Goal: Task Accomplishment & Management: Complete application form

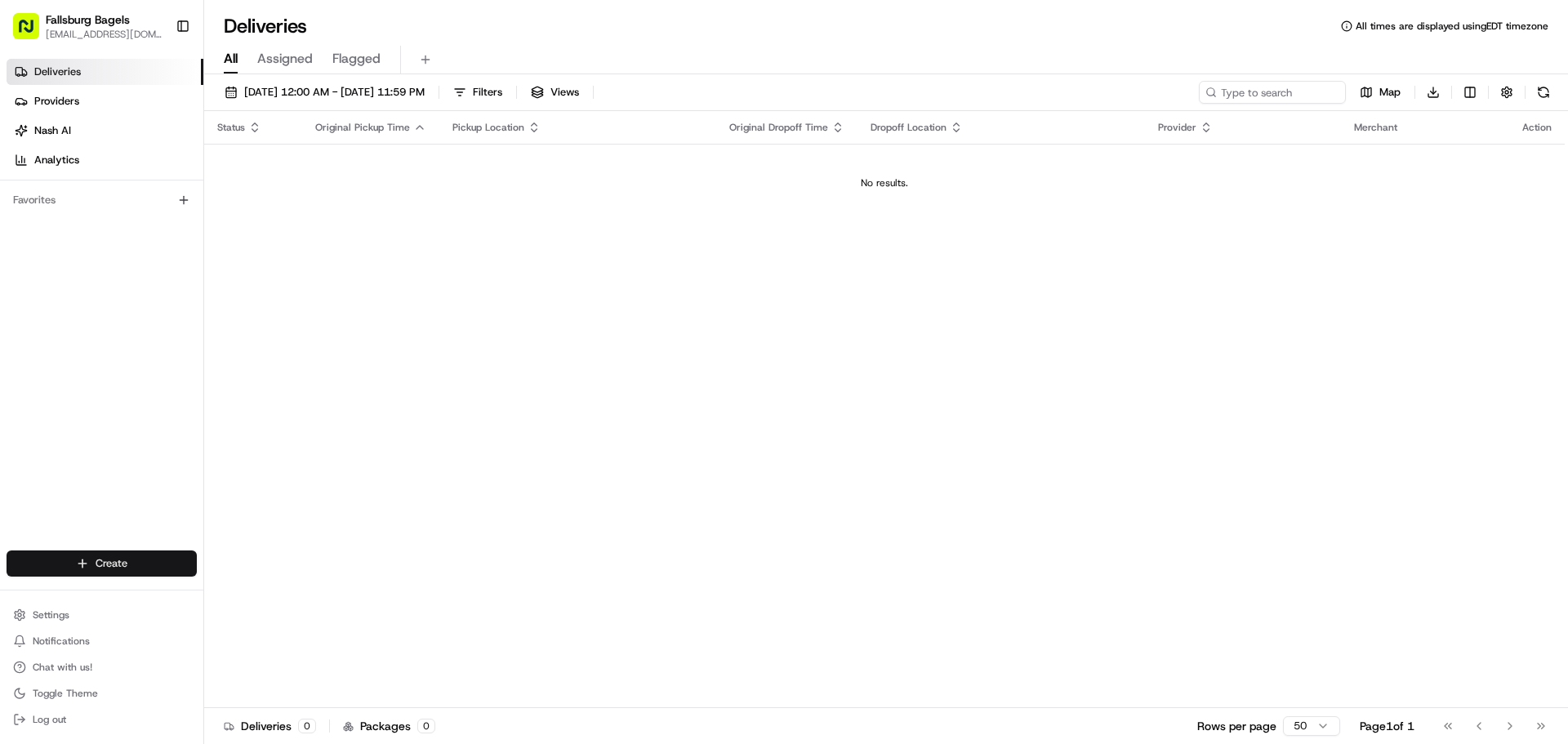
click at [126, 554] on html "Fallsburg Bagels [EMAIL_ADDRESS][DOMAIN_NAME] Toggle Sidebar Deliveries Provide…" at bounding box center [784, 372] width 1568 height 744
click at [280, 599] on link "Delivery" at bounding box center [295, 594] width 182 height 29
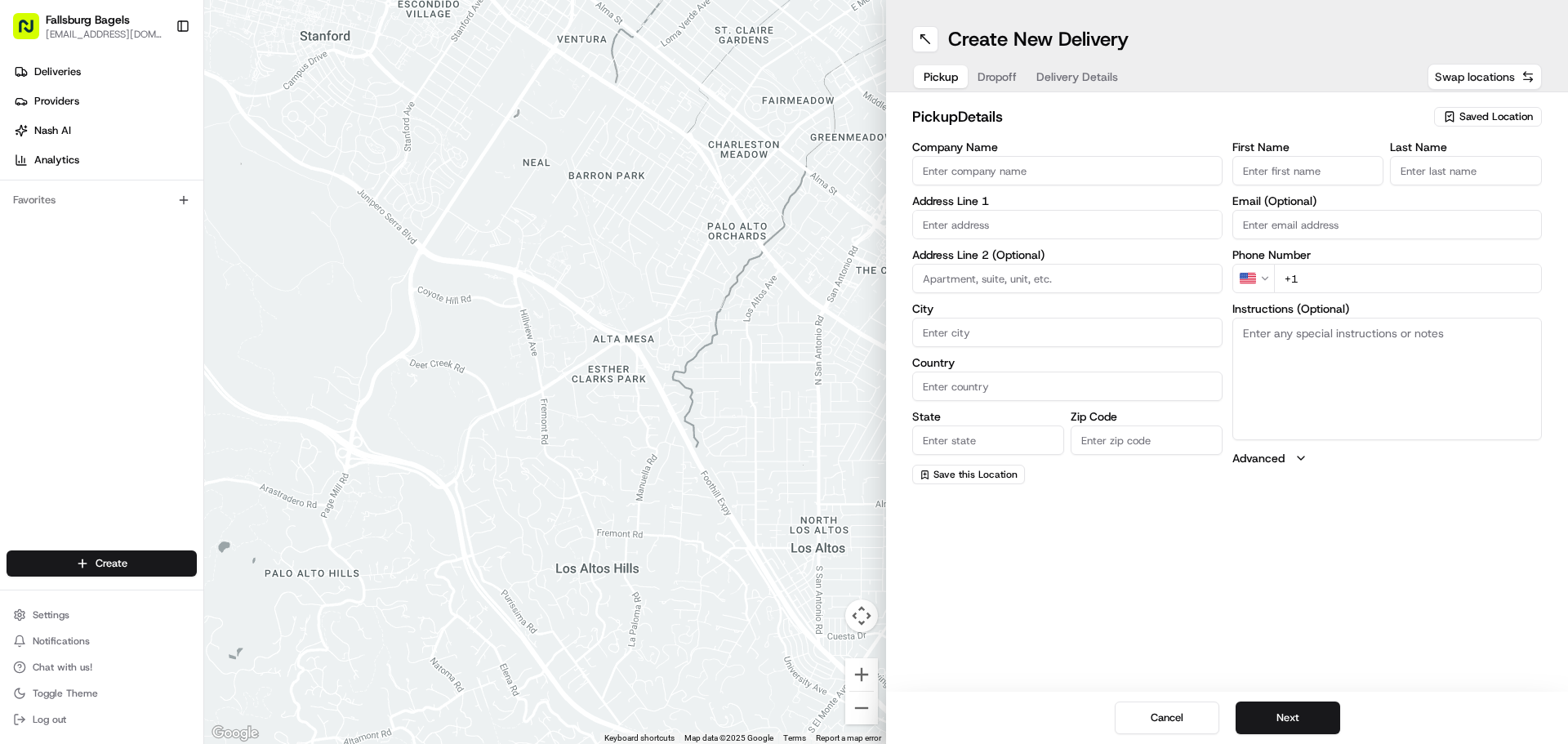
click at [1477, 82] on span "Swap locations" at bounding box center [1474, 77] width 80 height 17
click at [1483, 106] on button "Saved Location" at bounding box center [1487, 117] width 108 height 23
click at [1429, 178] on span "Fallsburg Bagels" at bounding box center [1459, 178] width 200 height 15
type input "Fallsburg Bagels"
type input "[STREET_ADDRESS]"
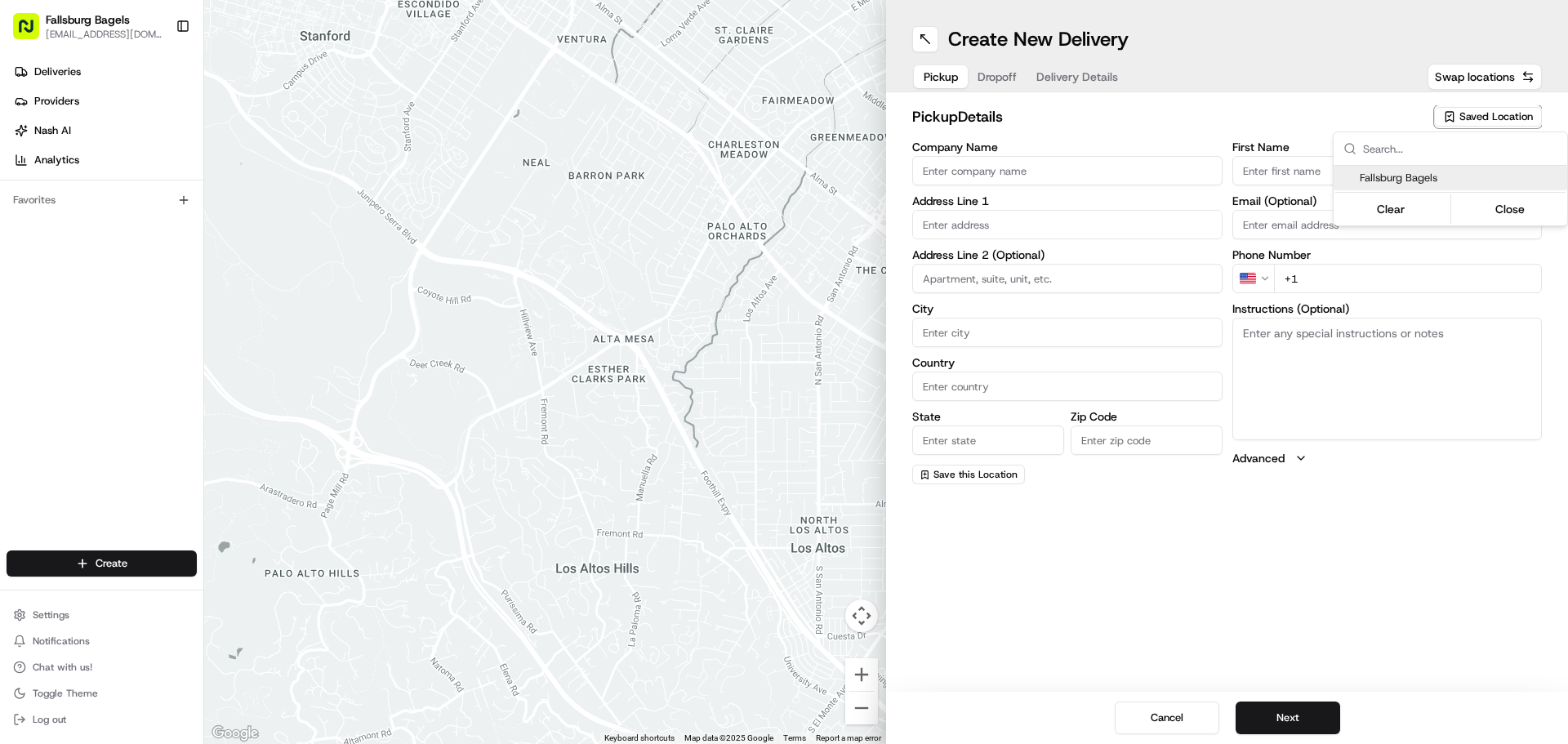
type input "[GEOGRAPHIC_DATA]"
type input "US"
type input "NY"
type input "11219"
type input "[PHONE_NUMBER]"
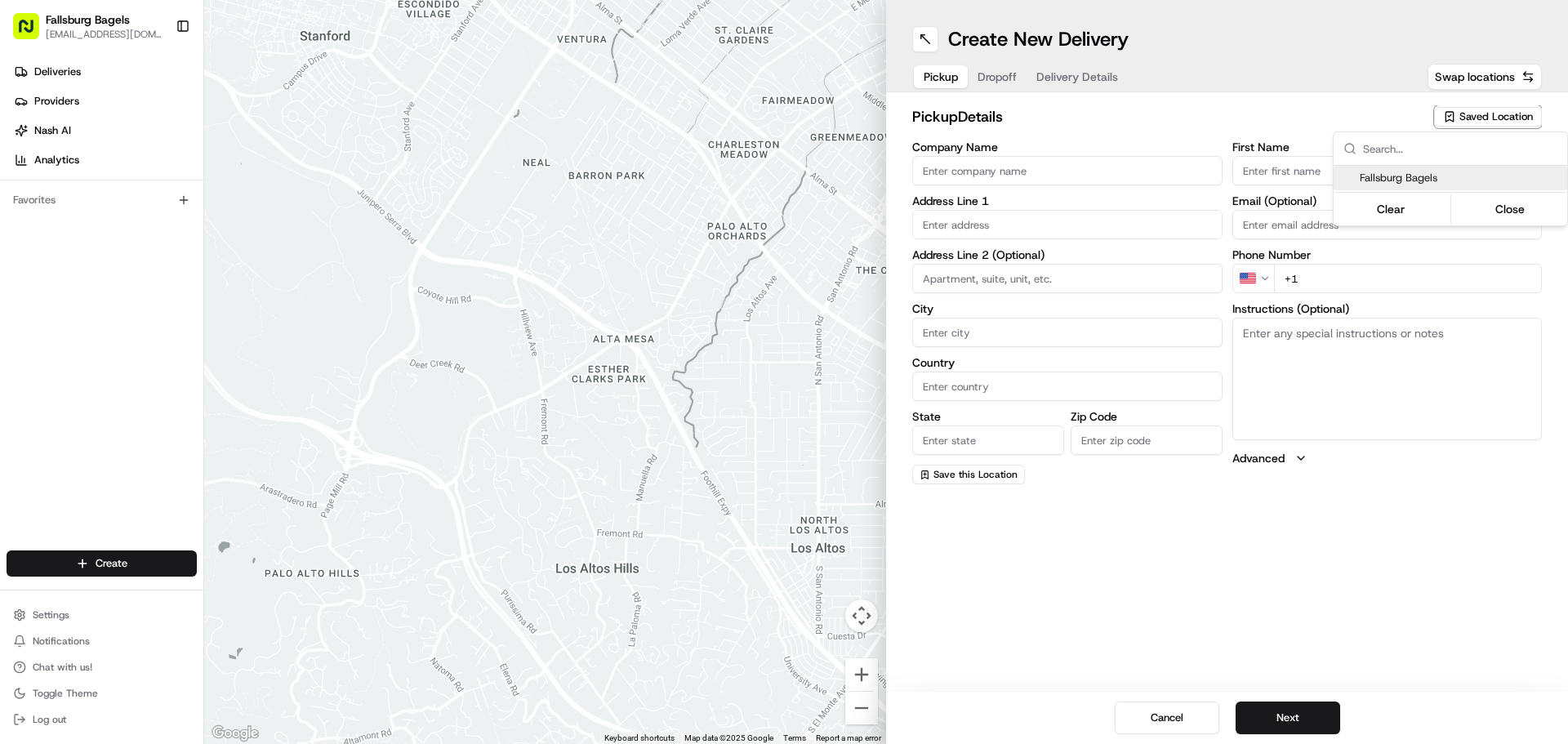
type textarea "Please walk into the store, we will have it ready"
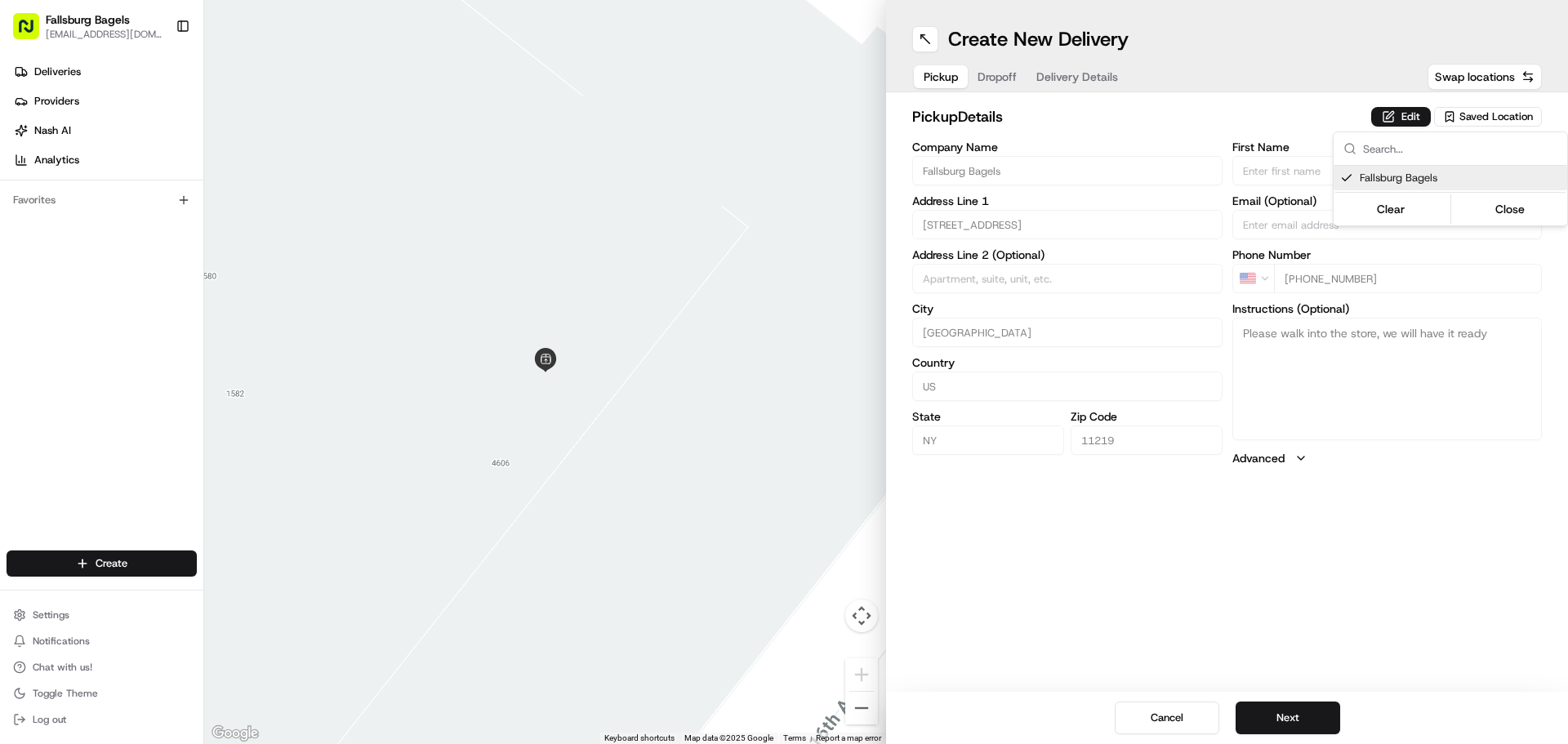
click at [1261, 702] on html "Fallsburg Bagels [EMAIL_ADDRESS][DOMAIN_NAME] Toggle Sidebar Deliveries Provide…" at bounding box center [784, 372] width 1568 height 744
click at [1256, 701] on div "Cancel Next" at bounding box center [1226, 717] width 681 height 52
click at [1273, 713] on button "Next" at bounding box center [1288, 718] width 105 height 33
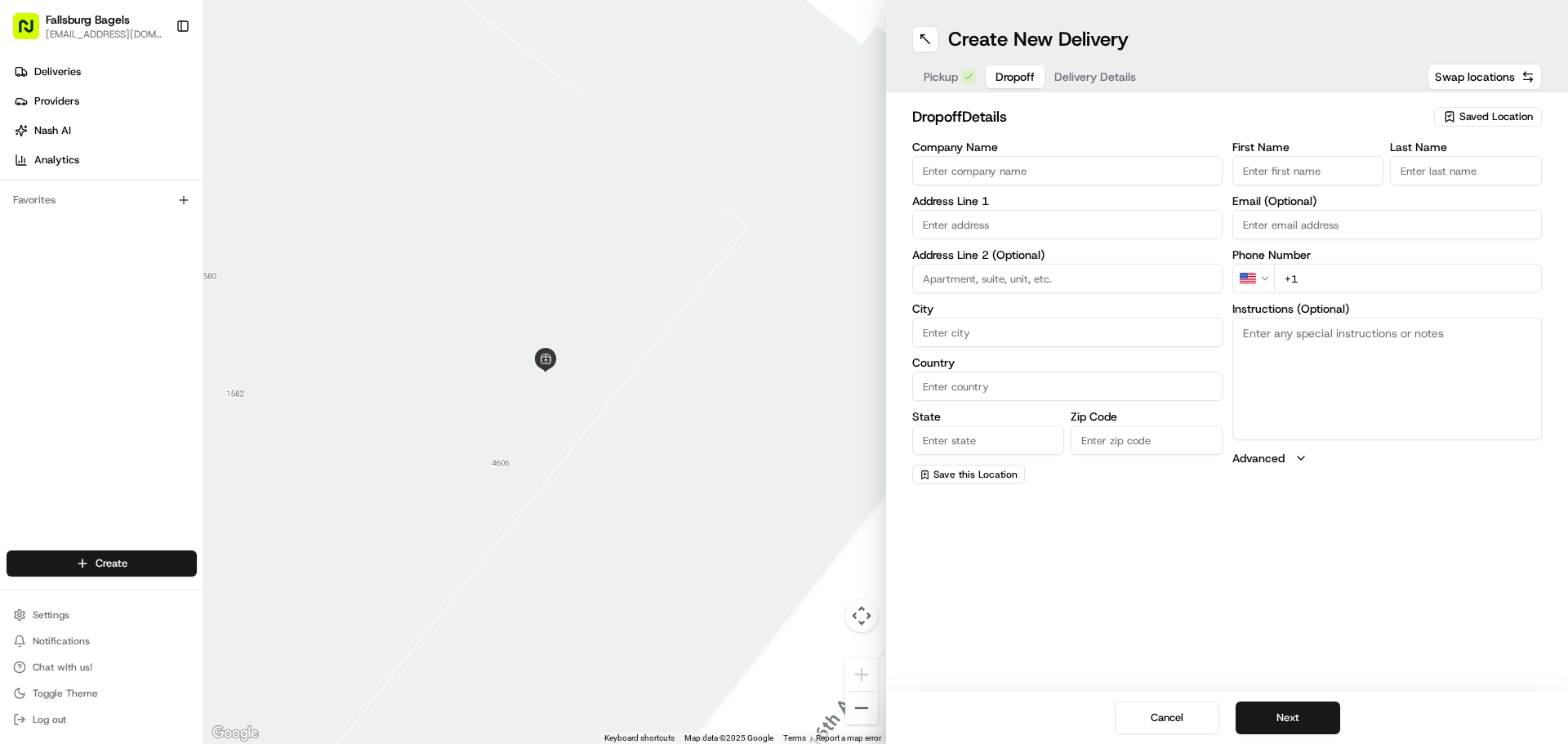
click at [1032, 172] on input "Company Name" at bounding box center [1067, 171] width 310 height 29
type input "[PERSON_NAME]"
click at [1256, 175] on input "First Name" at bounding box center [1308, 171] width 152 height 29
type input "hadasa"
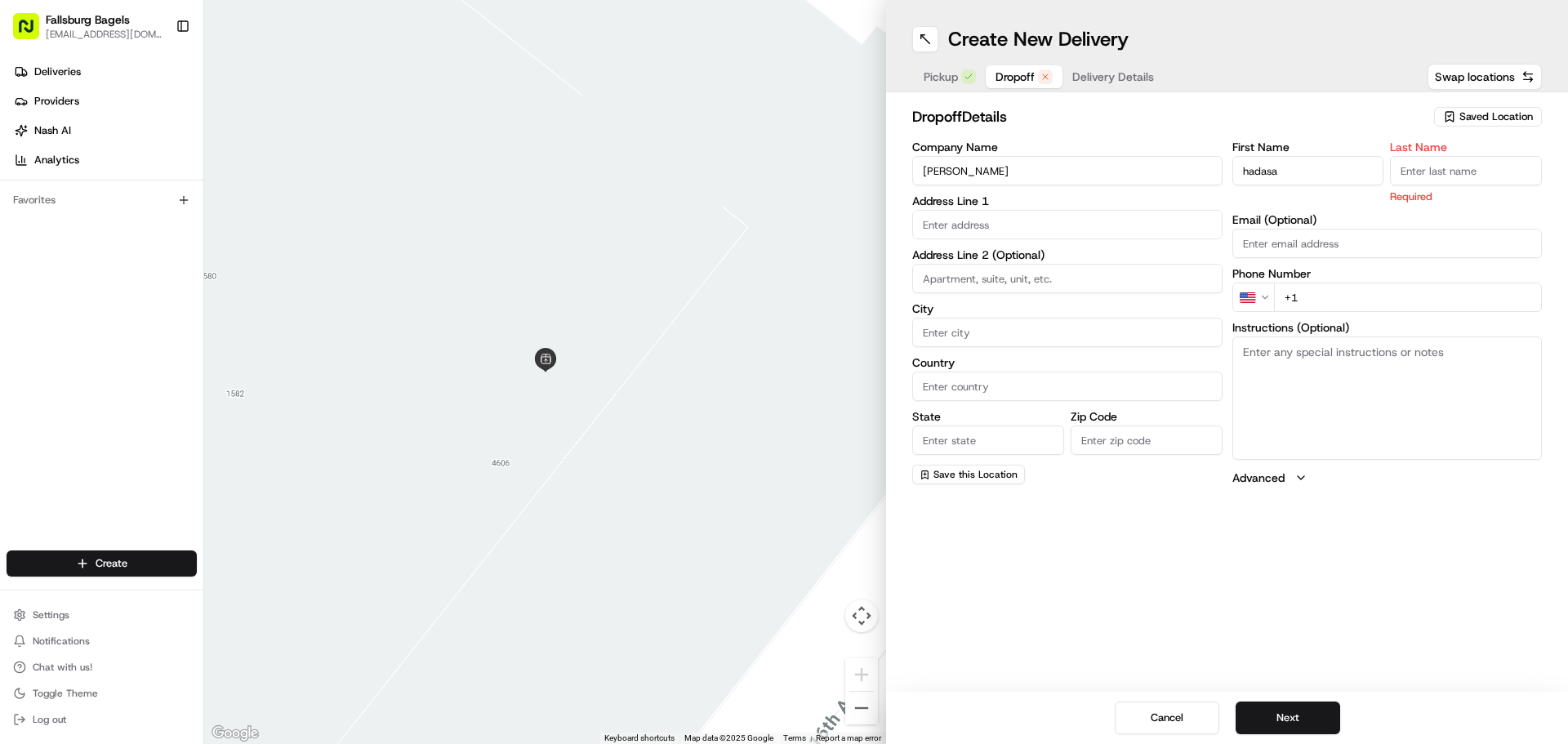
click at [1435, 175] on input "Last Name" at bounding box center [1465, 171] width 152 height 29
type input "[PERSON_NAME]"
click at [948, 229] on input "text" at bounding box center [1067, 224] width 310 height 29
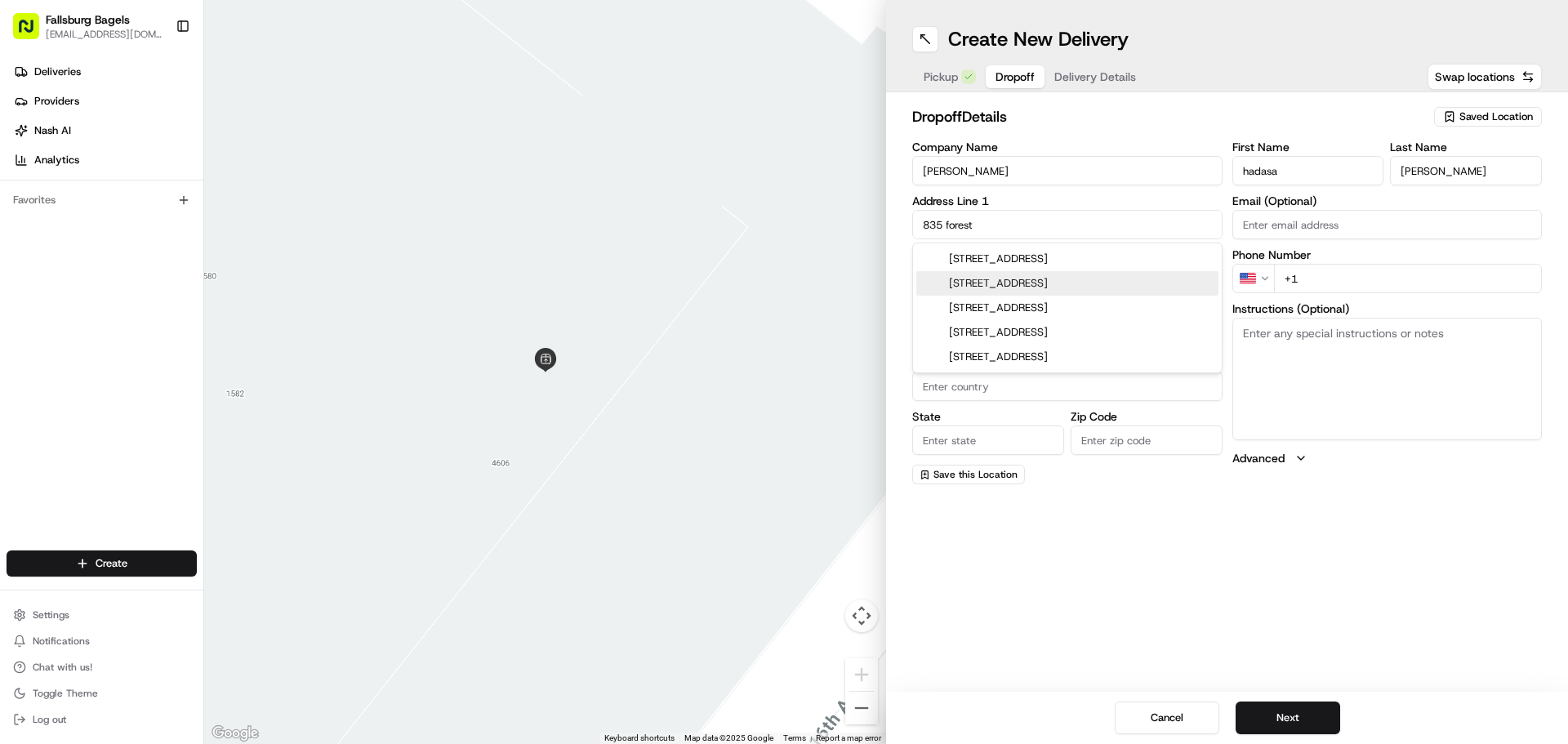
click at [1030, 285] on div "[STREET_ADDRESS]" at bounding box center [1067, 283] width 303 height 25
type input "[STREET_ADDRESS]"
type input "[GEOGRAPHIC_DATA]"
type input "NY"
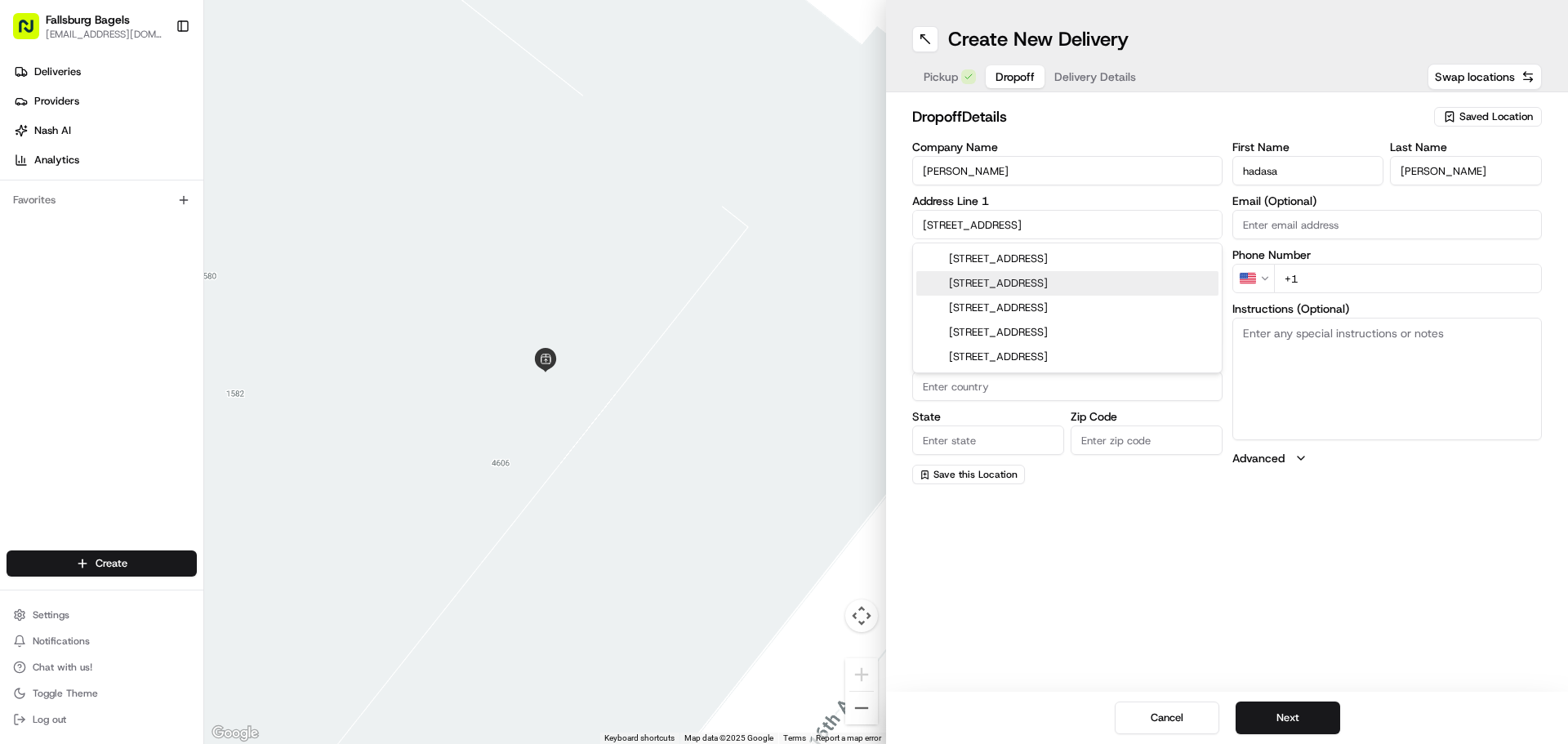
type input "10310"
type input "[STREET_ADDRESS]"
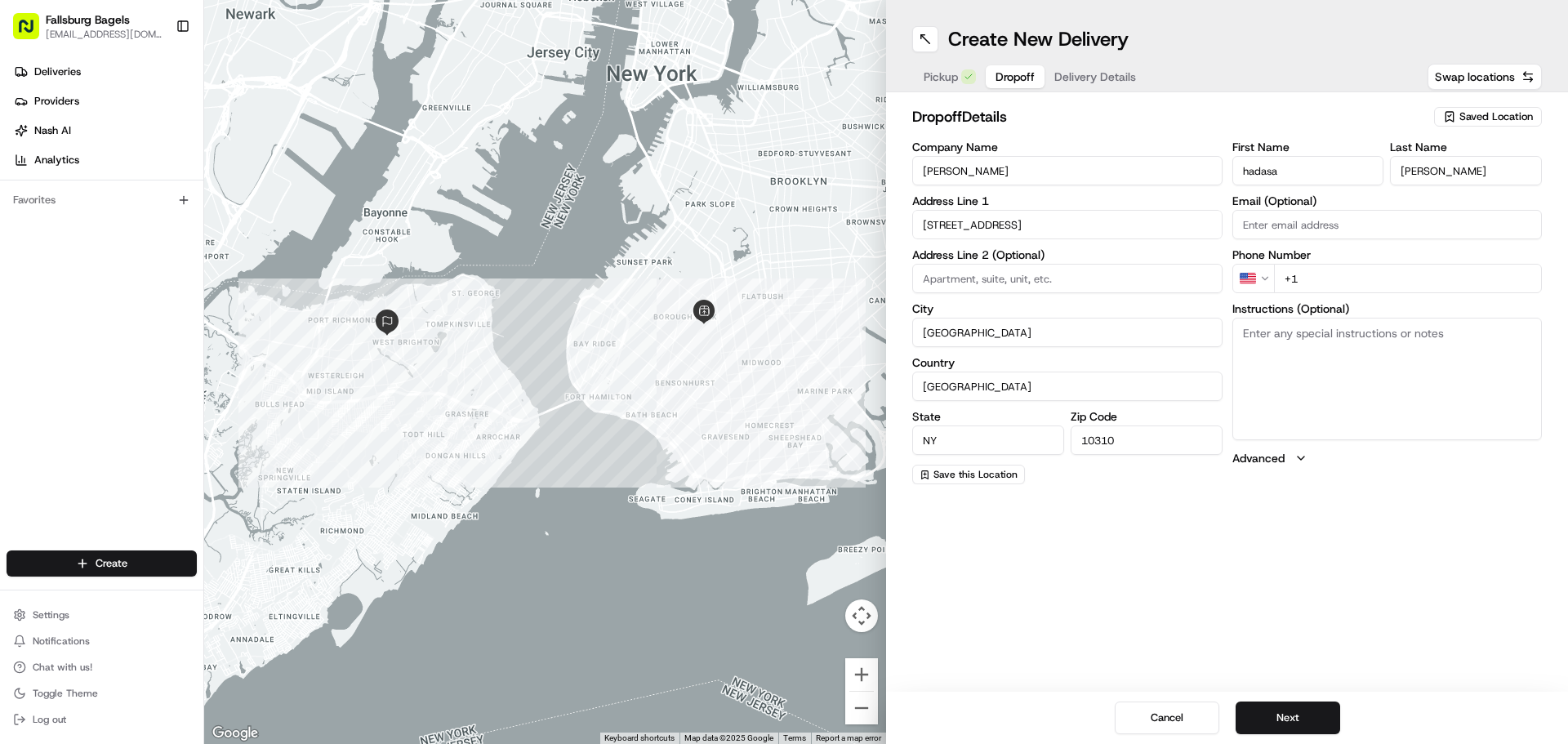
click at [1328, 281] on input "+1" at bounding box center [1408, 279] width 269 height 29
type input "[PHONE_NUMBER]"
click at [1304, 728] on button "Next" at bounding box center [1288, 718] width 105 height 33
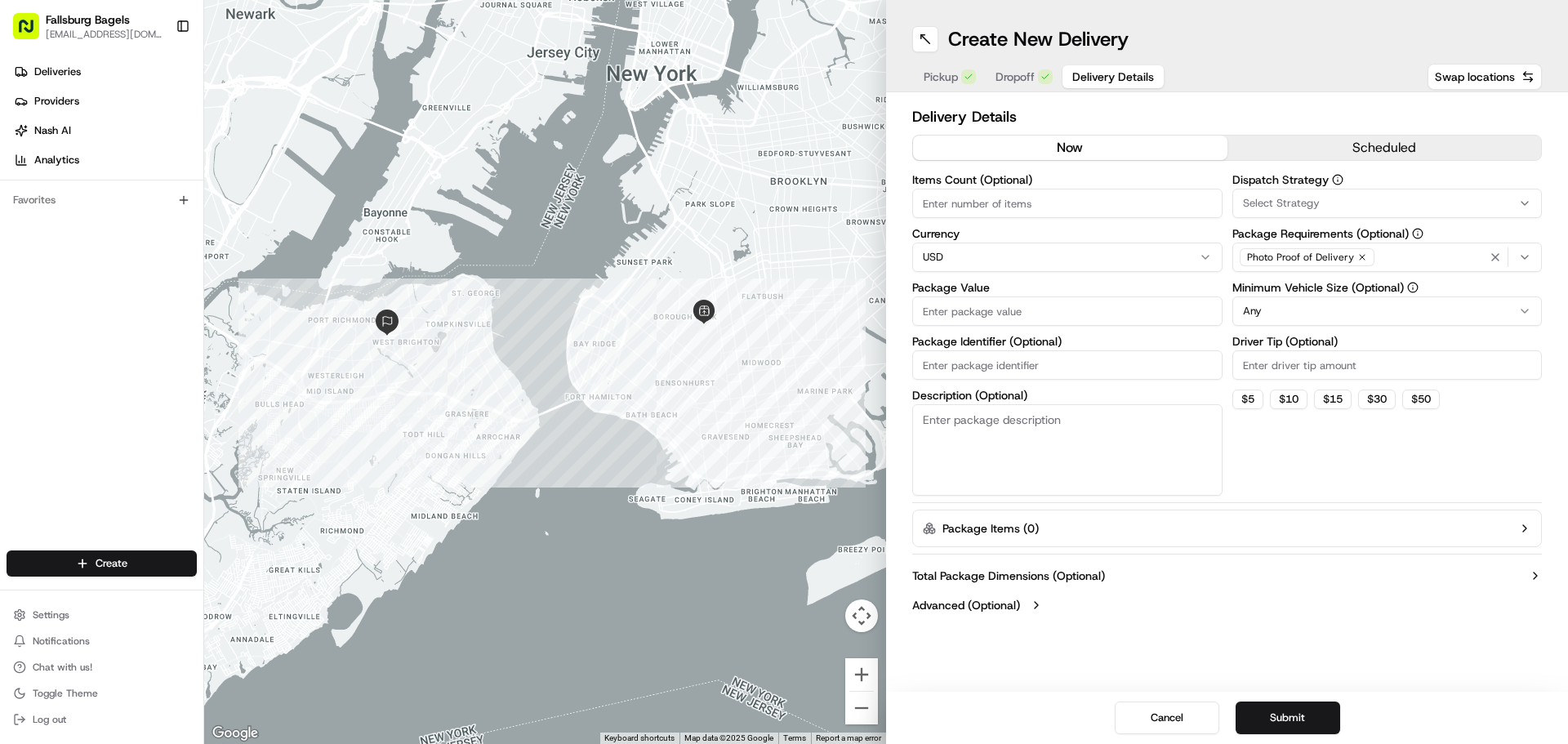
click at [1052, 435] on textarea "Description (Optional)" at bounding box center [1067, 450] width 310 height 91
click at [1030, 365] on input "Package Identifier (Optional)" at bounding box center [1067, 365] width 310 height 29
click at [1018, 332] on div "Items Count (Optional) Currency USD Package Value Package Identifier (Optional)…" at bounding box center [1067, 335] width 310 height 322
click at [1013, 316] on input "Package Value" at bounding box center [1067, 311] width 310 height 29
type input "20"
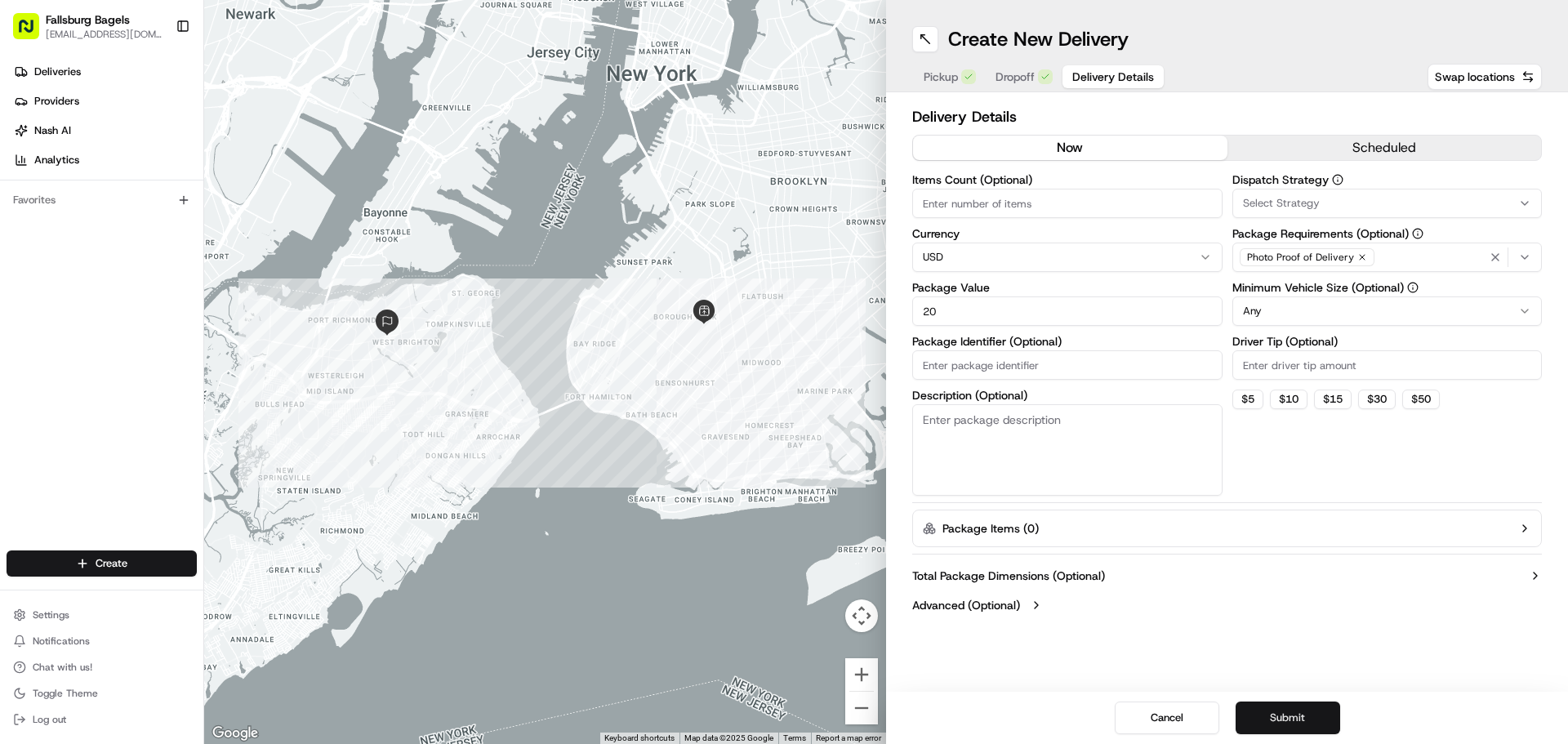
click at [1278, 715] on button "Submit" at bounding box center [1288, 718] width 105 height 33
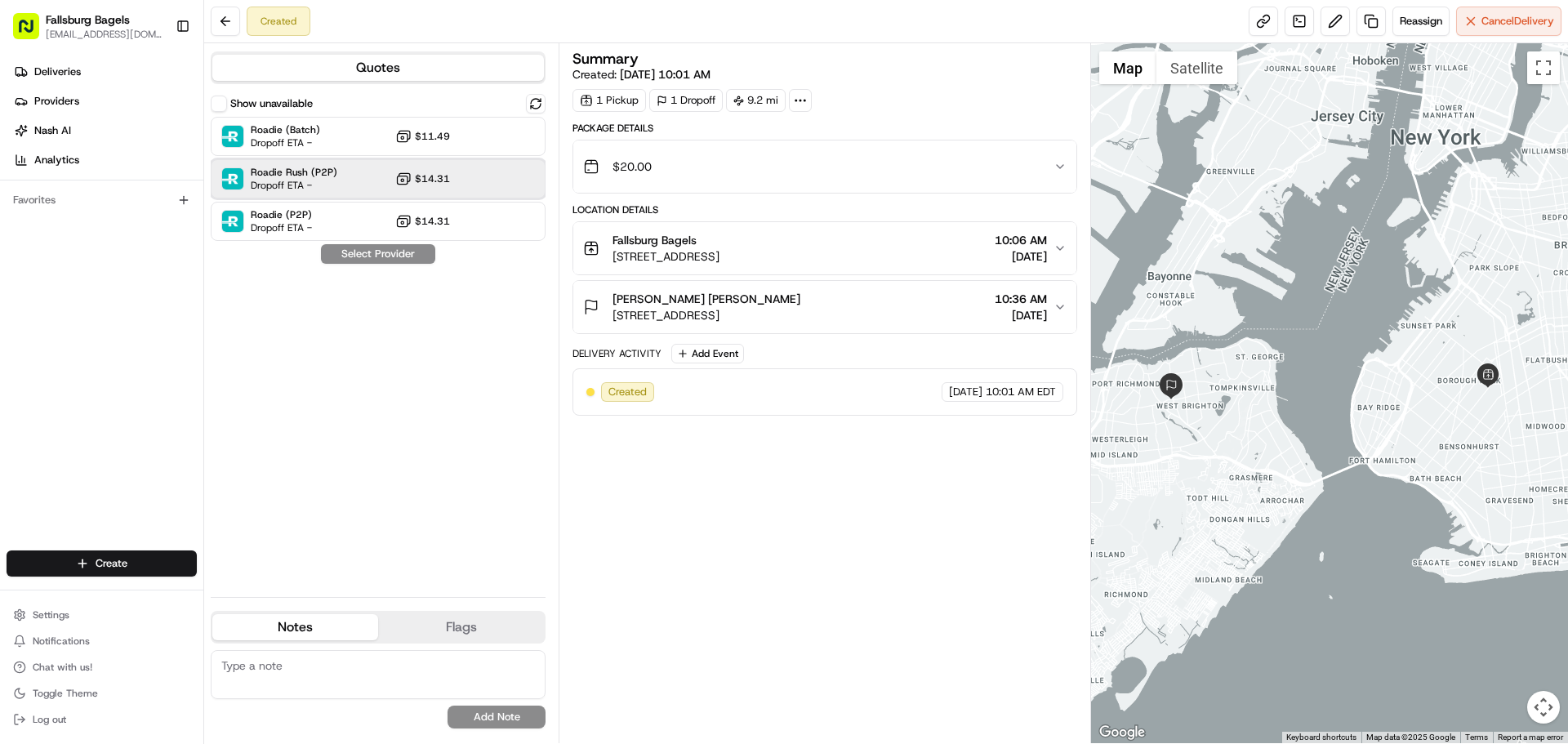
click at [382, 181] on div "Roadie Rush (P2P) Dropoff ETA - $14.31" at bounding box center [378, 178] width 335 height 40
click at [407, 251] on button "Assign Provider" at bounding box center [378, 254] width 116 height 19
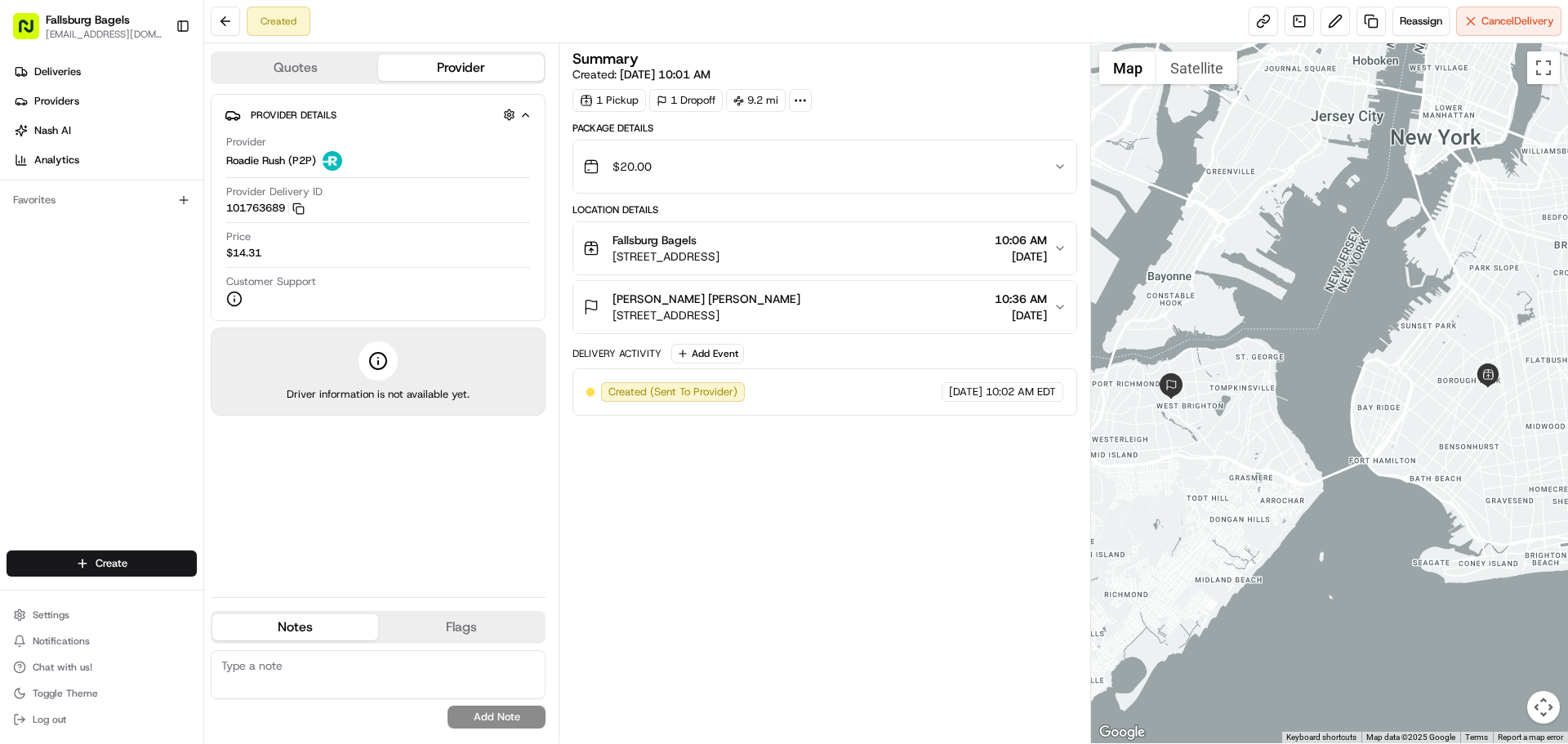
click at [334, 163] on img at bounding box center [332, 160] width 19 height 19
click at [521, 113] on icon "button" at bounding box center [525, 115] width 12 height 13
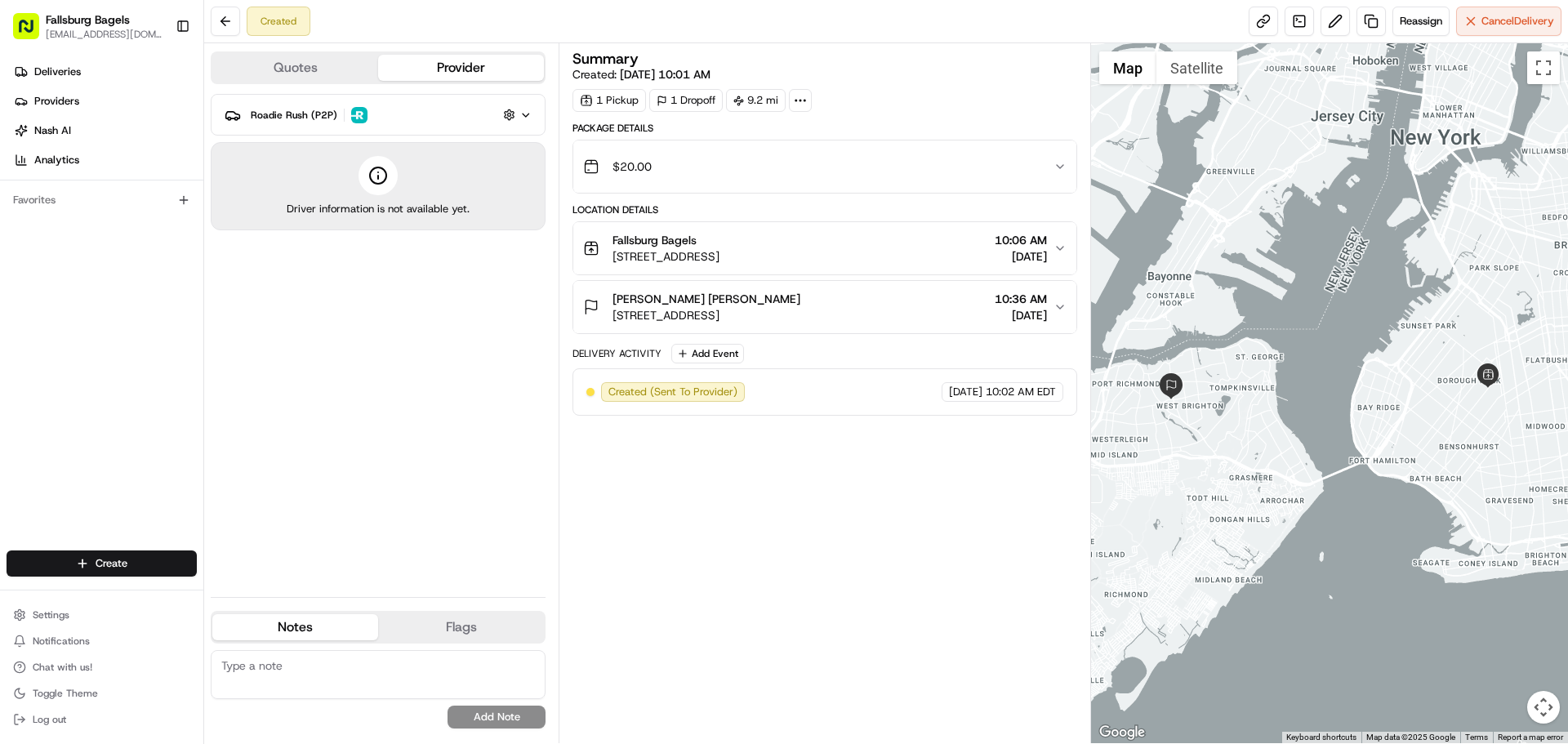
click at [521, 113] on icon "button" at bounding box center [525, 115] width 12 height 13
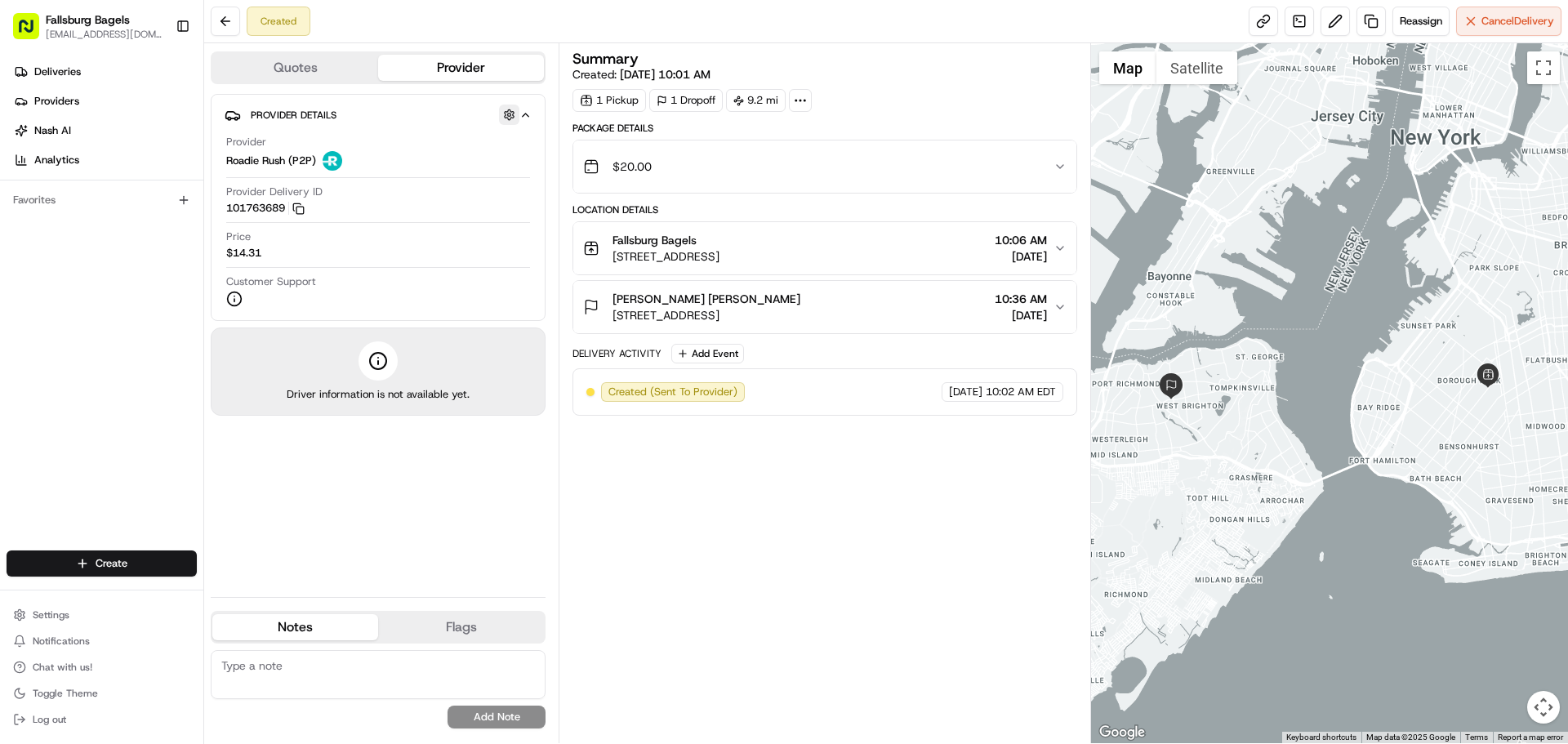
click at [507, 115] on button "button" at bounding box center [509, 115] width 20 height 20
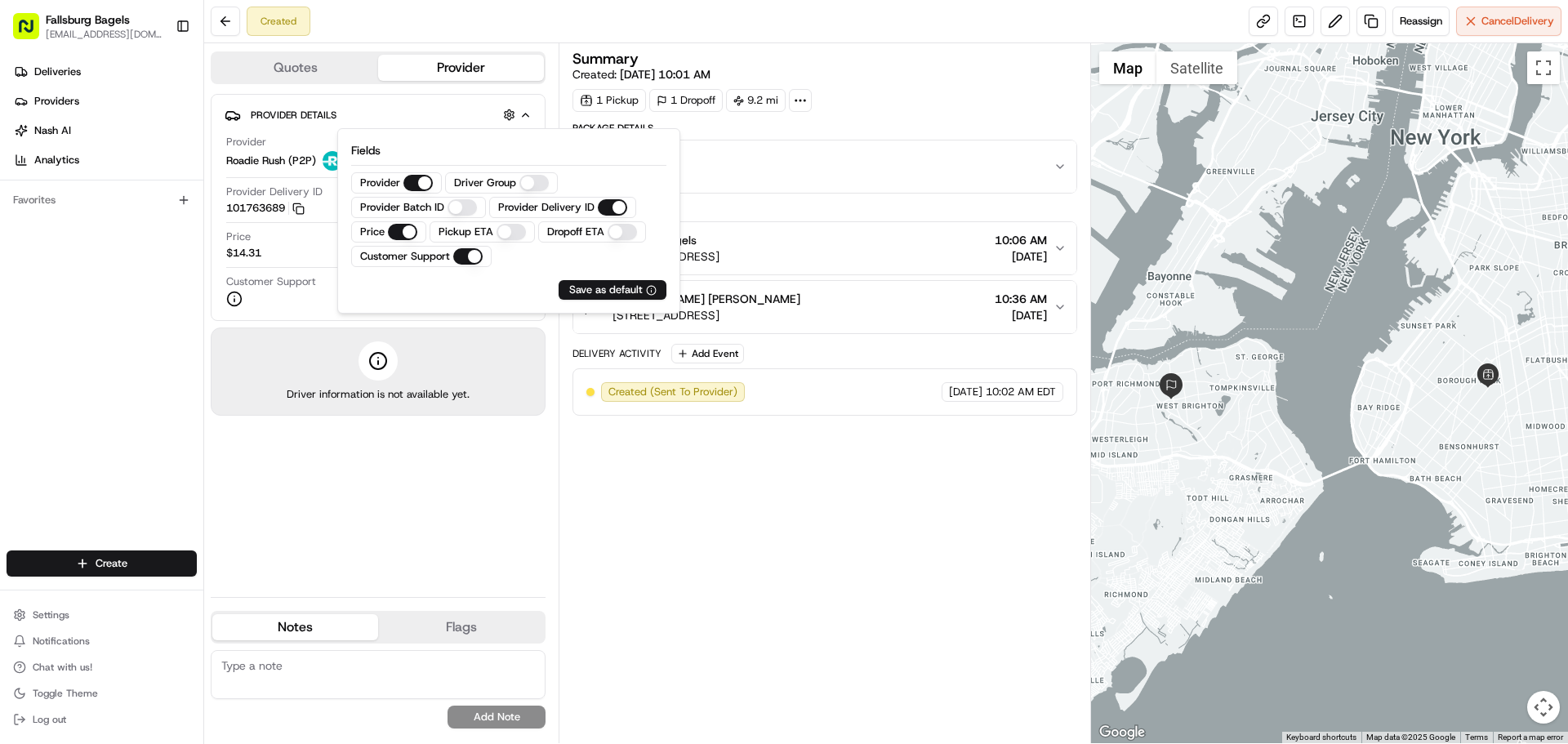
click at [516, 231] on ETA "Pickup ETA" at bounding box center [511, 232] width 29 height 17
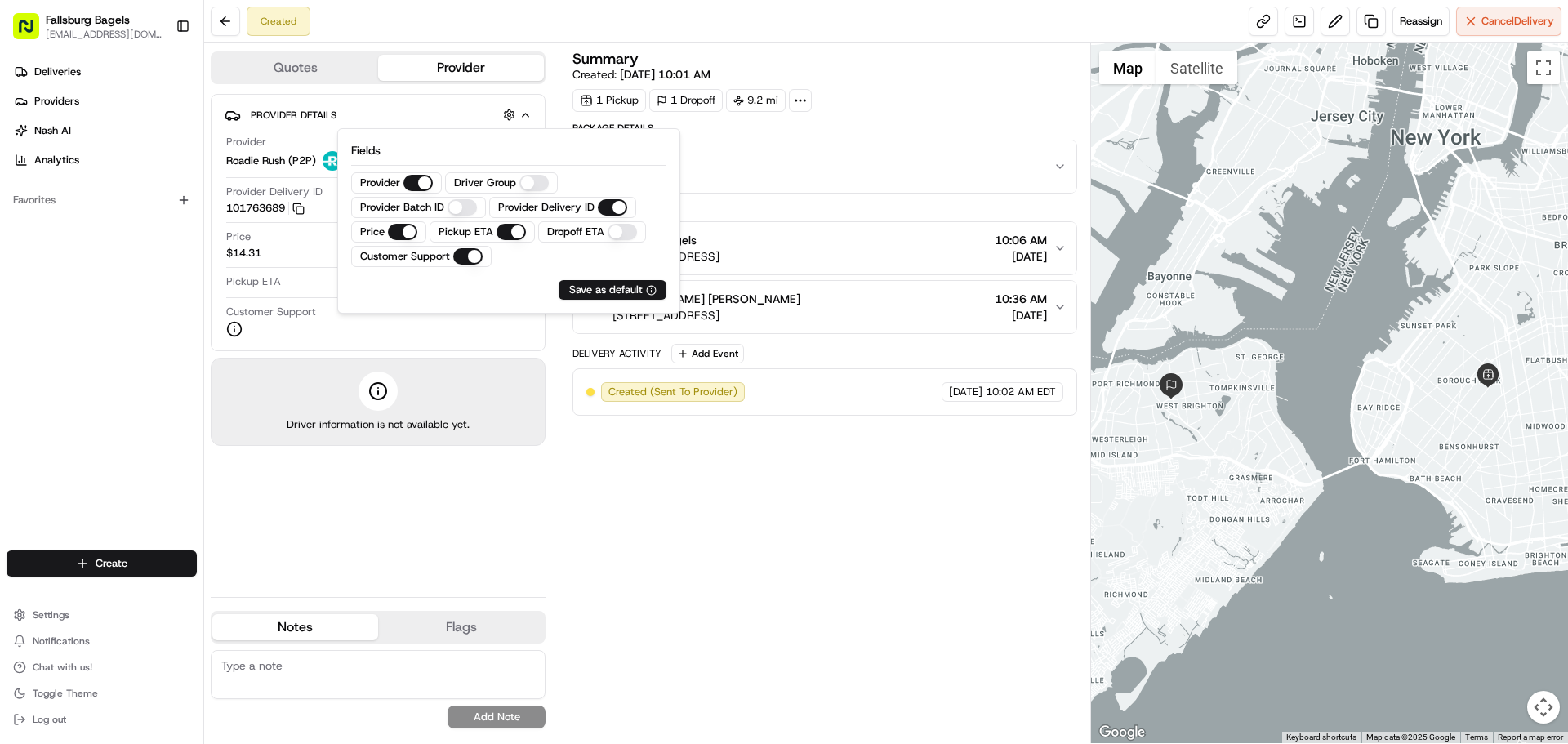
click at [601, 230] on label "Dropoff ETA" at bounding box center [576, 232] width 57 height 15
click at [608, 230] on ETA "Dropoff ETA" at bounding box center [623, 232] width 29 height 17
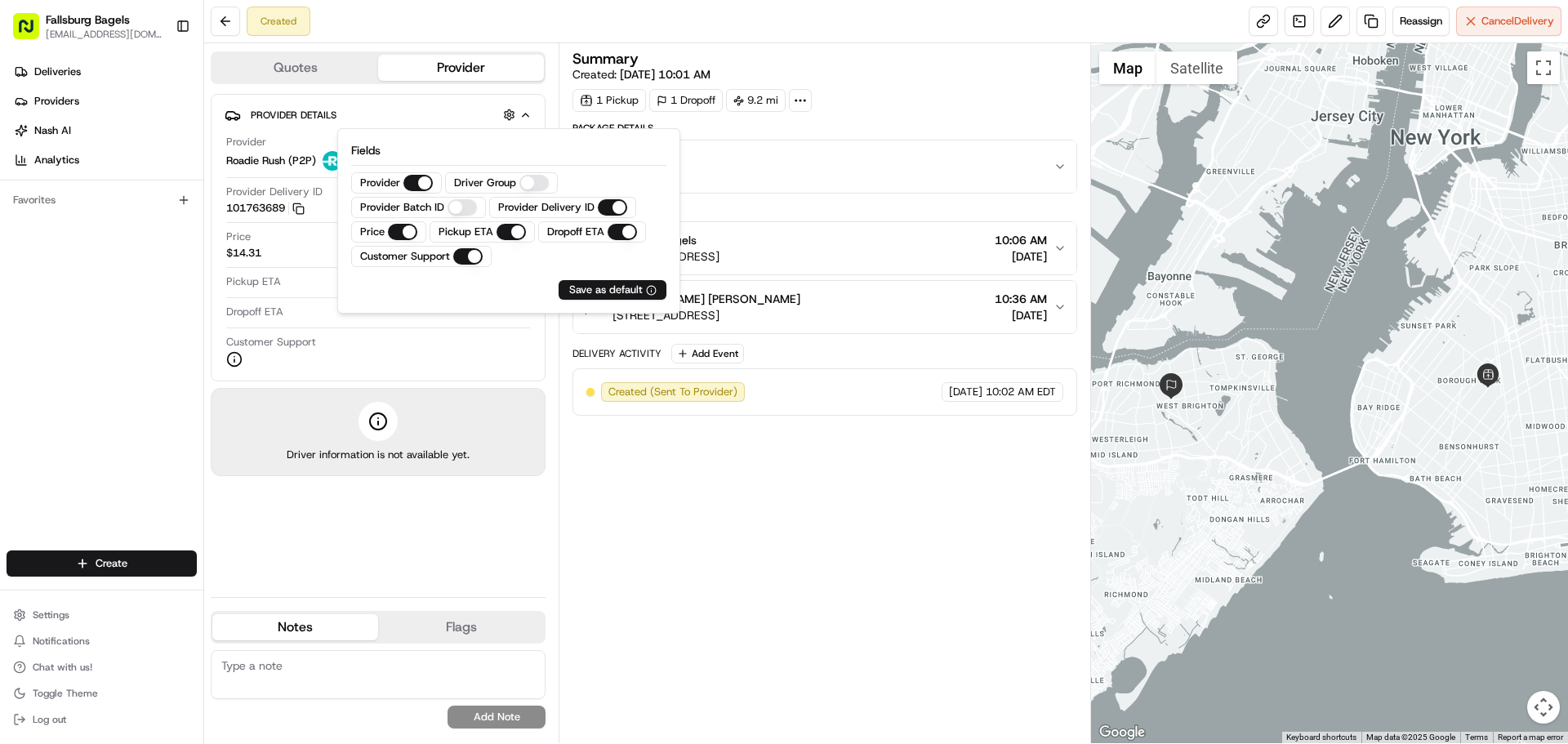
click at [509, 356] on div "Customer Support" at bounding box center [378, 351] width 303 height 33
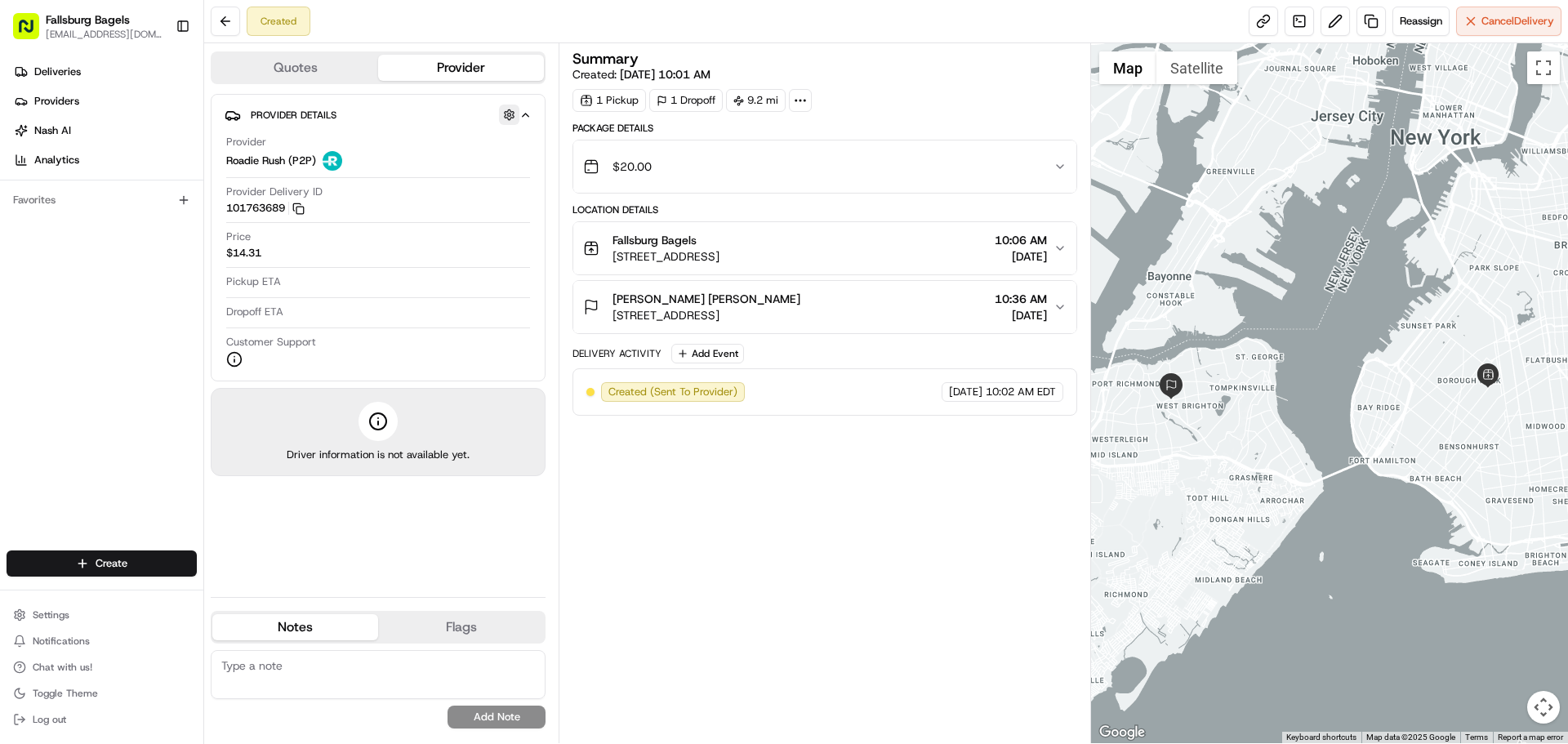
click at [509, 119] on button "button" at bounding box center [509, 115] width 20 height 20
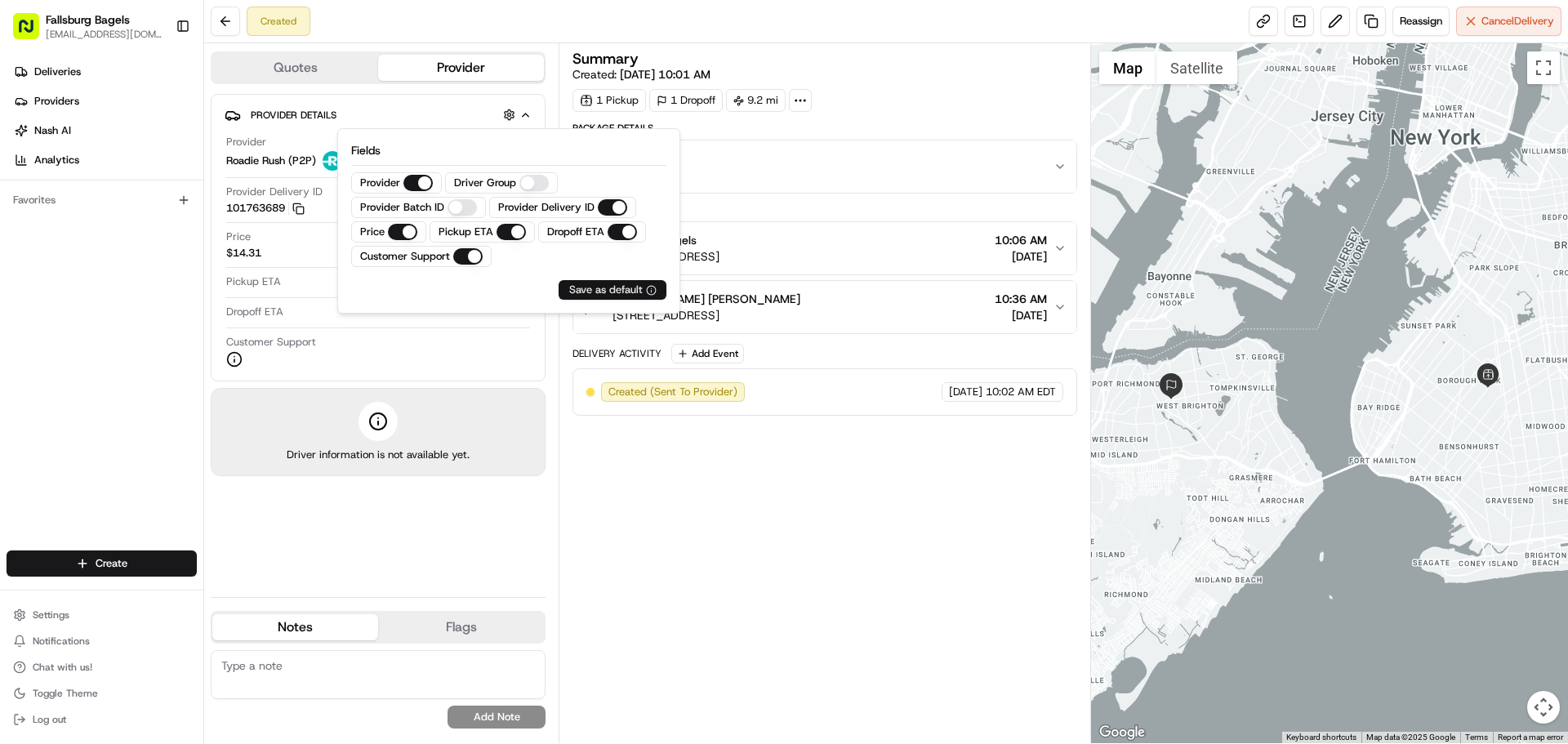
click at [600, 294] on div "Save as default" at bounding box center [612, 290] width 87 height 15
click at [509, 383] on div "Provider Details Hidden ( 2 ) Provider Roadie Rush (P2P) Provider Delivery ID 1…" at bounding box center [378, 286] width 335 height 385
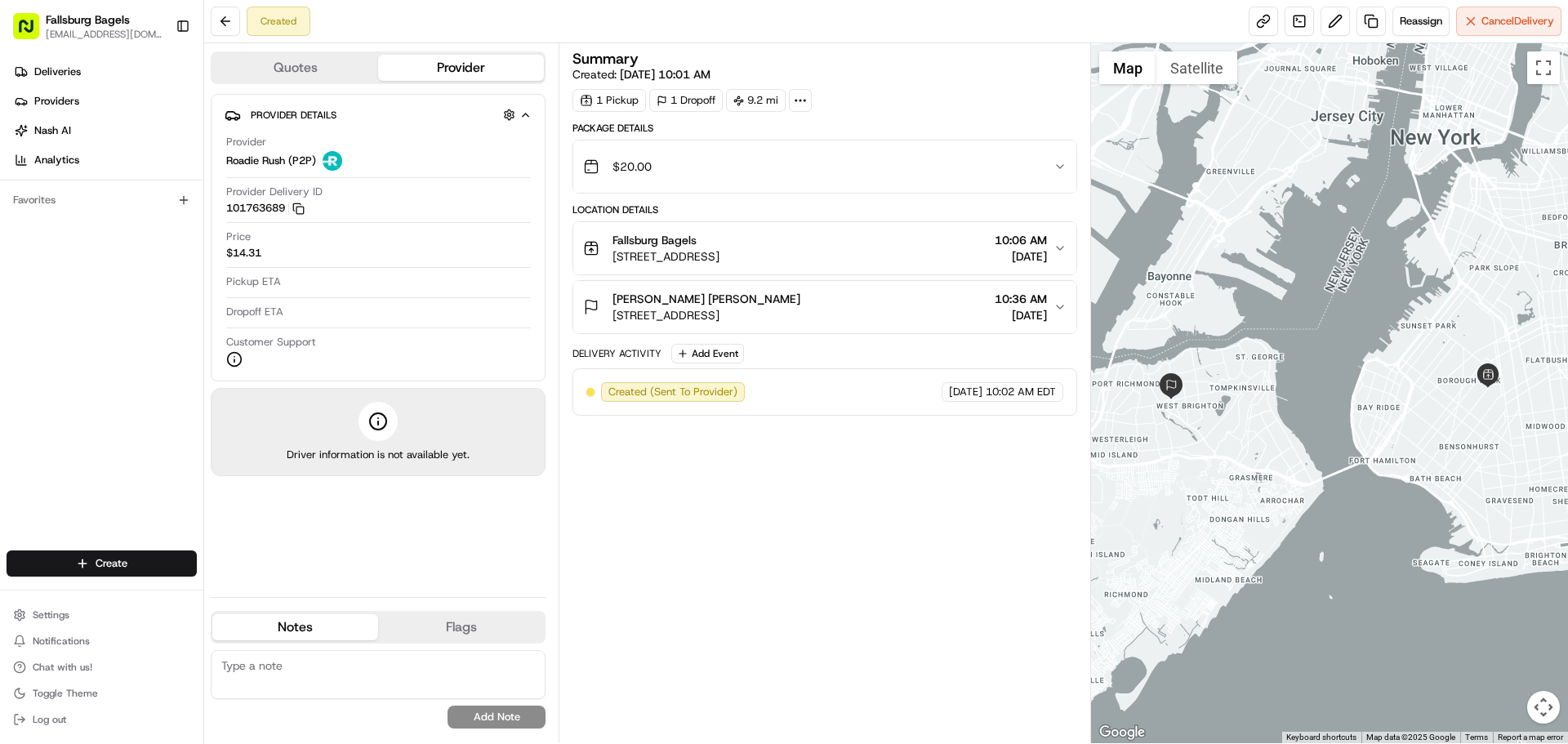
click at [460, 477] on div "Provider Details Hidden ( 2 ) Provider Roadie Rush (P2P) Provider Delivery ID 1…" at bounding box center [378, 286] width 335 height 385
click at [490, 112] on div "Provider Details Hidden ( 2 )" at bounding box center [385, 115] width 269 height 20
click at [501, 113] on button "button" at bounding box center [509, 115] width 20 height 20
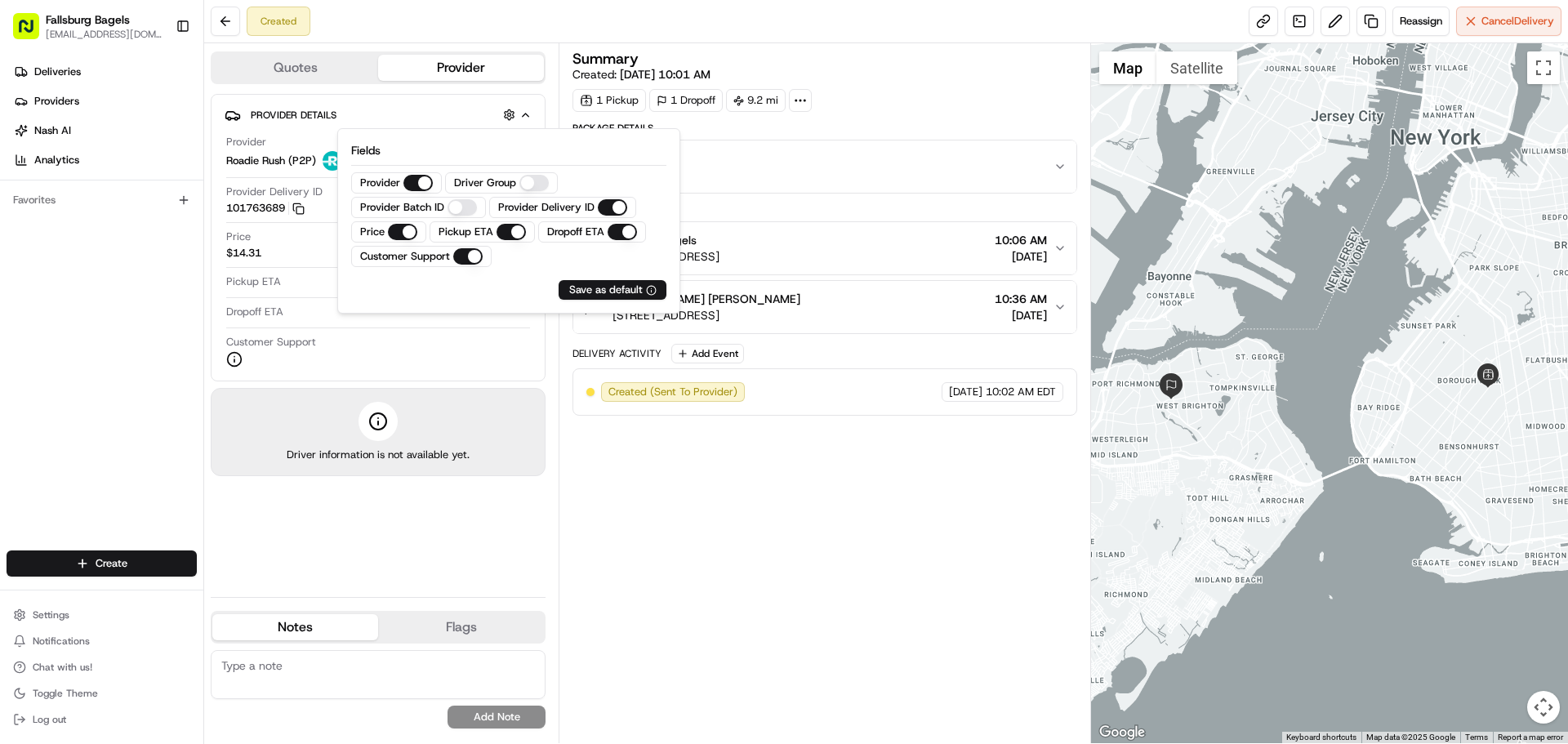
click at [527, 112] on icon "button" at bounding box center [525, 115] width 12 height 13
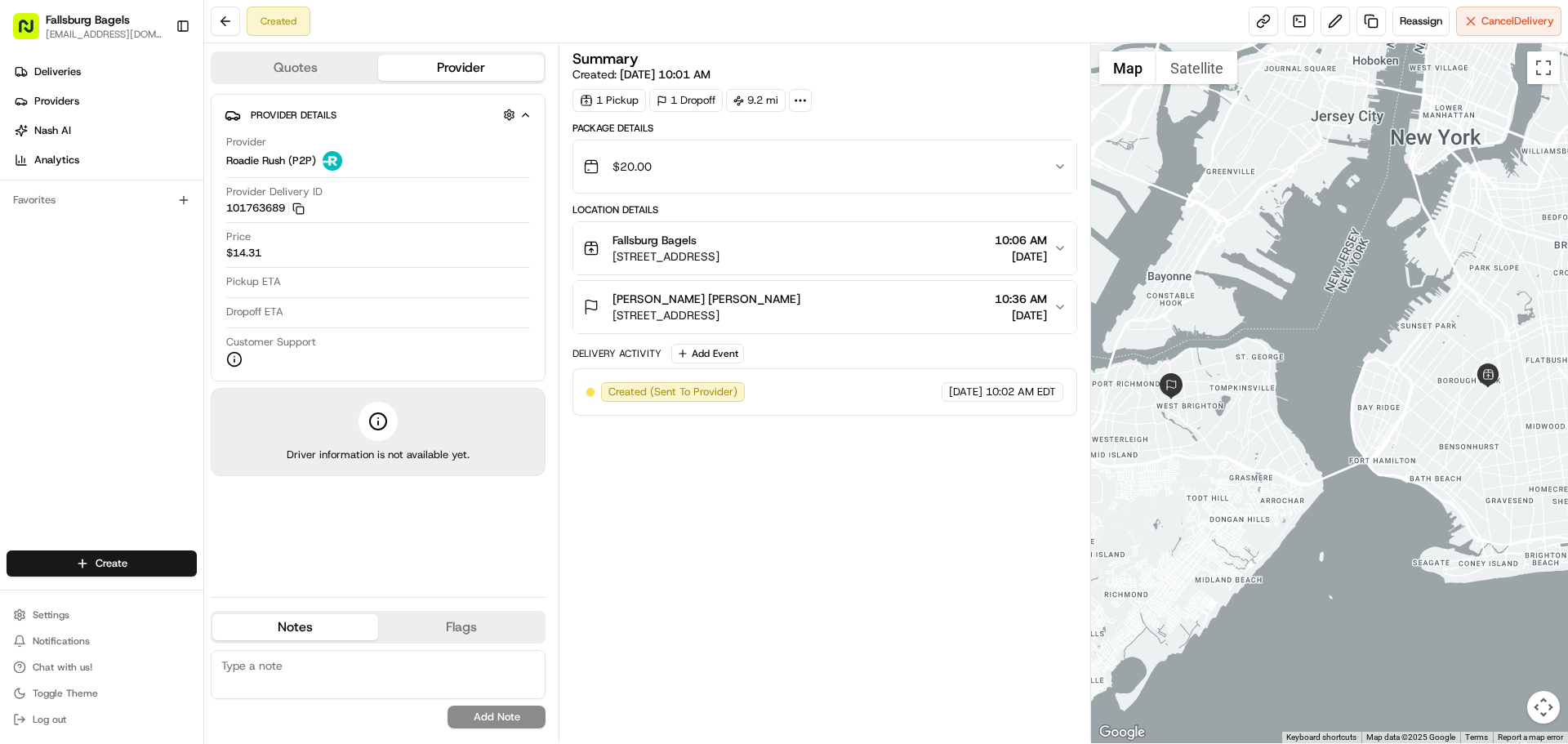
click at [523, 112] on icon "button" at bounding box center [525, 115] width 12 height 13
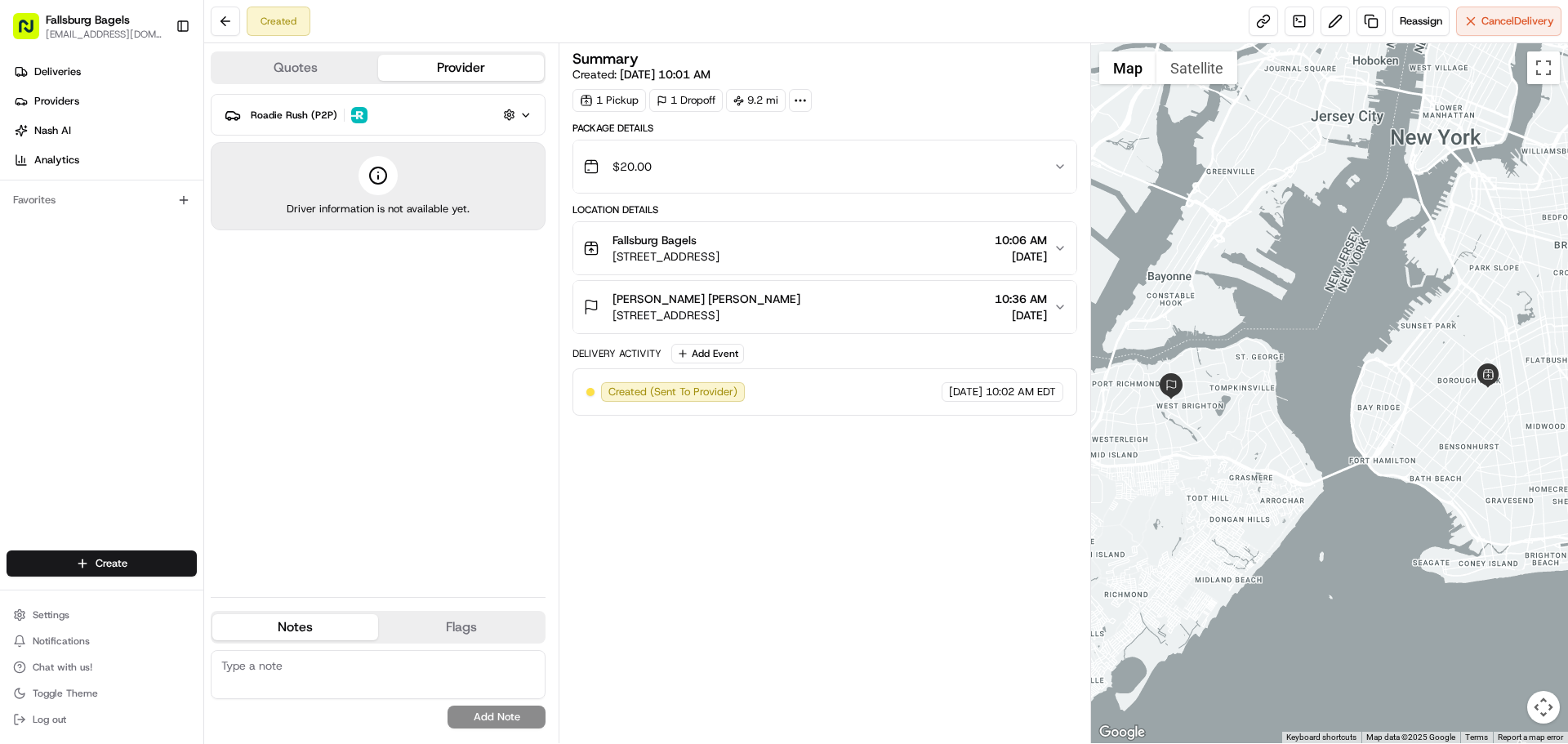
click at [523, 112] on icon "button" at bounding box center [525, 115] width 12 height 13
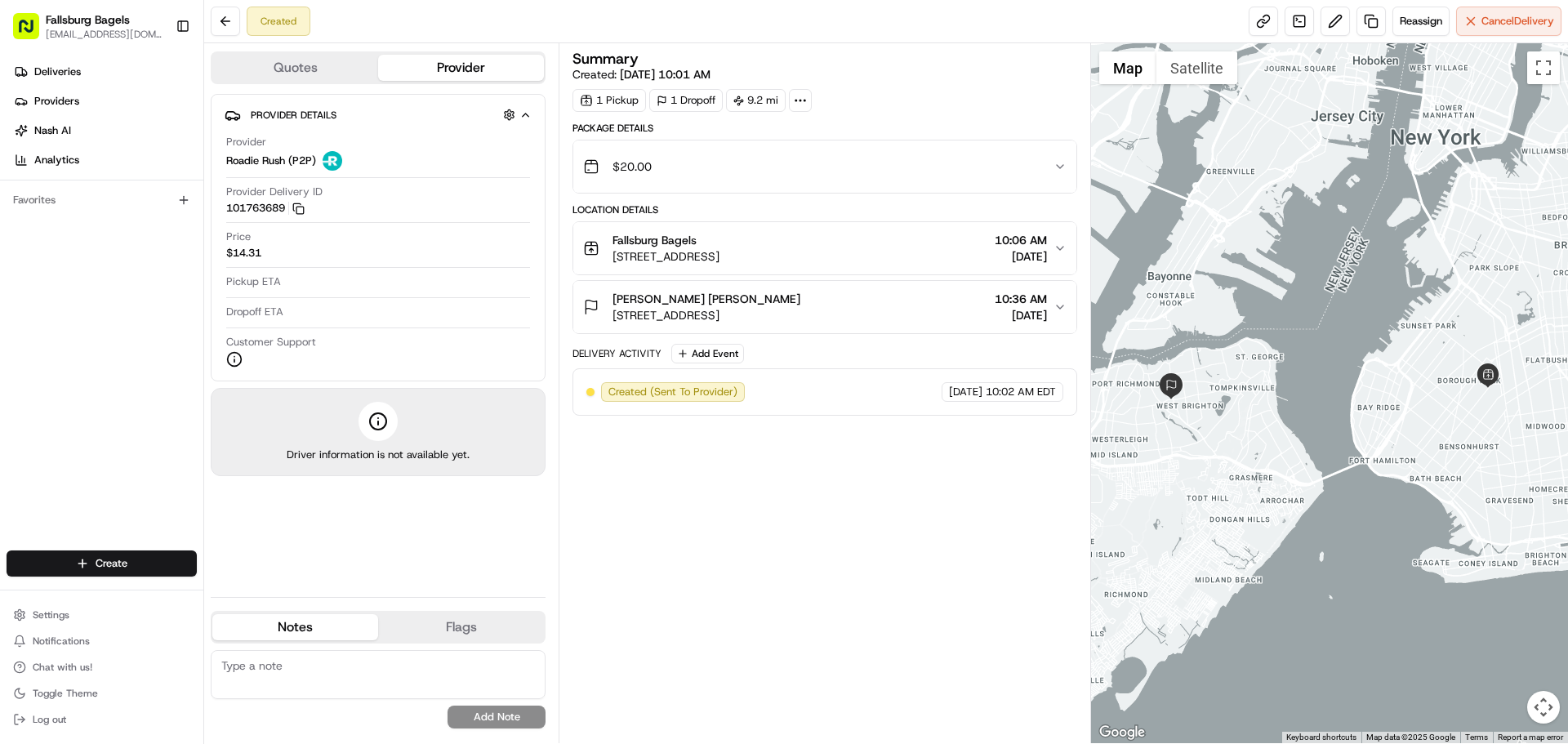
click at [353, 61] on button "Quotes" at bounding box center [295, 67] width 166 height 26
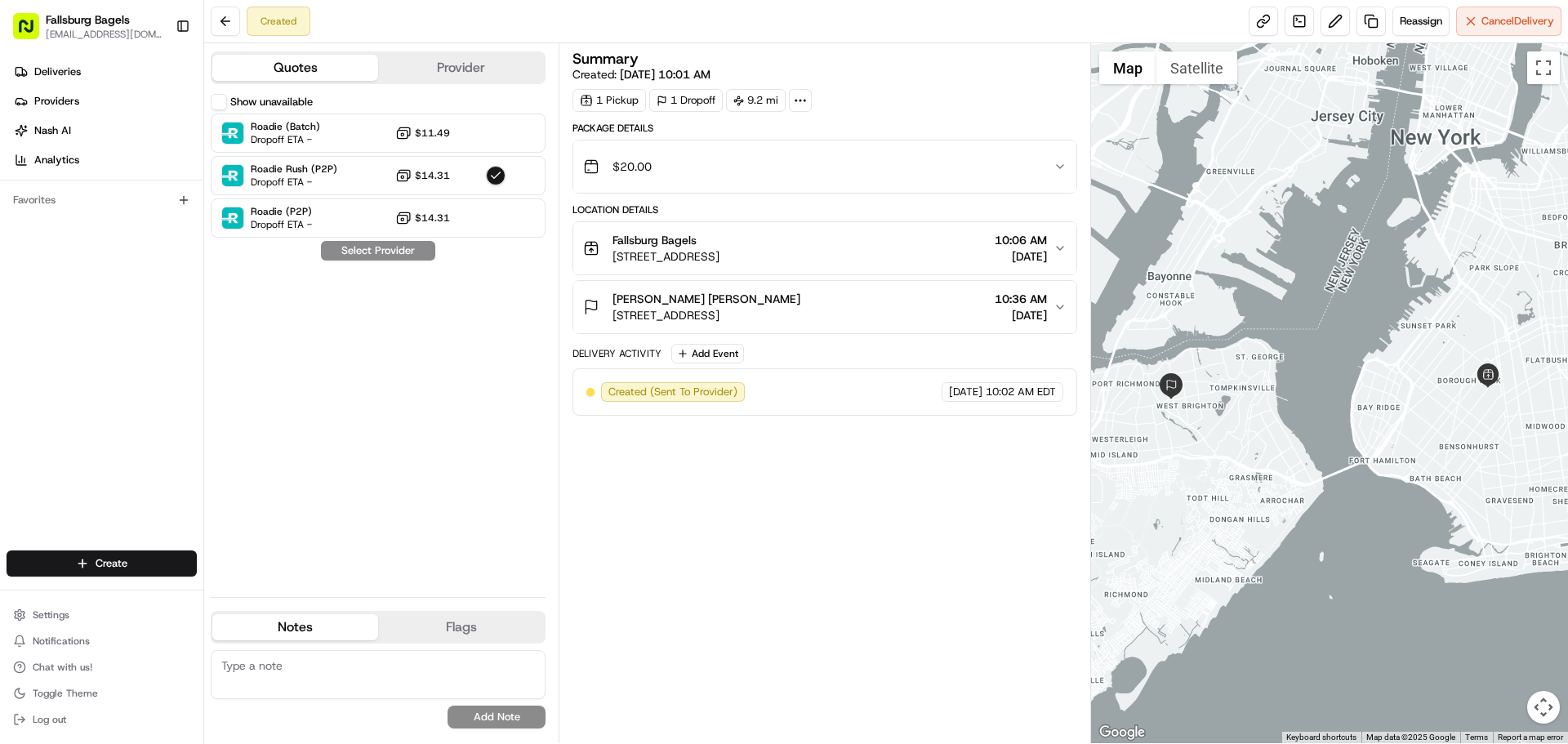
click at [418, 61] on button "Provider" at bounding box center [461, 67] width 166 height 26
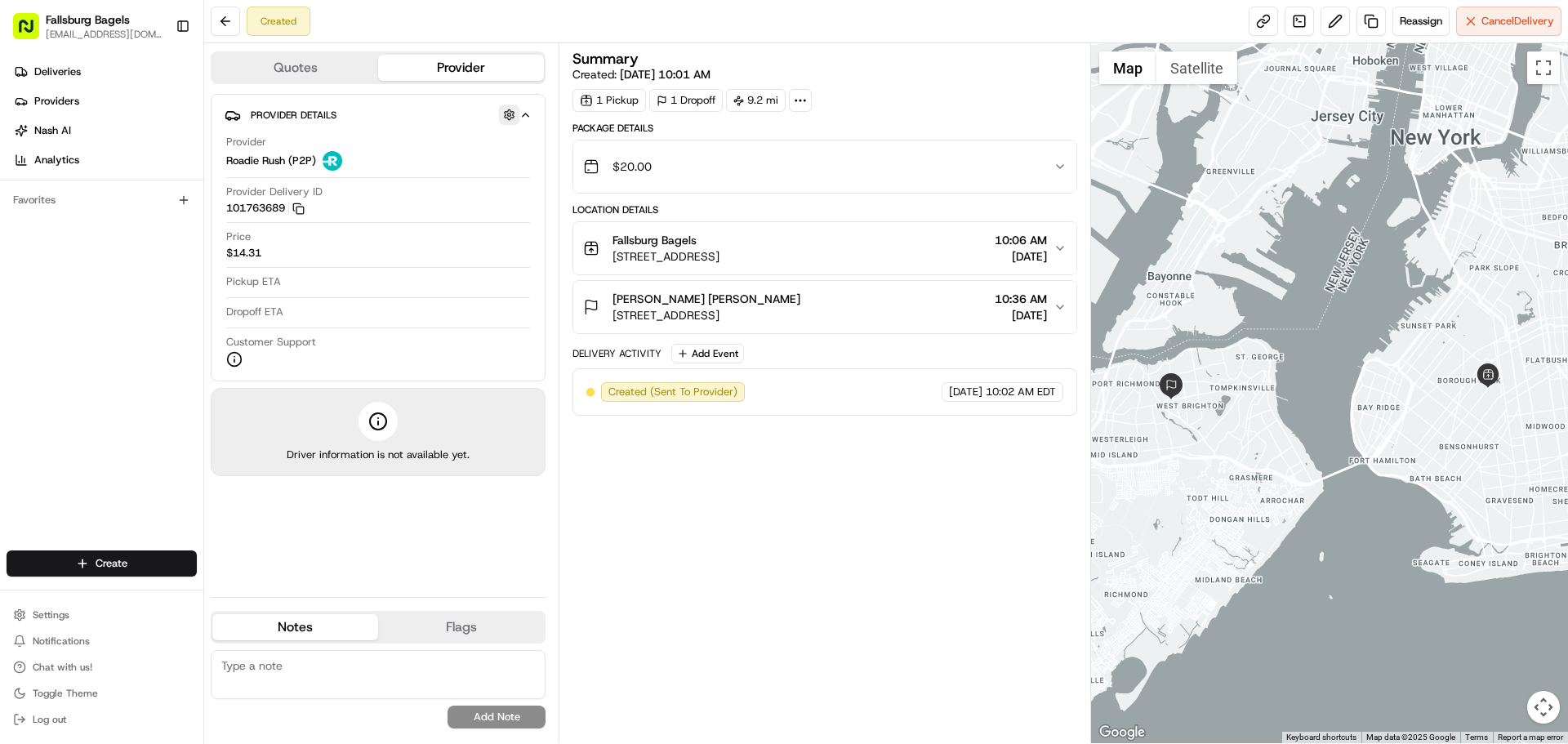
click at [501, 109] on button "button" at bounding box center [509, 115] width 20 height 20
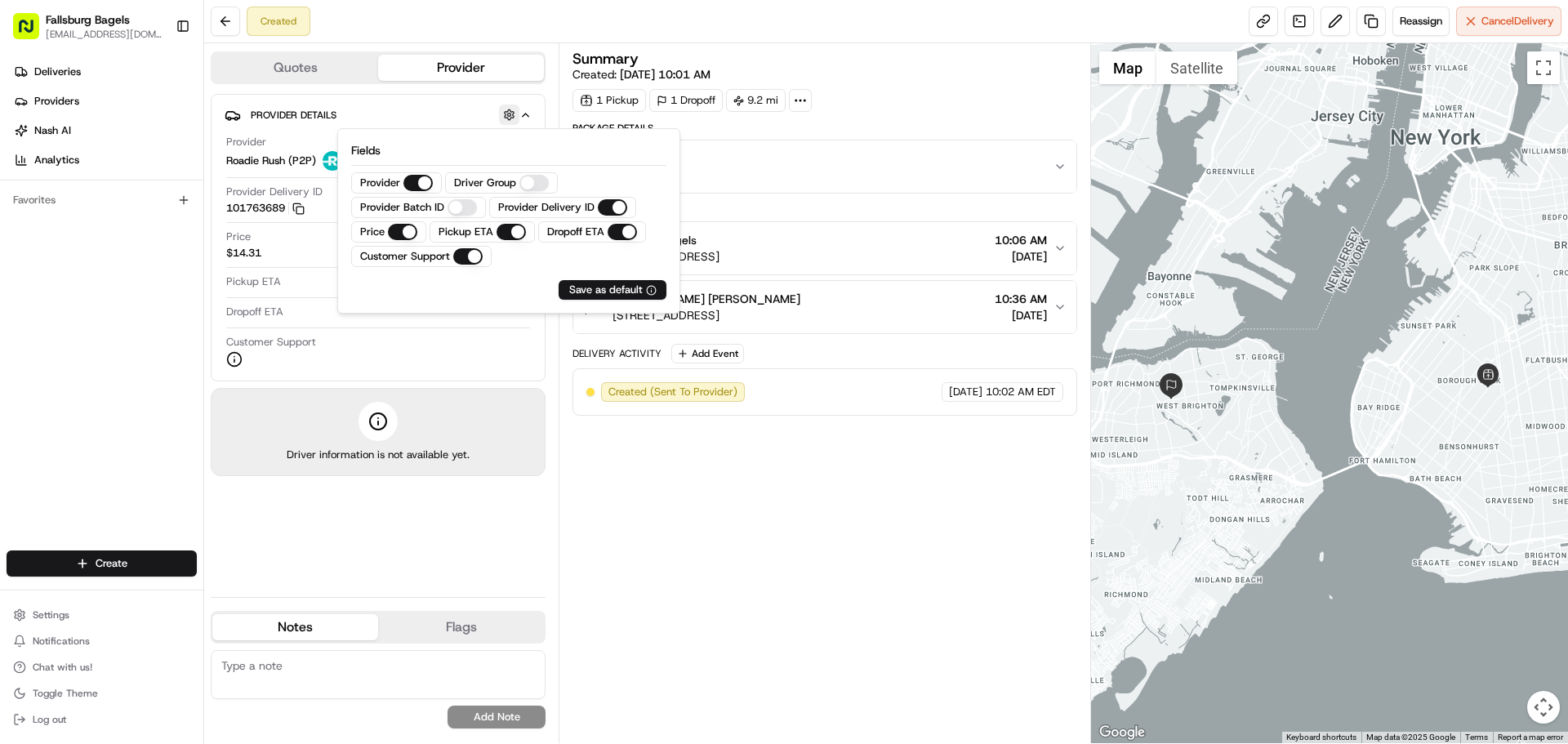
click at [503, 109] on button "button" at bounding box center [509, 115] width 20 height 20
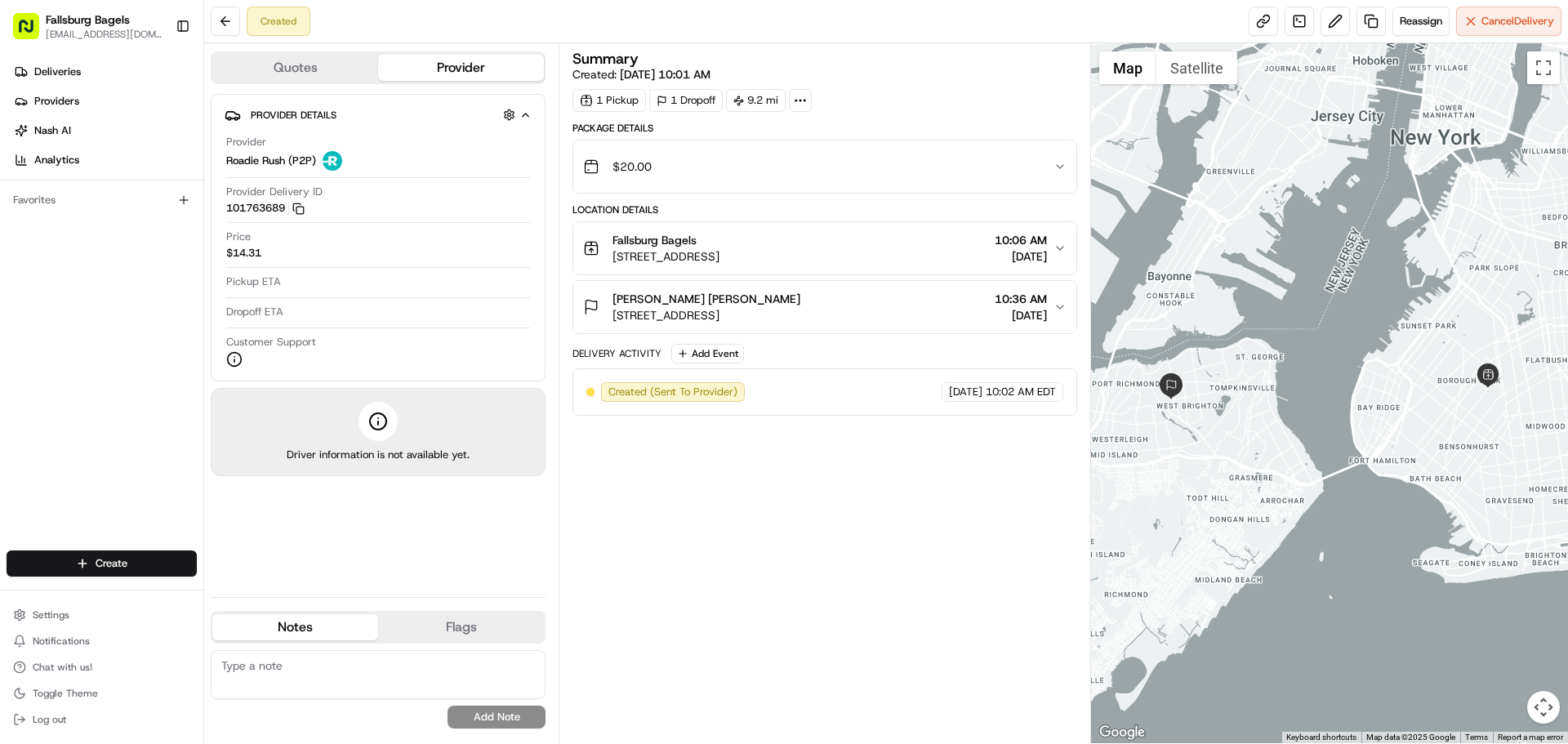
click at [524, 106] on button "Provider Details Hidden ( 2 )" at bounding box center [378, 114] width 307 height 27
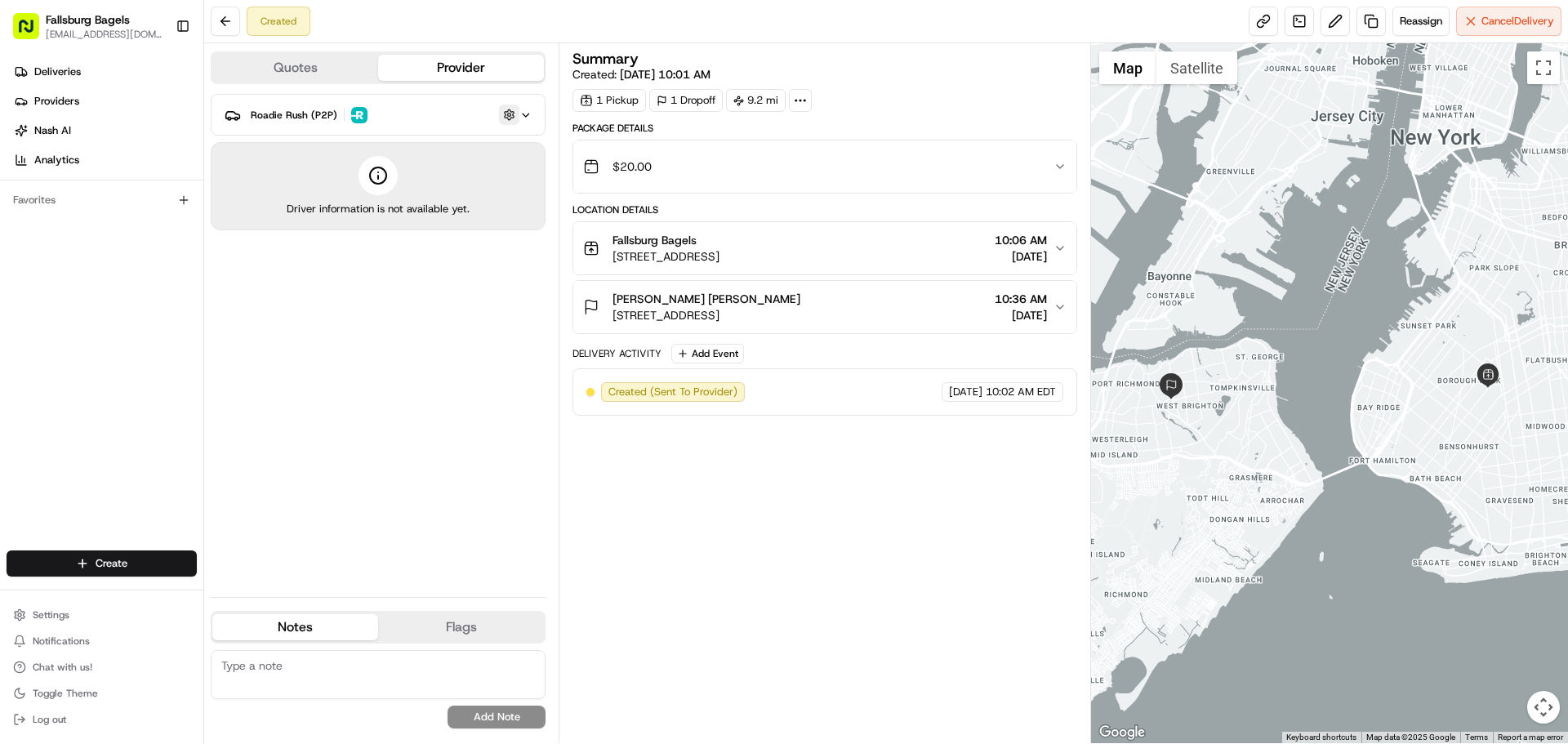
click at [511, 111] on button "button" at bounding box center [509, 115] width 20 height 20
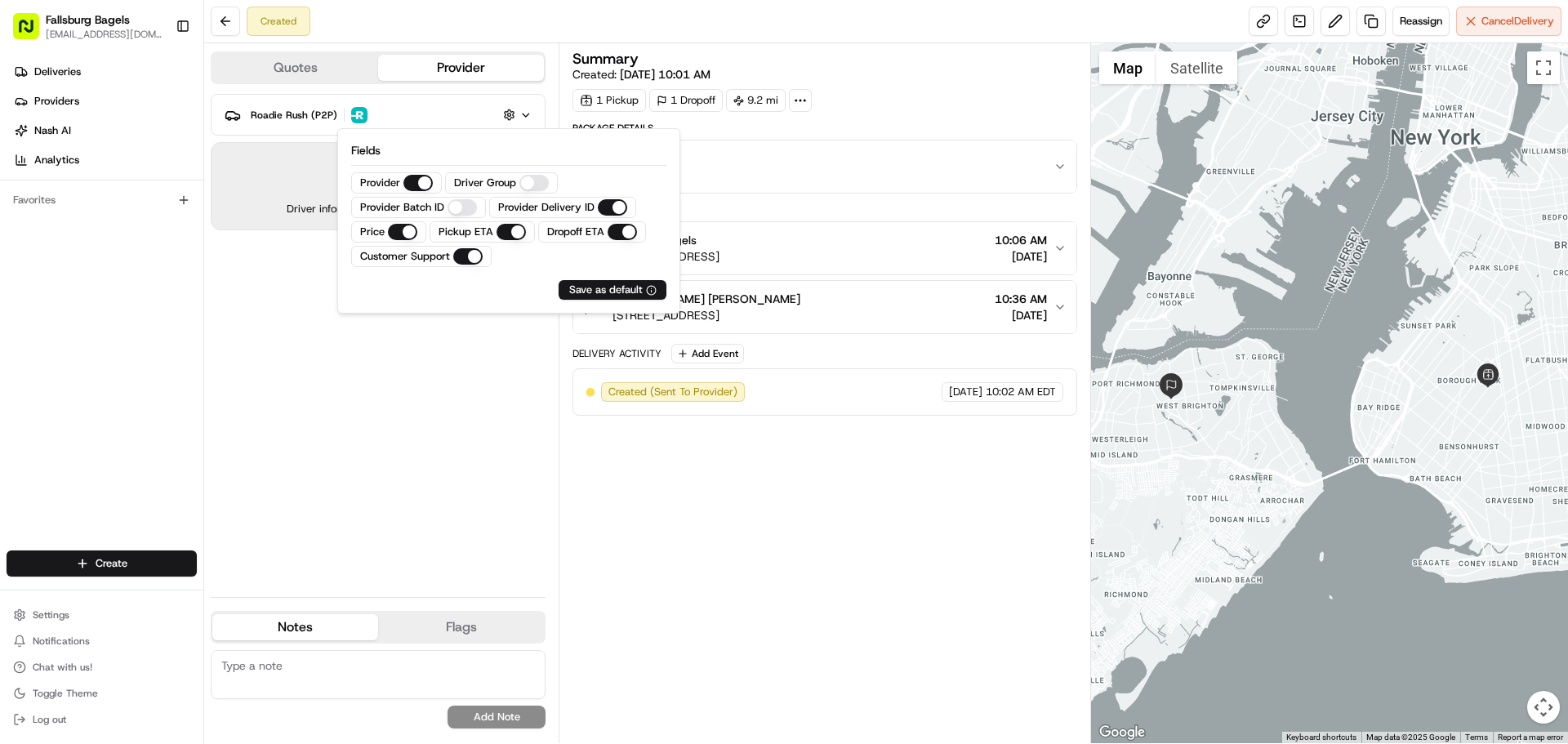
click at [283, 63] on button "Quotes" at bounding box center [295, 67] width 166 height 26
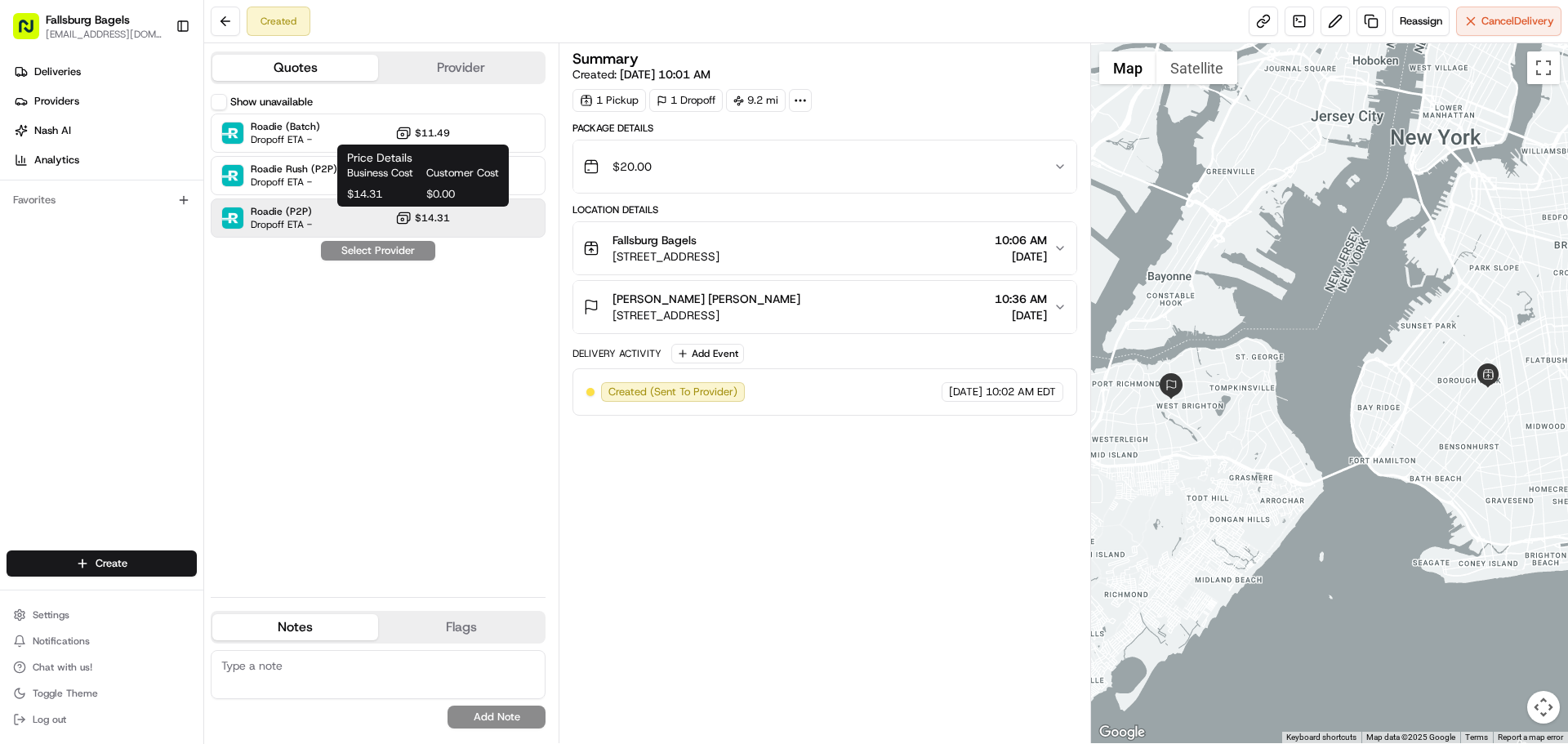
click at [397, 211] on icon at bounding box center [404, 218] width 17 height 17
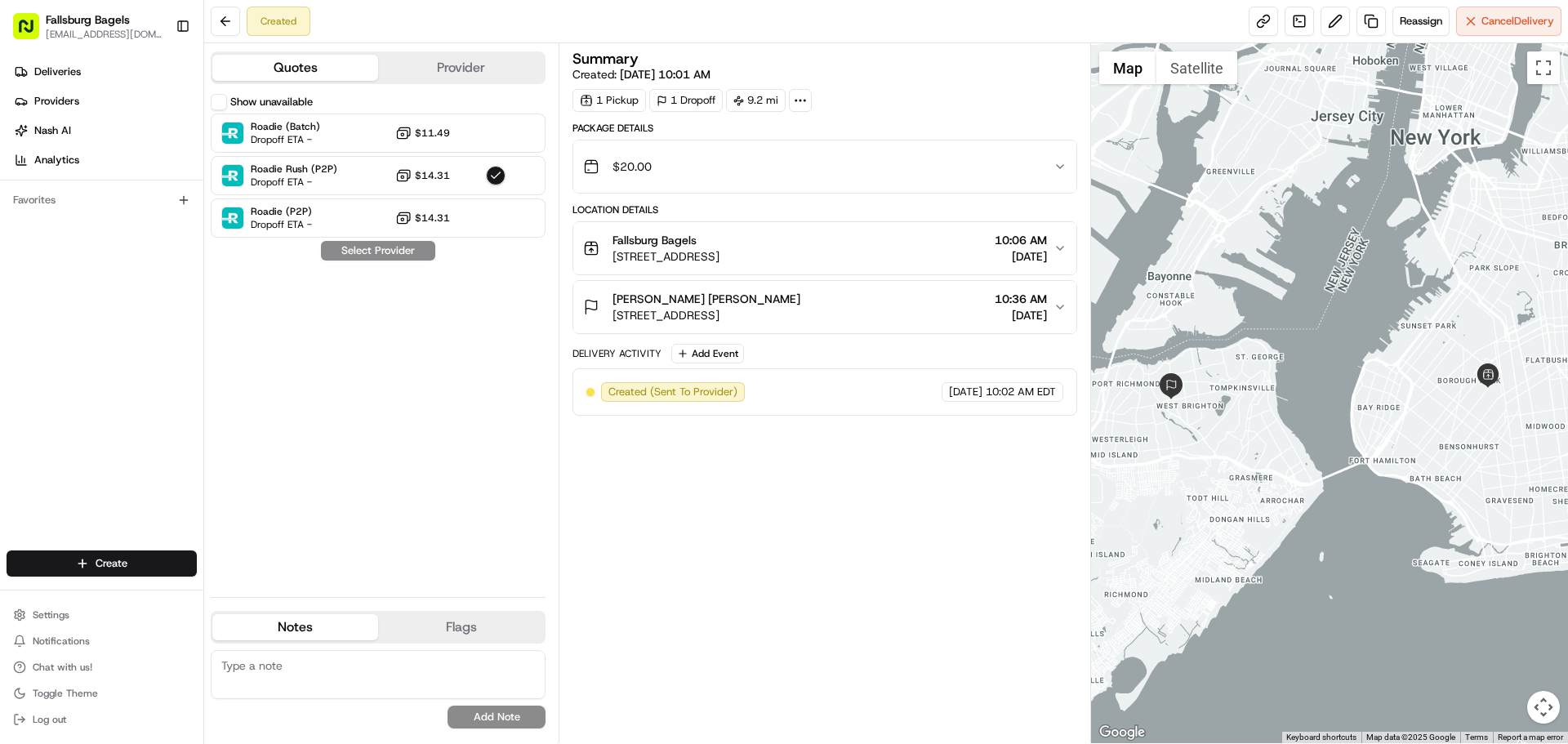
click at [389, 237] on div "Show unavailable Roadie (Batch) Dropoff ETA - $11.49 Roadie Rush (P2P) Dropoff …" at bounding box center [378, 338] width 335 height 490
click at [385, 245] on div "Show unavailable Roadie (Batch) Dropoff ETA - $11.49 Roadie Rush (P2P) Dropoff …" at bounding box center [378, 338] width 335 height 490
click at [396, 215] on div "Roadie (P2P) Dropoff ETA - $14.31" at bounding box center [378, 218] width 335 height 40
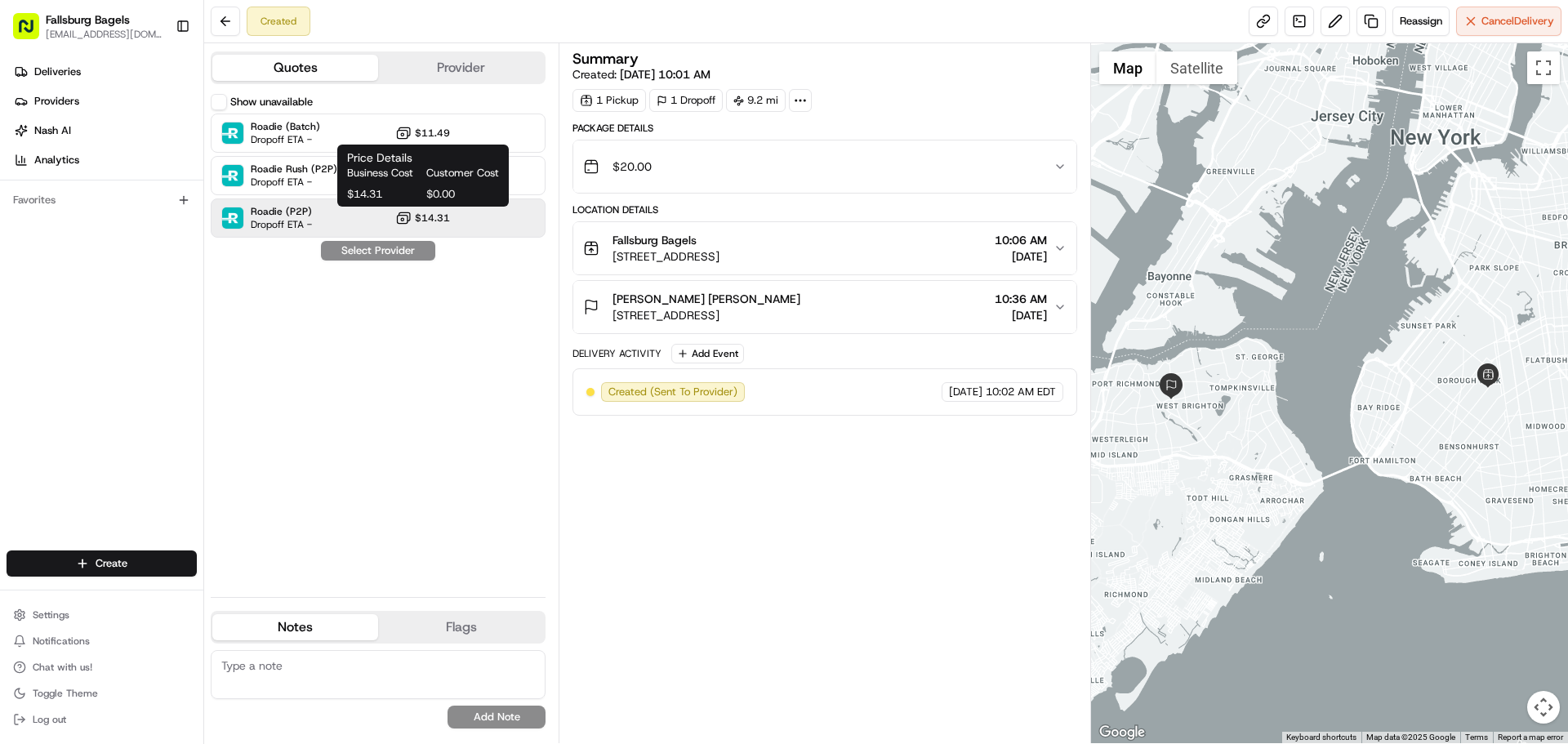
click at [402, 216] on icon at bounding box center [404, 218] width 17 height 17
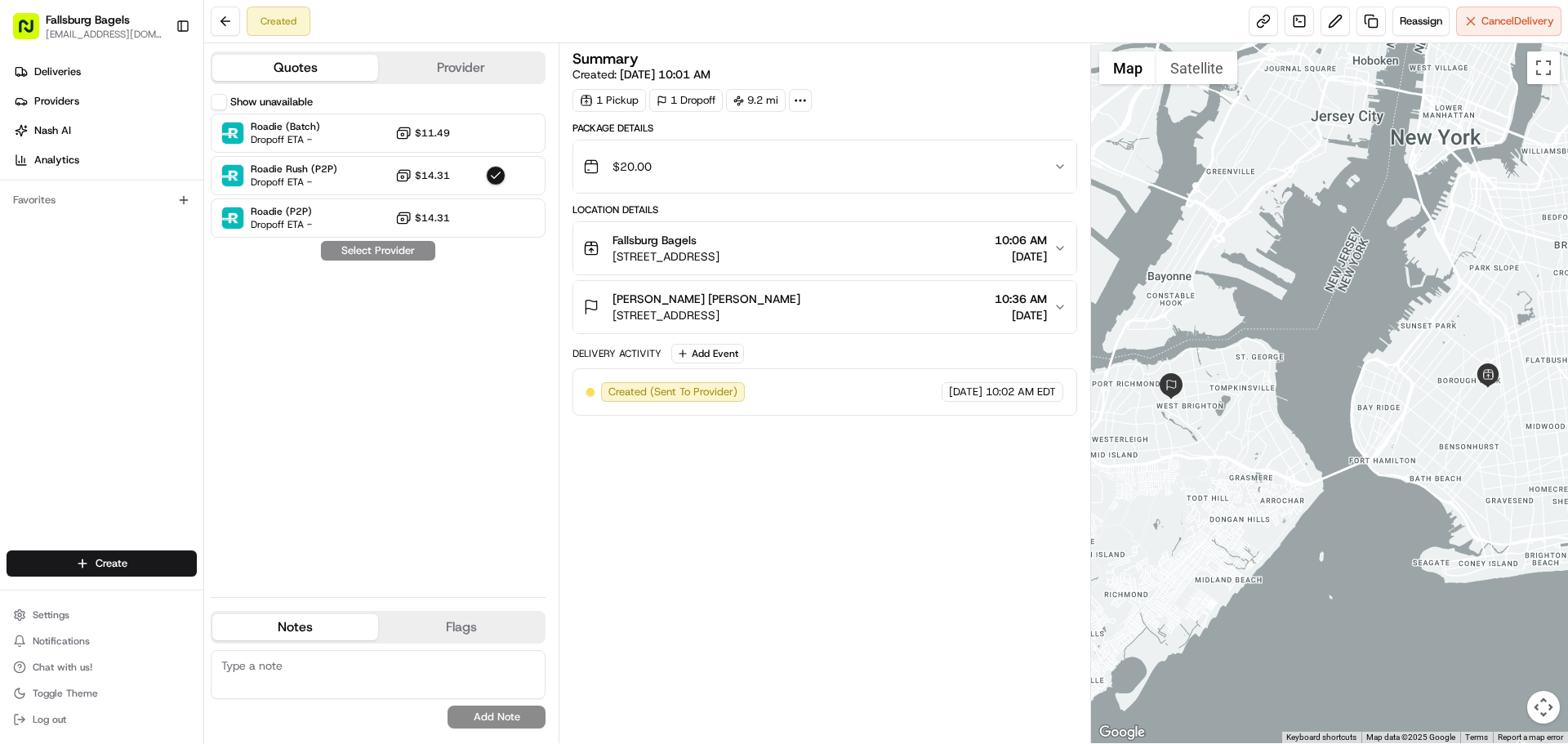
click at [387, 238] on div "Show unavailable Roadie (Batch) Dropoff ETA - $11.49 Roadie Rush (P2P) Dropoff …" at bounding box center [378, 338] width 335 height 490
click at [263, 229] on span "Dropoff ETA -" at bounding box center [281, 224] width 62 height 13
click at [281, 221] on span "Dropoff ETA -" at bounding box center [281, 224] width 62 height 13
click at [303, 150] on div "Roadie (Batch) Dropoff ETA - $11.49" at bounding box center [378, 132] width 335 height 40
click at [307, 171] on span "Roadie Rush (P2P)" at bounding box center [294, 169] width 86 height 13
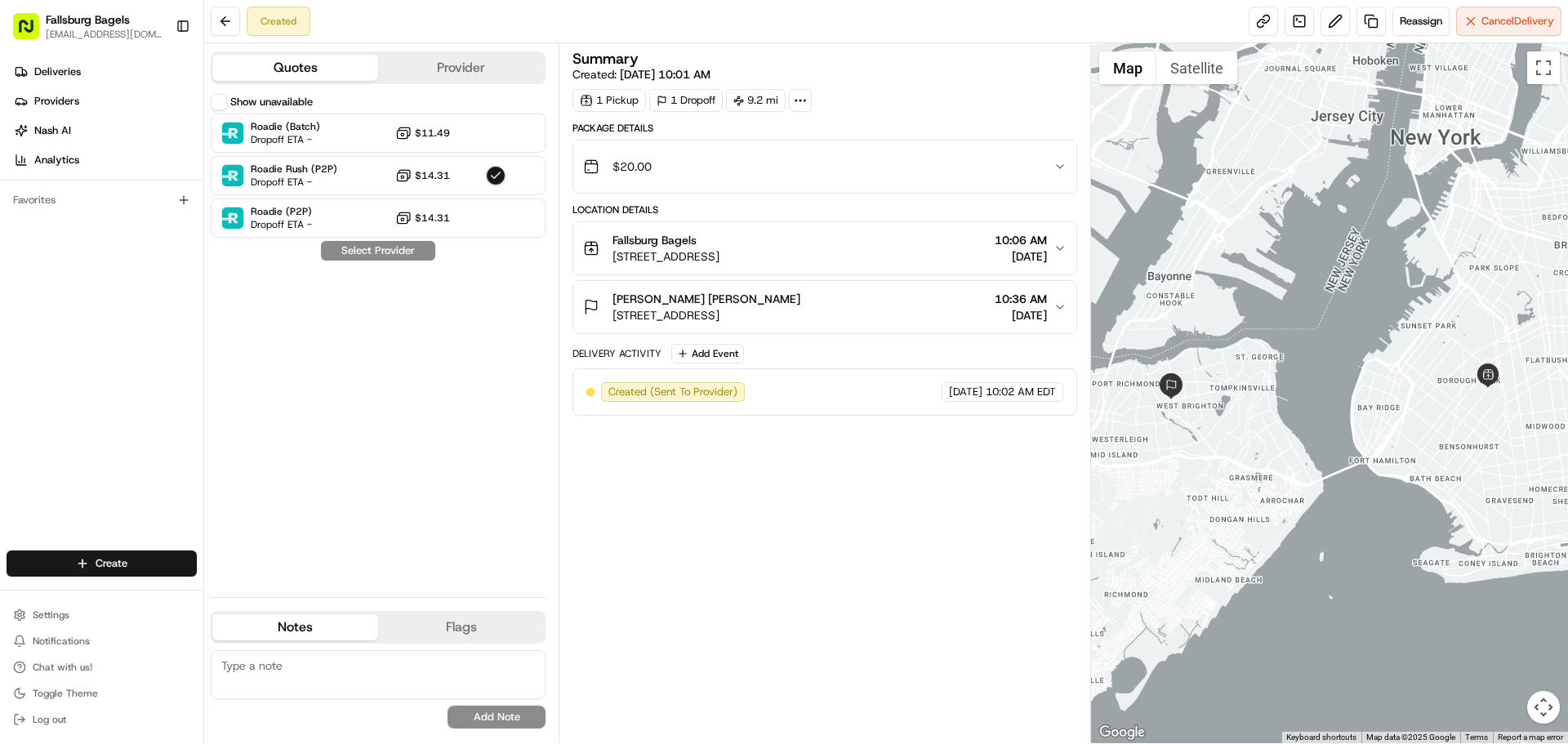
click at [219, 104] on button "Show unavailable" at bounding box center [219, 102] width 17 height 17
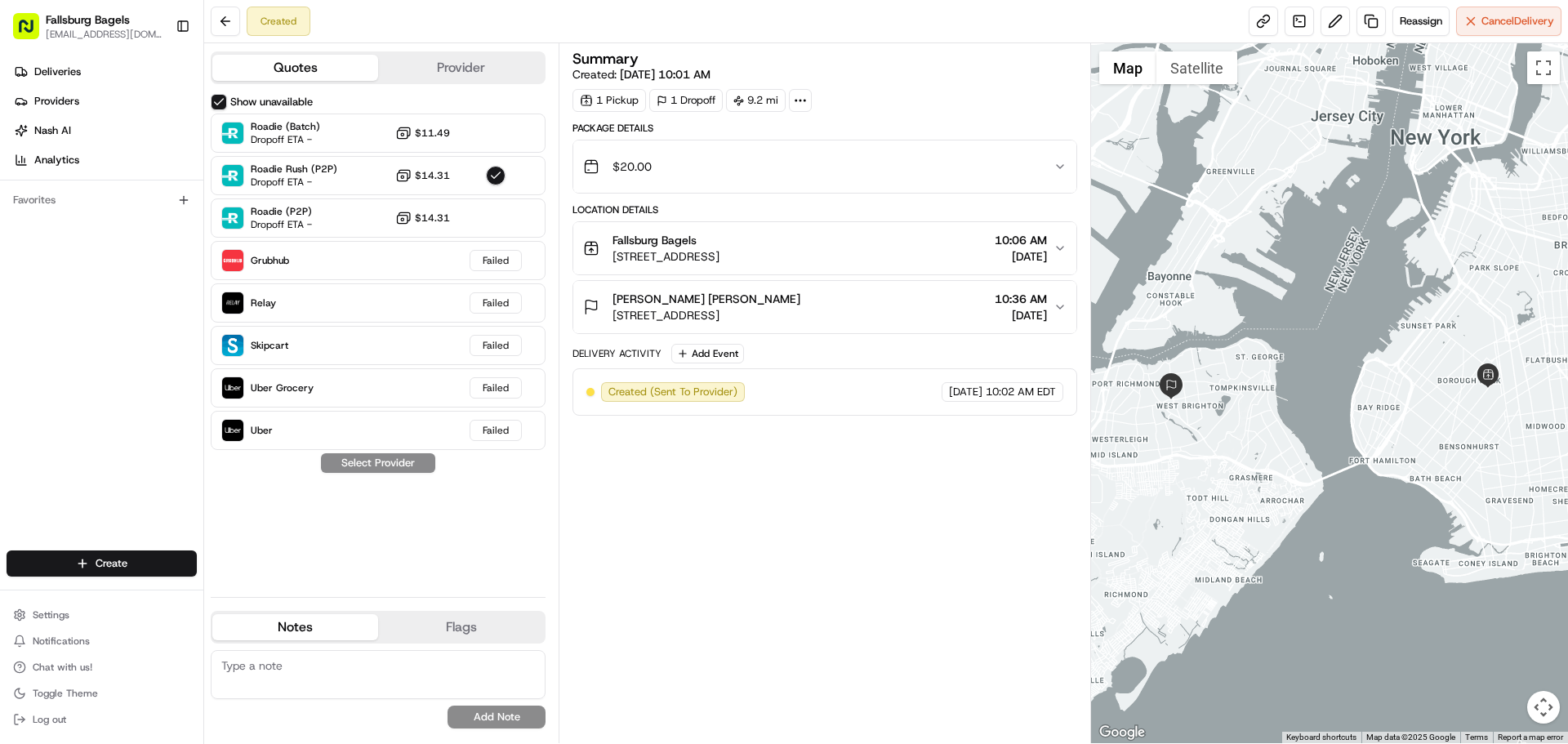
click at [221, 104] on button "Show unavailable" at bounding box center [219, 102] width 17 height 17
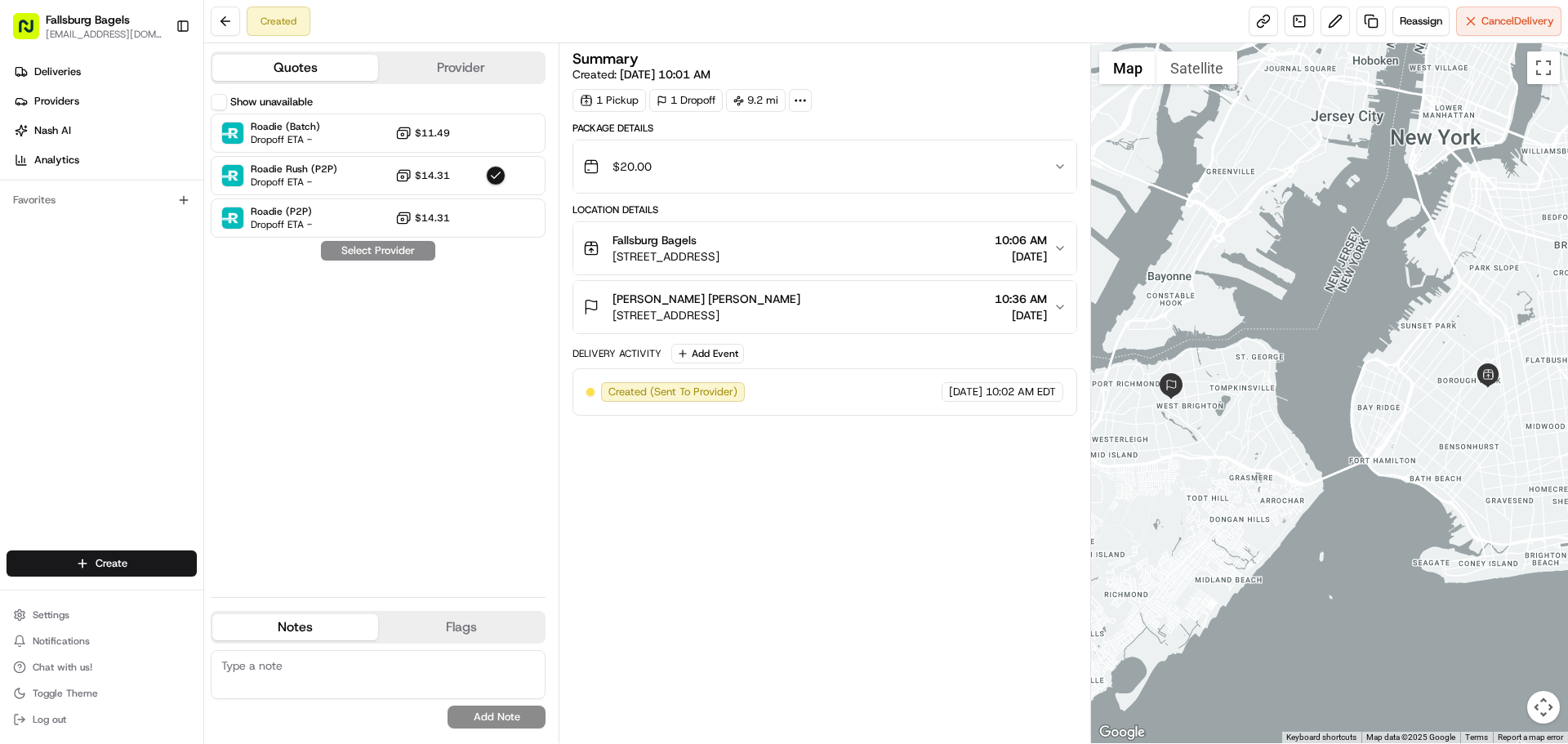
click at [357, 689] on textarea at bounding box center [378, 674] width 335 height 49
type textarea "ASAP"
click at [494, 723] on button "Add Note" at bounding box center [497, 716] width 98 height 23
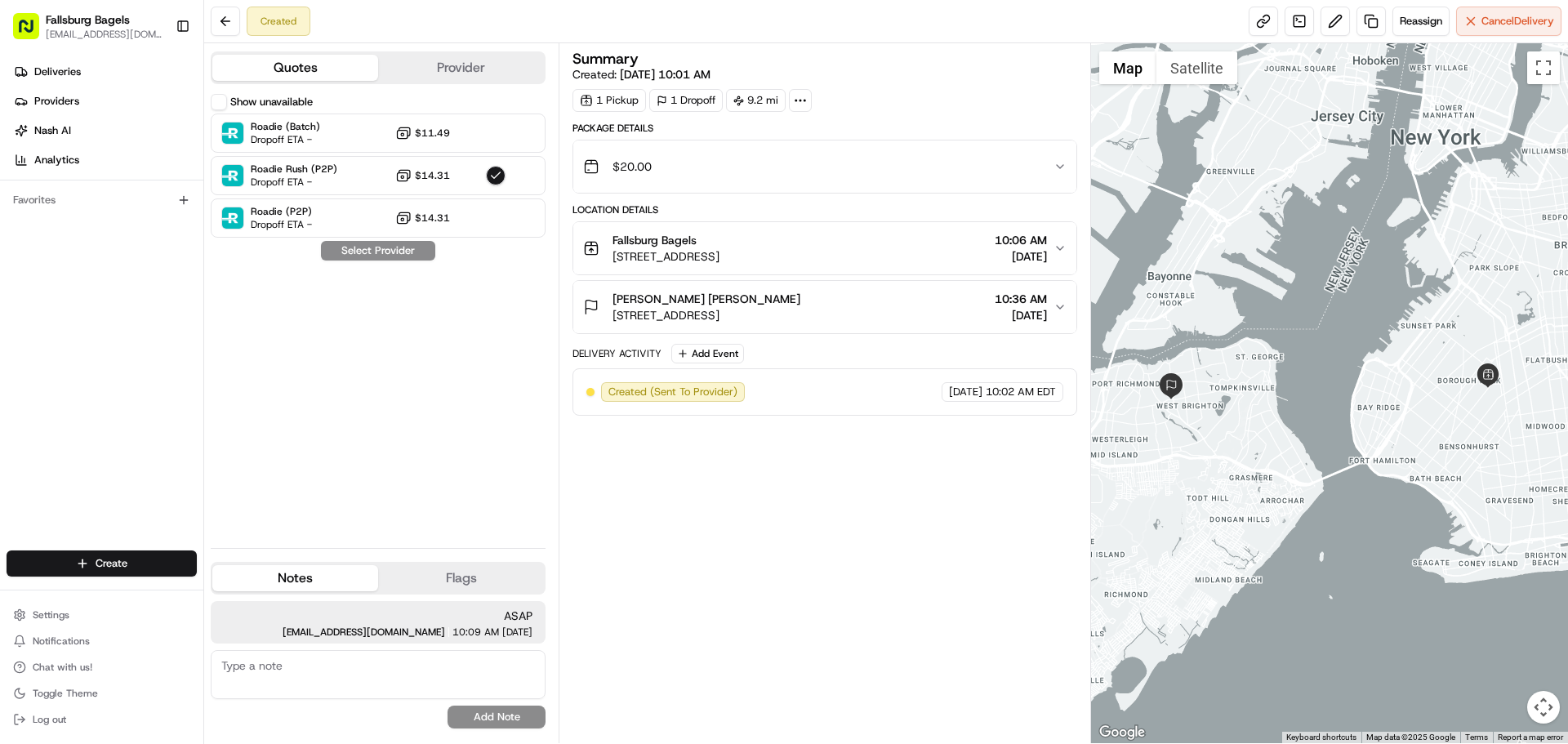
drag, startPoint x: 872, startPoint y: 315, endPoint x: 615, endPoint y: 316, distance: 257.0
click at [615, 316] on div "[PERSON_NAME] [PERSON_NAME] [STREET_ADDRESS] 10:36 AM [DATE]" at bounding box center [818, 307] width 470 height 33
click at [453, 332] on div "Show unavailable Roadie (Batch) Dropoff ETA - $11.49 Roadie Rush (P2P) Dropoff …" at bounding box center [378, 315] width 335 height 441
click at [809, 94] on div at bounding box center [800, 100] width 23 height 23
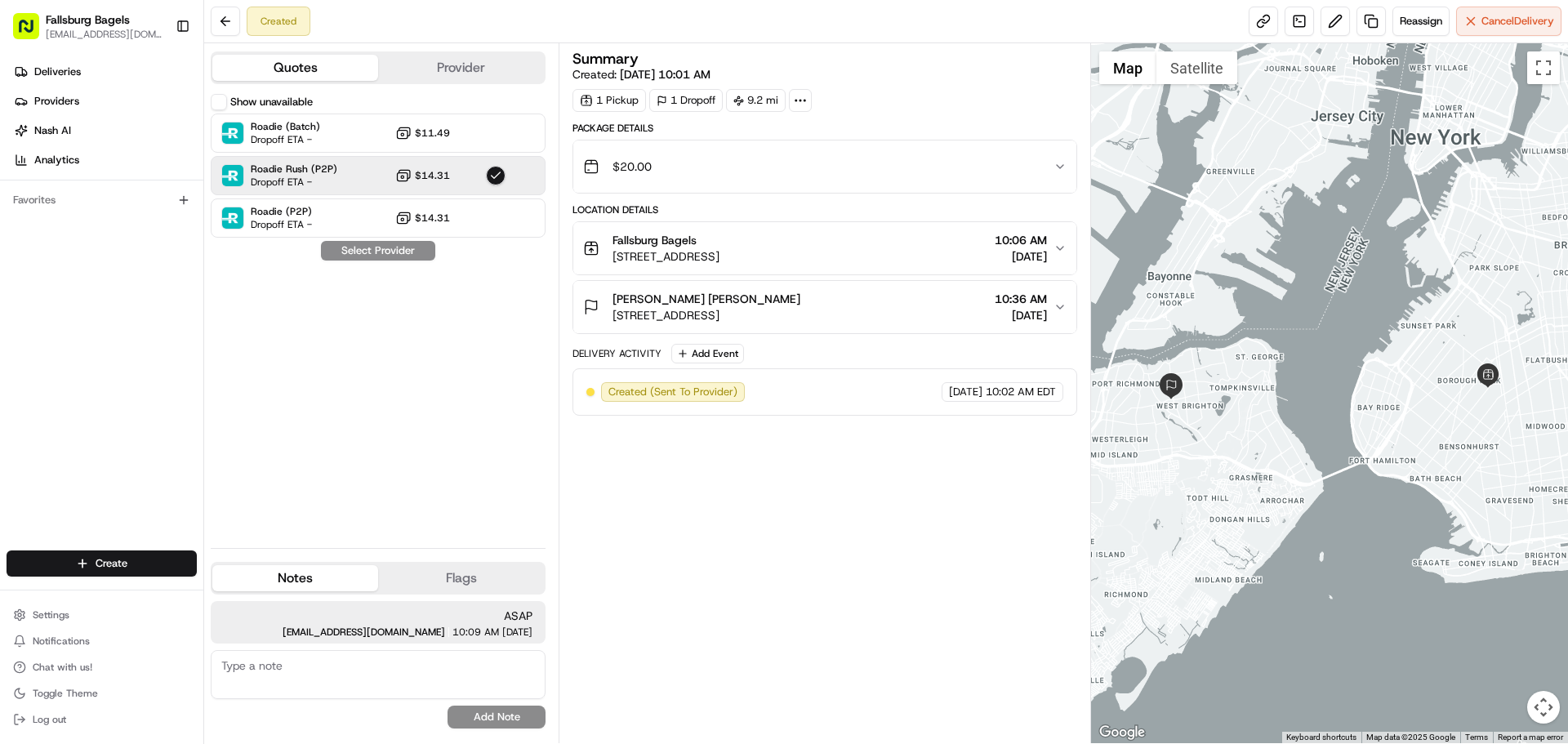
click at [492, 177] on button "button" at bounding box center [495, 175] width 19 height 19
click at [407, 177] on icon at bounding box center [404, 176] width 17 height 17
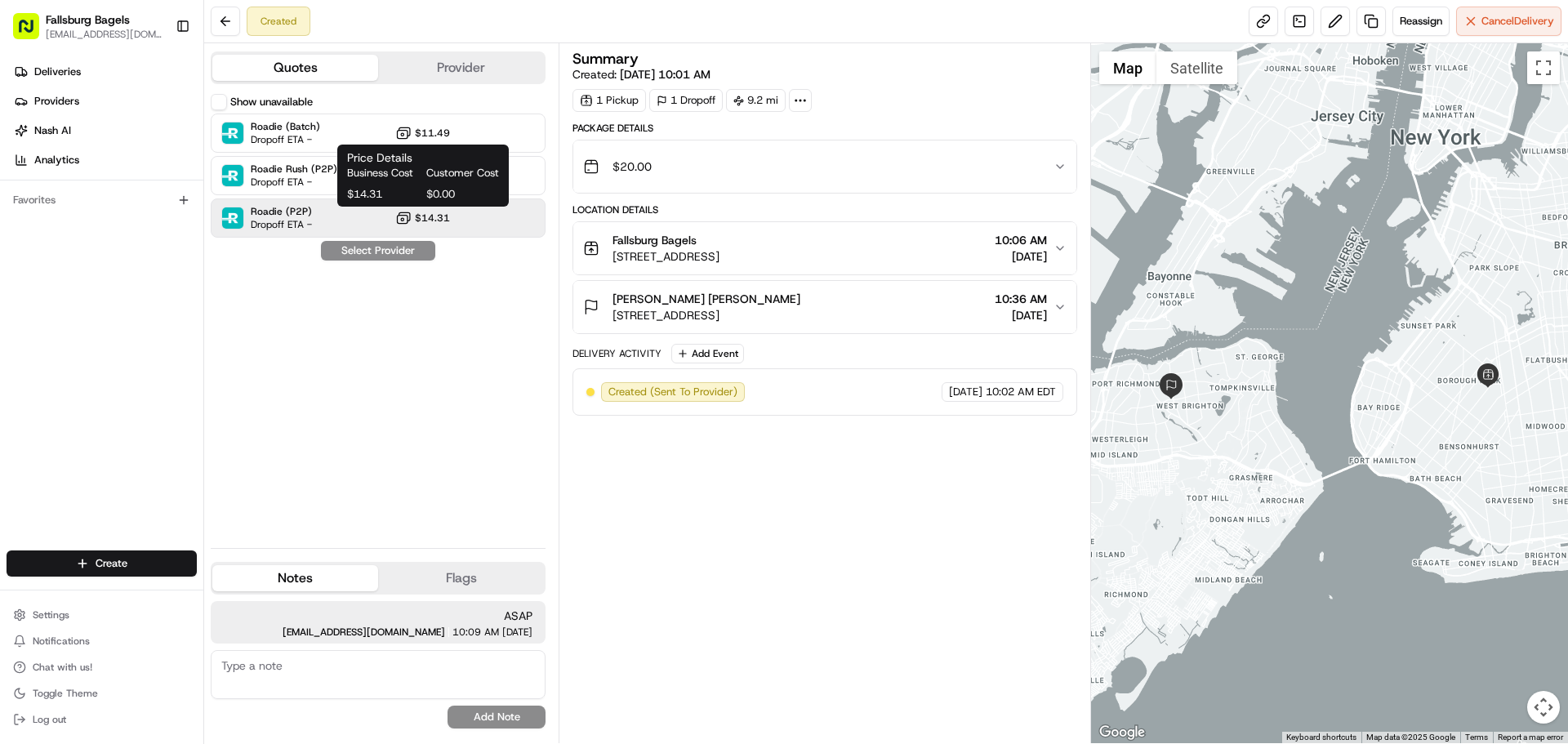
click at [404, 219] on circle at bounding box center [402, 219] width 3 height 3
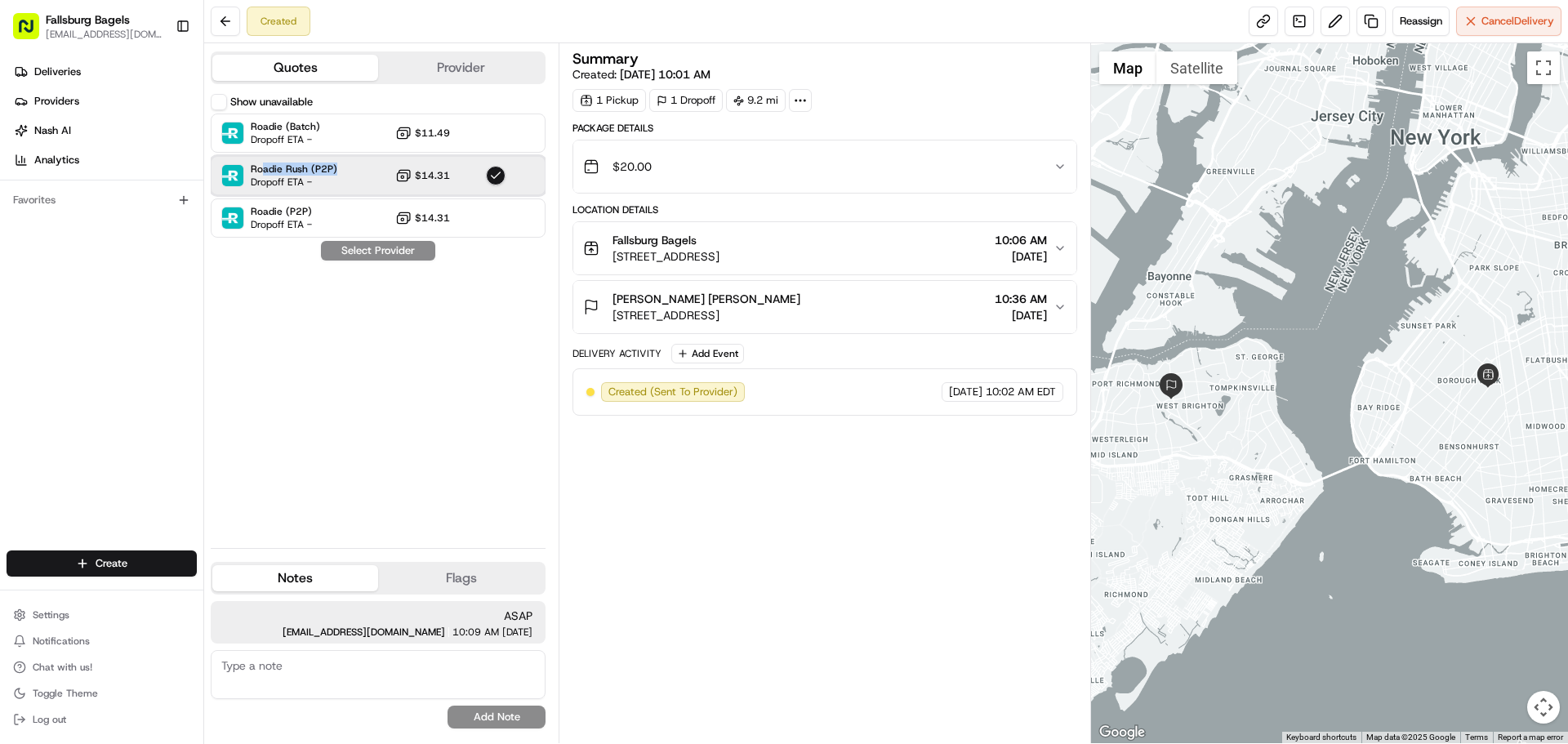
drag, startPoint x: 339, startPoint y: 165, endPoint x: 260, endPoint y: 163, distance: 79.0
click at [261, 163] on div "Roadie Rush (P2P) Dropoff ETA - $14.31" at bounding box center [378, 176] width 335 height 40
click at [287, 250] on div "Show unavailable Roadie (Batch) Dropoff ETA - $11.49 Roadie Rush (P2P) Dropoff …" at bounding box center [378, 315] width 335 height 441
click at [949, 392] on span "[DATE]" at bounding box center [966, 392] width 33 height 15
click at [446, 54] on div "Quotes Provider" at bounding box center [378, 68] width 335 height 33
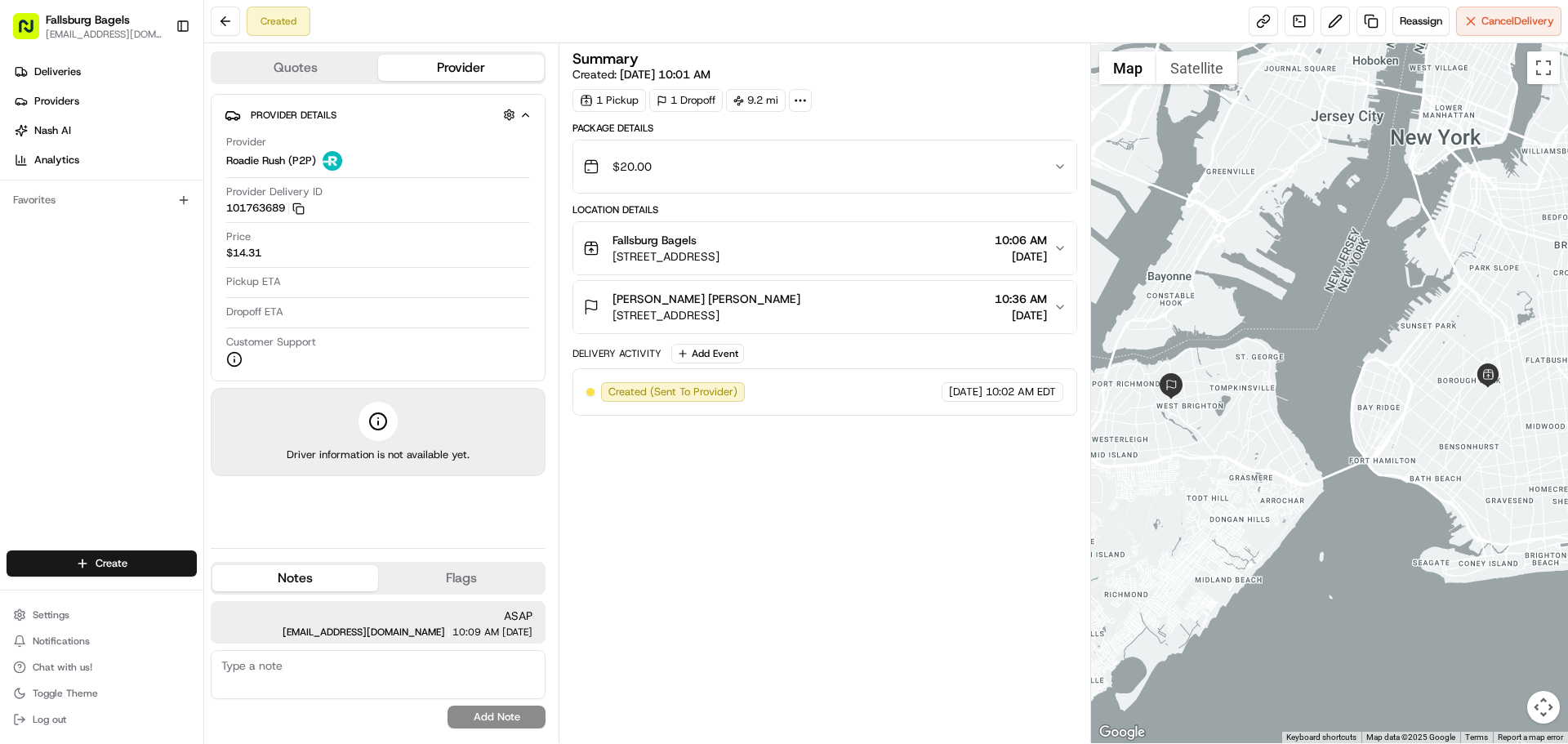
click at [449, 66] on button "Provider" at bounding box center [461, 67] width 166 height 26
click at [361, 65] on button "Quotes" at bounding box center [295, 67] width 166 height 26
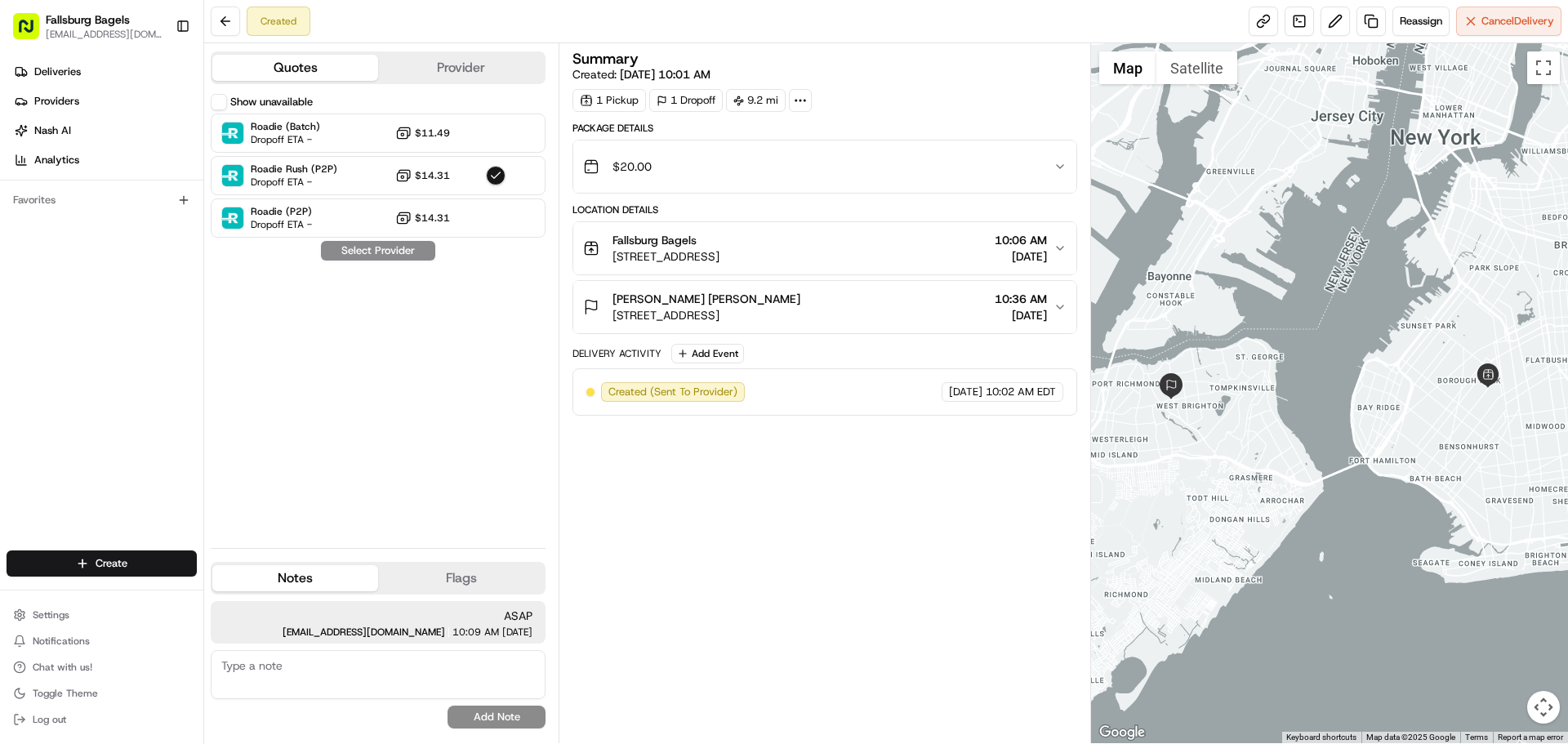
click at [266, 16] on div "Created" at bounding box center [278, 21] width 63 height 29
click at [353, 222] on div "Roadie (P2P) Dropoff ETA - $14.31" at bounding box center [378, 218] width 335 height 40
click at [361, 249] on div "Show unavailable Roadie (Batch) Dropoff ETA - $11.49 Roadie Rush (P2P) Dropoff …" at bounding box center [378, 315] width 335 height 441
click at [352, 589] on button "Notes" at bounding box center [295, 578] width 166 height 26
click at [392, 579] on button "Flags" at bounding box center [461, 578] width 166 height 26
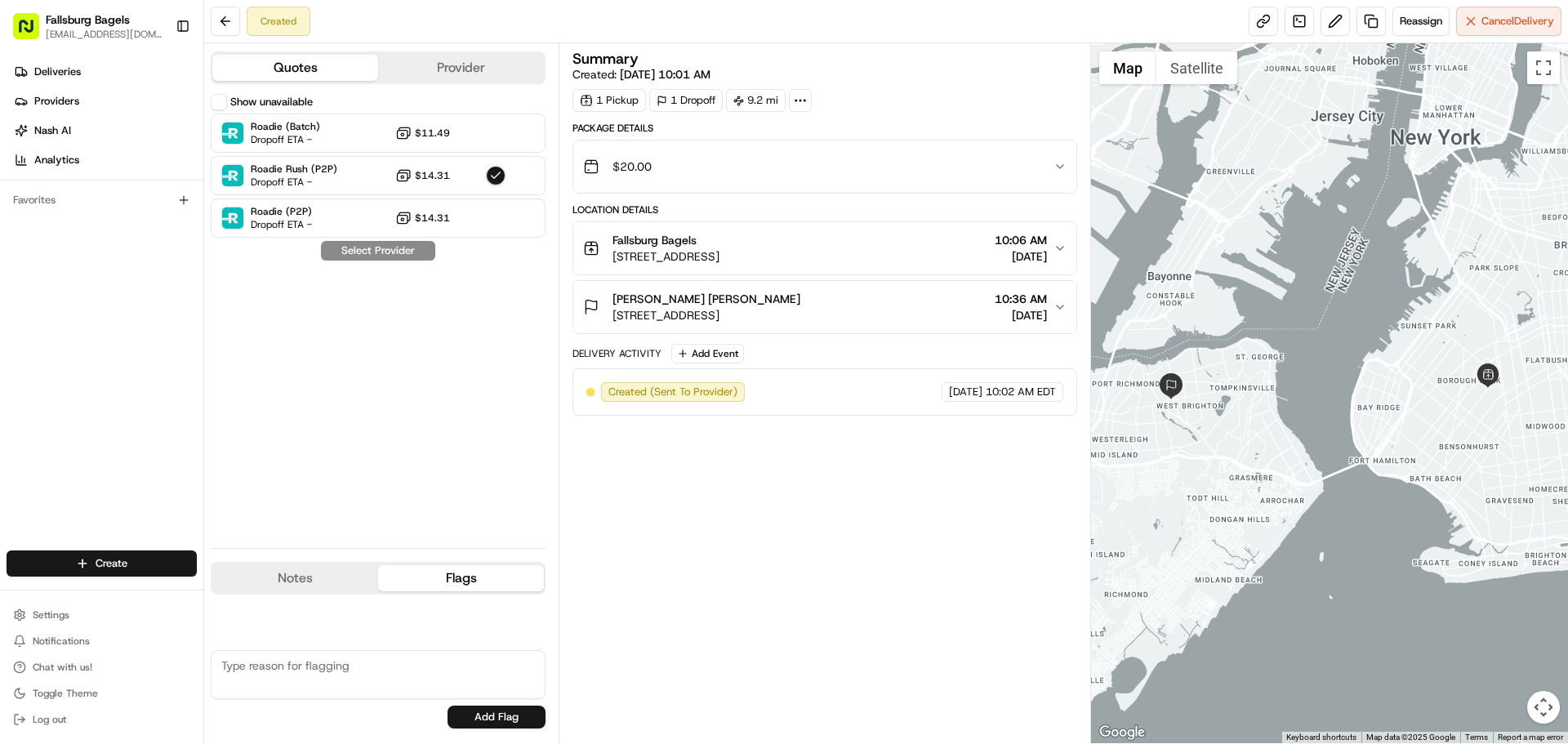
click at [340, 657] on textarea at bounding box center [378, 674] width 335 height 49
click at [59, 670] on span "Chat with us!" at bounding box center [63, 667] width 60 height 13
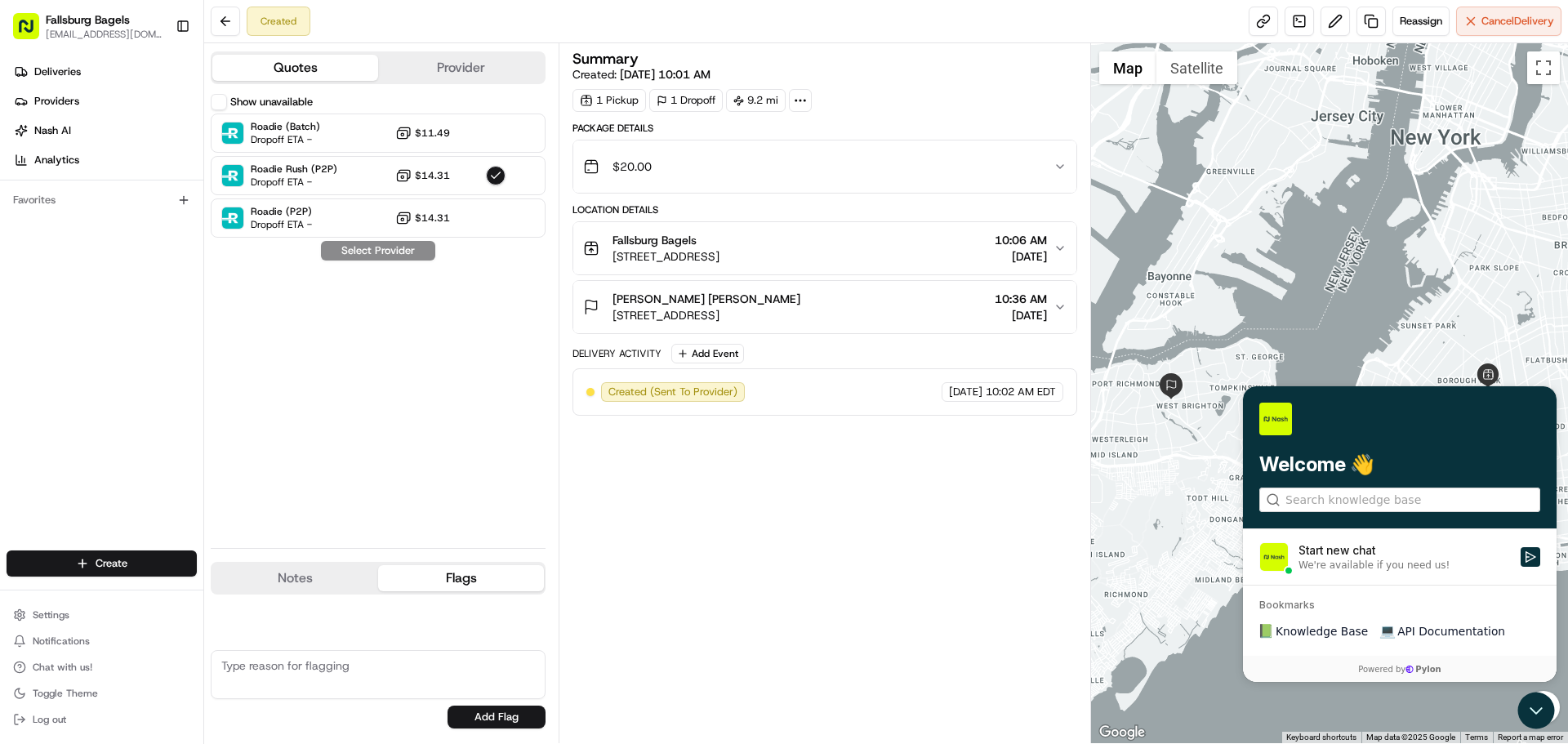
click at [1353, 557] on div "Start new chat" at bounding box center [1404, 551] width 212 height 17
click at [1520, 557] on button "Start new chat We're available if you need us!" at bounding box center [1529, 556] width 19 height 19
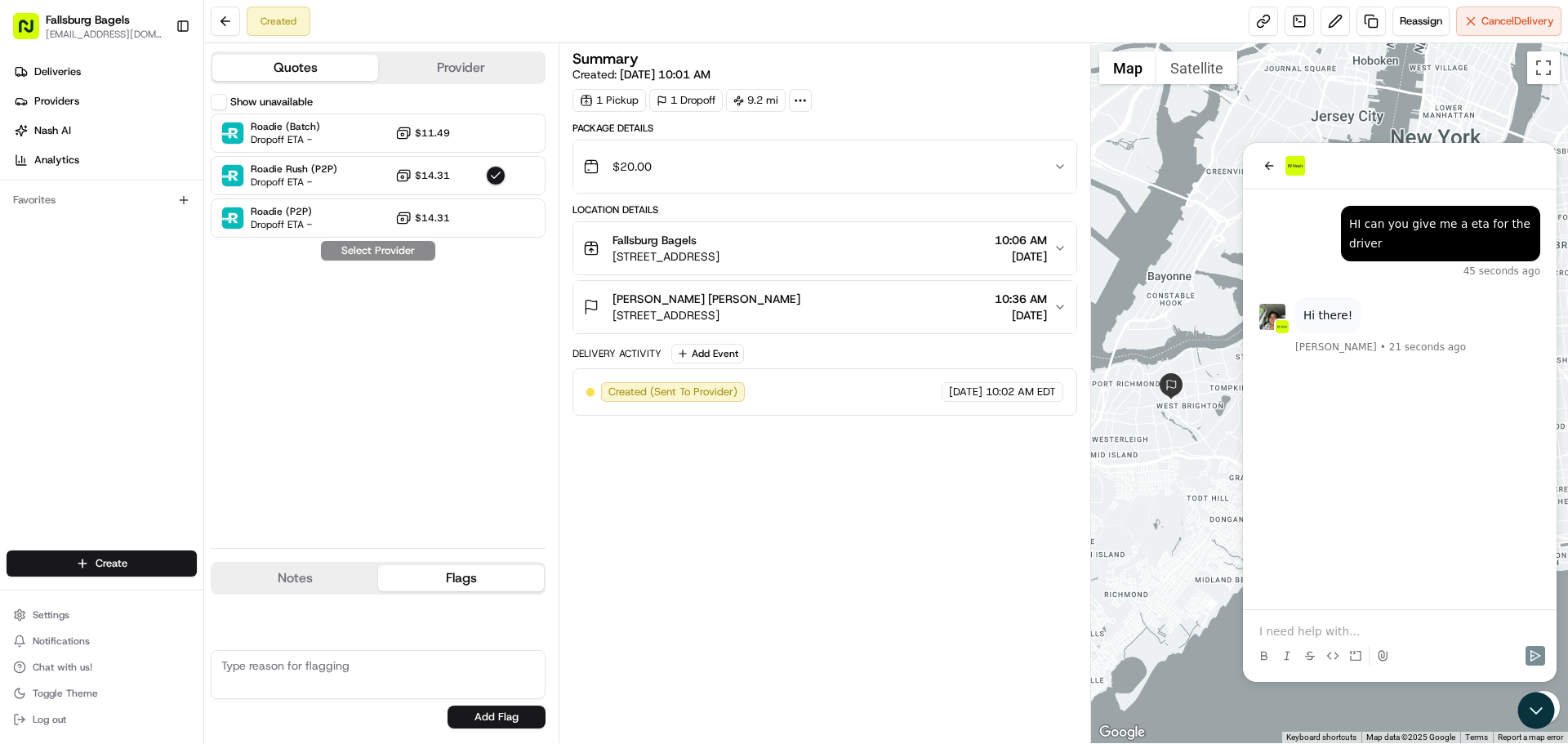
click at [1298, 635] on p at bounding box center [1399, 632] width 280 height 17
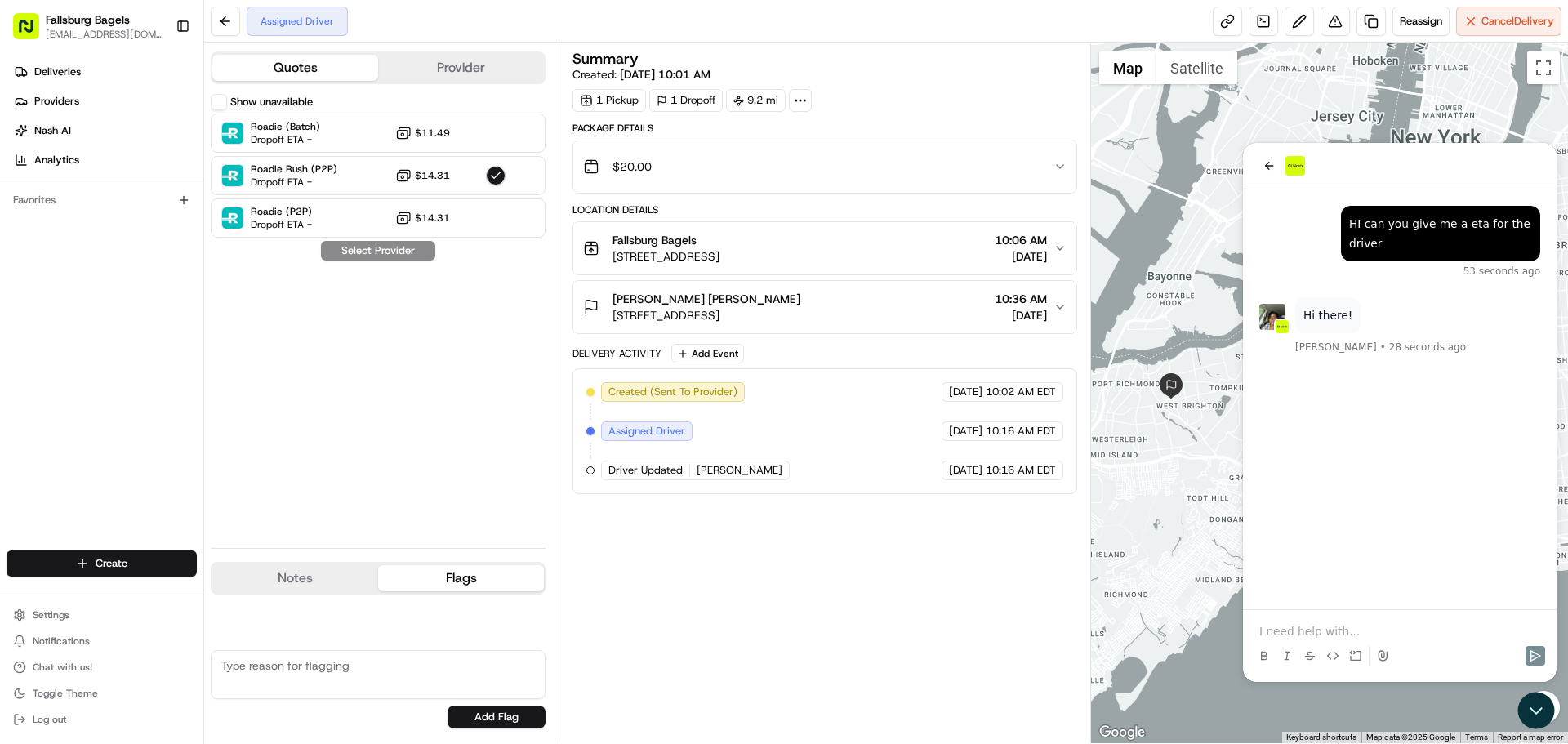
click at [681, 470] on span "Driver Updated" at bounding box center [646, 470] width 74 height 15
click at [723, 463] on span "[PERSON_NAME]" at bounding box center [738, 470] width 86 height 15
click at [716, 475] on span "[PERSON_NAME]" at bounding box center [738, 470] width 86 height 15
click at [640, 432] on span "Assigned Driver" at bounding box center [647, 431] width 76 height 15
click at [371, 257] on div "Show unavailable Roadie (Batch) Dropoff ETA - $11.49 Roadie Rush (P2P) Dropoff …" at bounding box center [378, 315] width 335 height 441
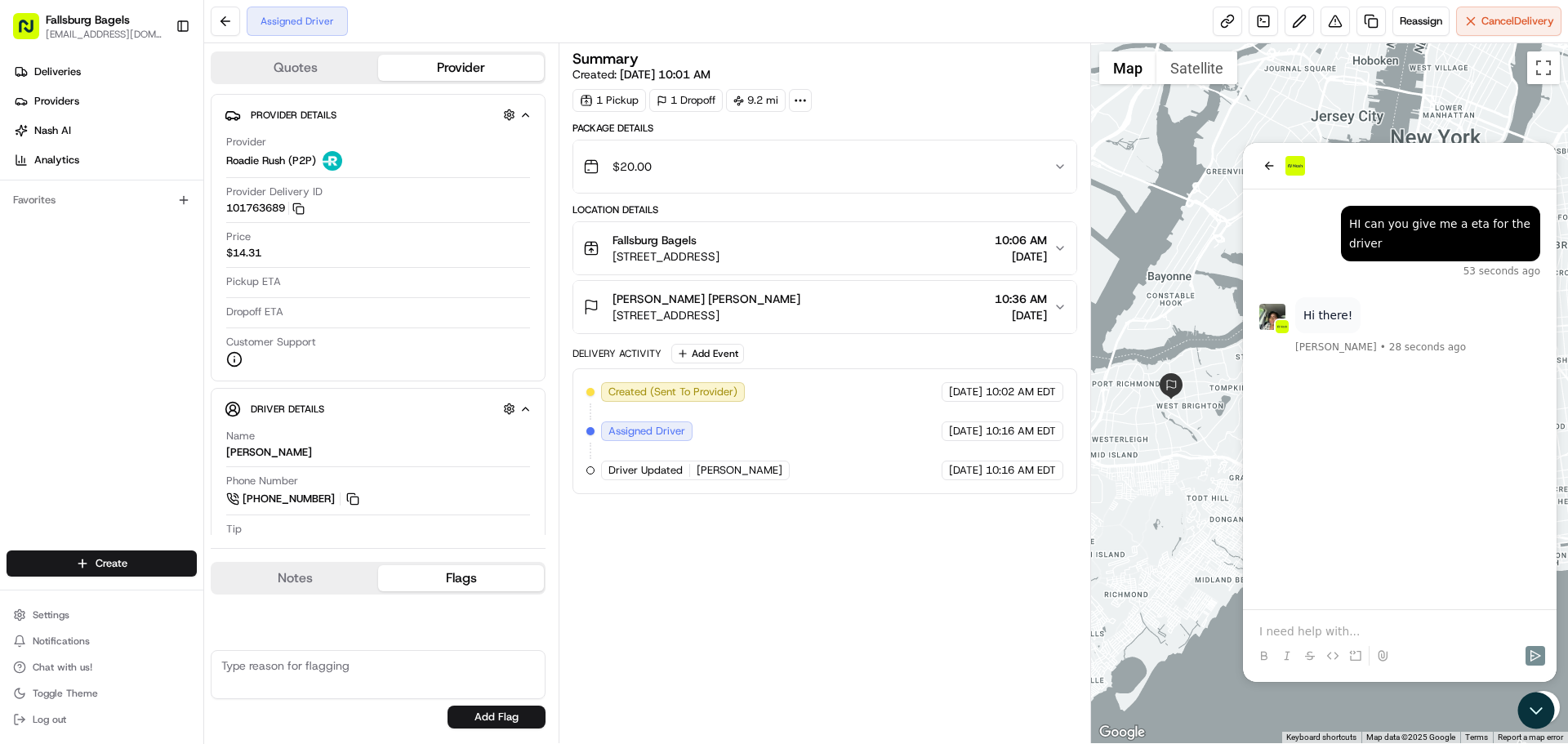
click at [392, 62] on button "Provider" at bounding box center [461, 67] width 166 height 26
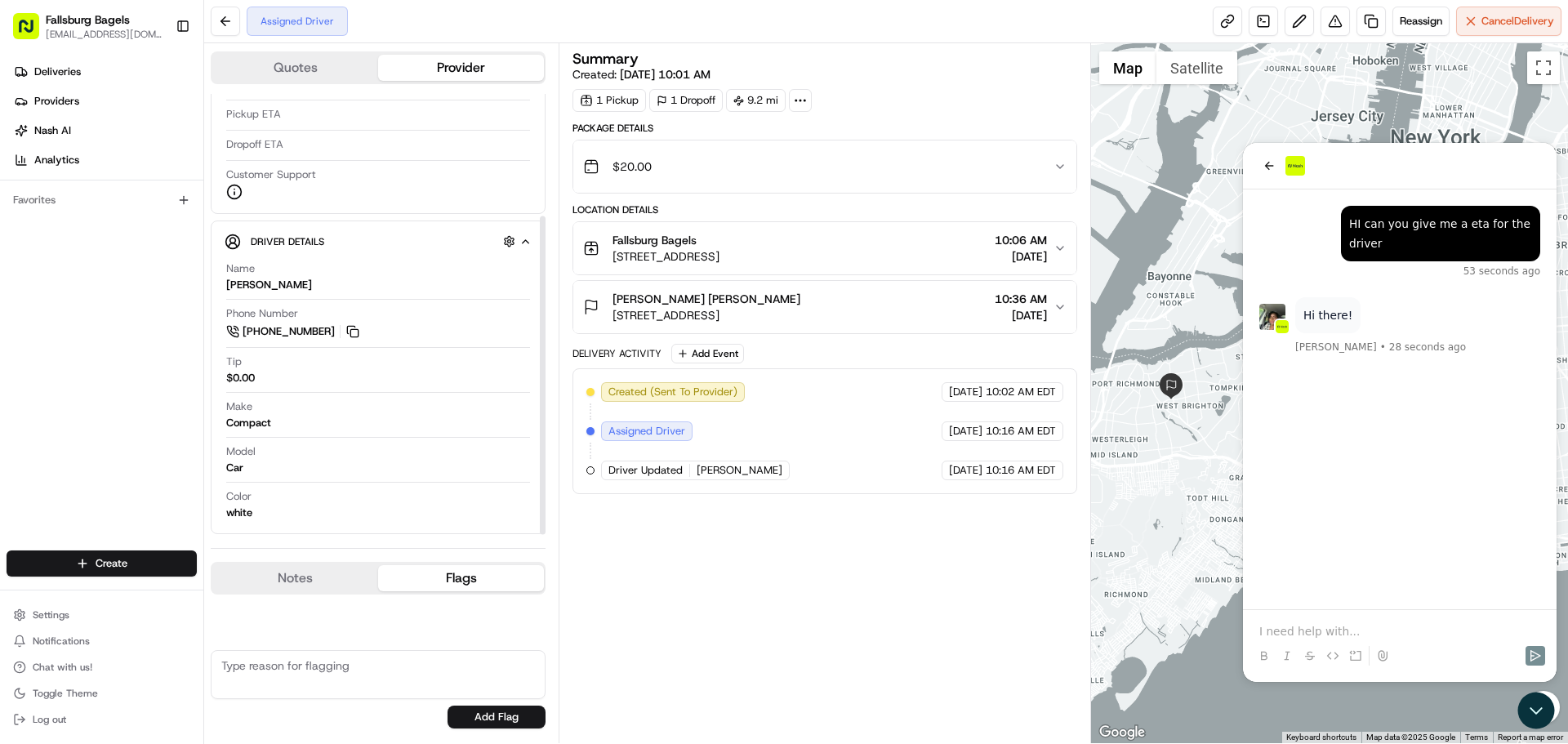
scroll to position [170, 0]
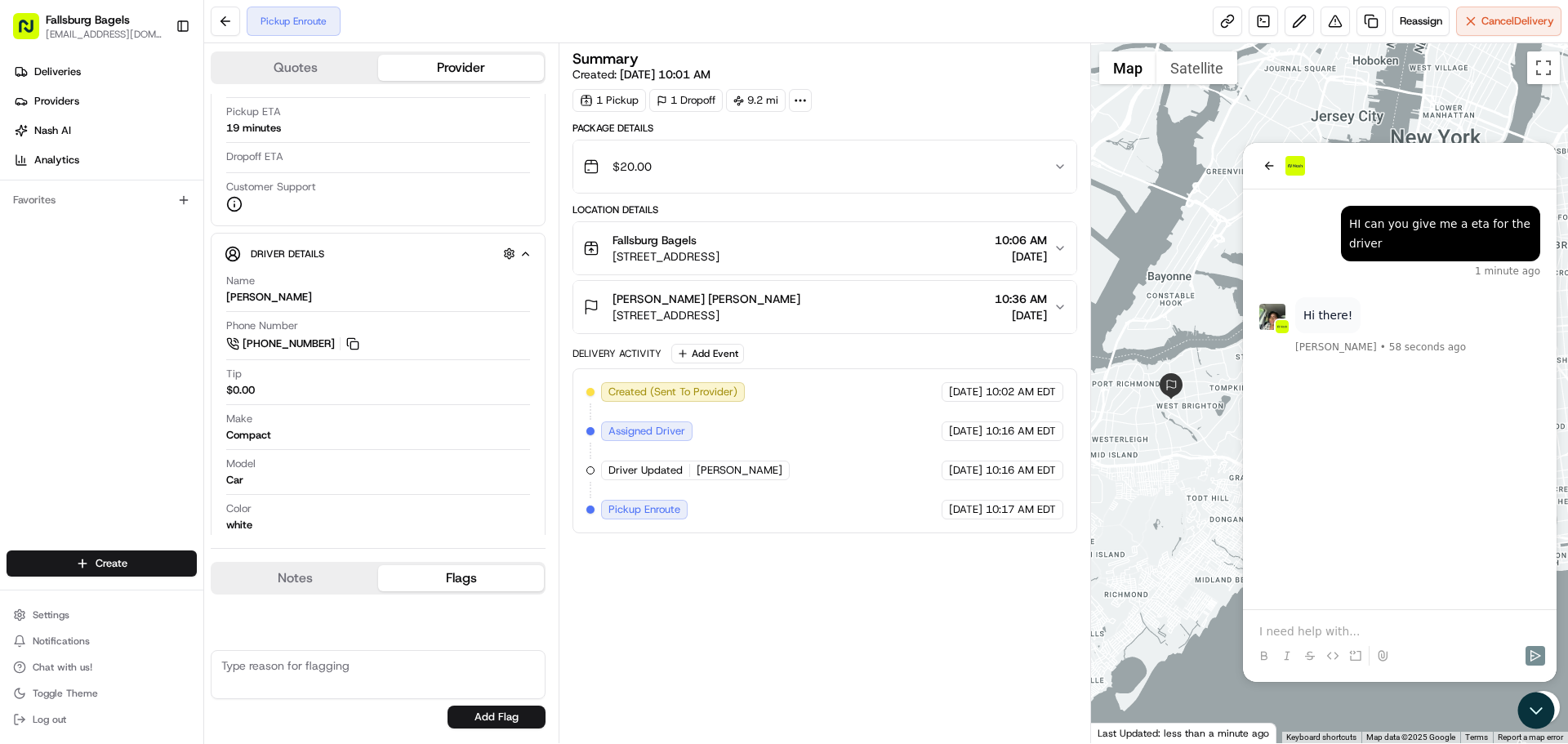
click at [1309, 616] on div at bounding box center [1400, 640] width 301 height 62
click at [1289, 638] on p at bounding box center [1399, 632] width 280 height 17
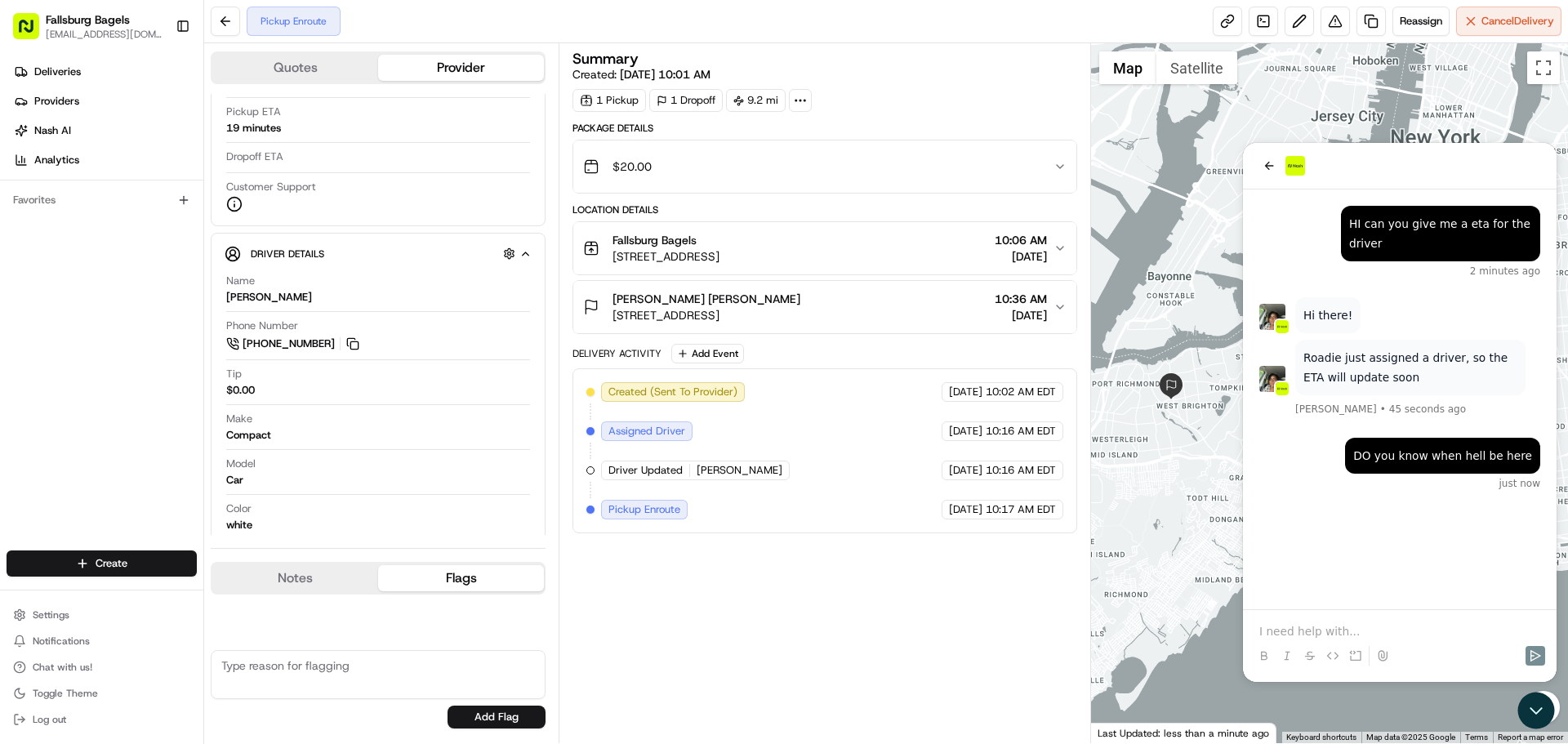
click at [1136, 497] on div at bounding box center [1329, 393] width 477 height 700
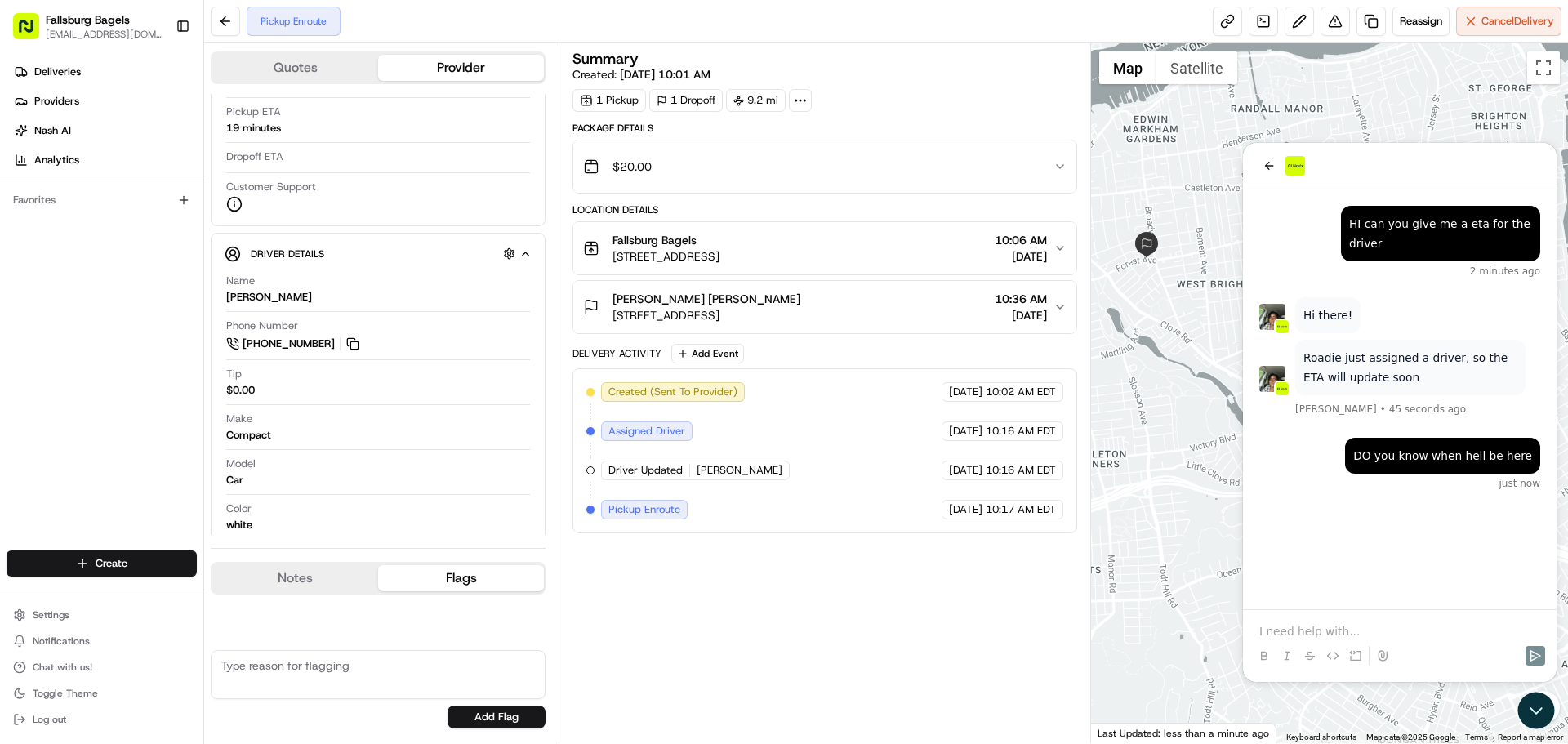
drag, startPoint x: 1159, startPoint y: 495, endPoint x: 1024, endPoint y: 681, distance: 229.8
click at [1024, 681] on div "Quotes Provider Provider Details Hidden ( 2 ) Provider Roadie Rush (P2P) Provid…" at bounding box center [886, 393] width 1364 height 700
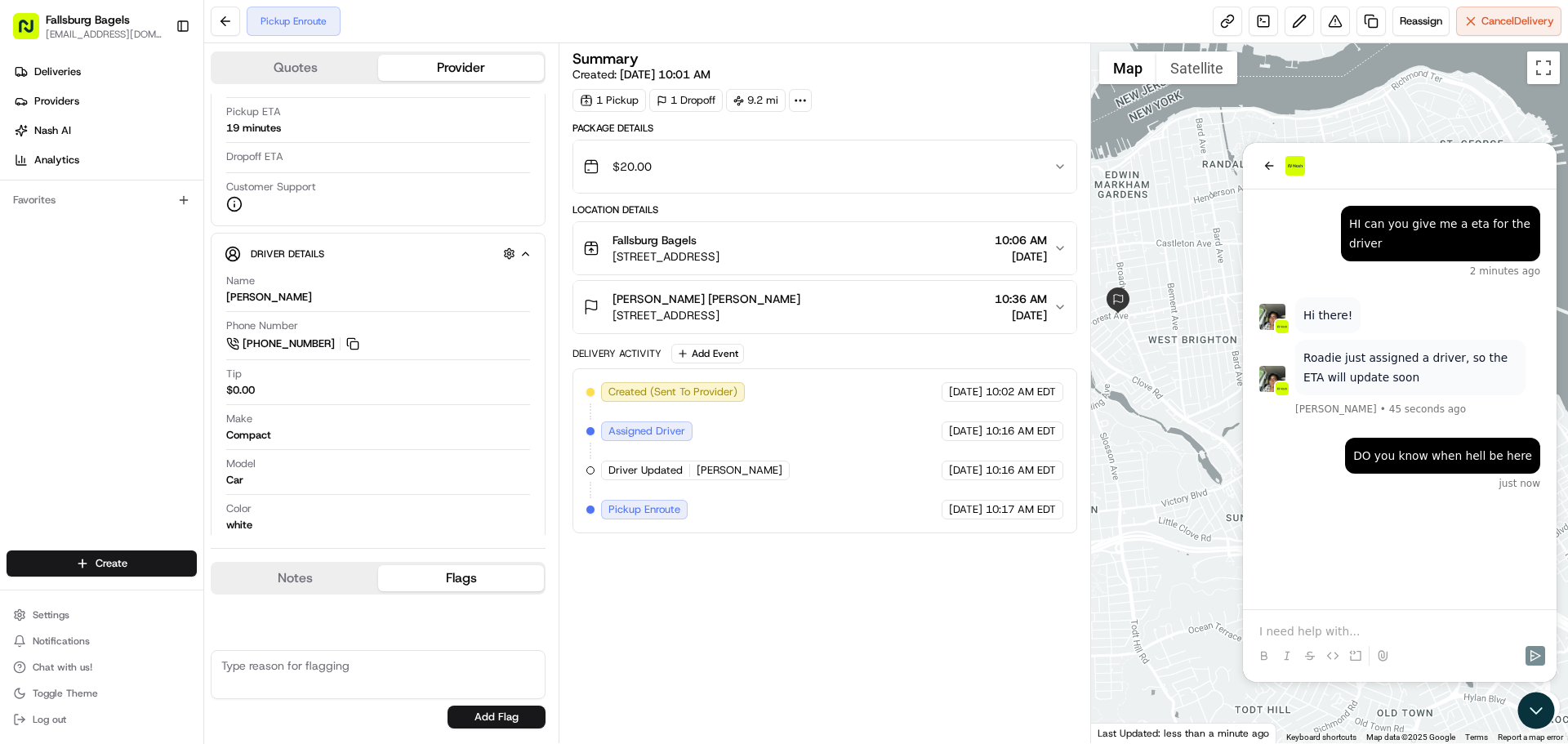
drag, startPoint x: 1166, startPoint y: 482, endPoint x: 1202, endPoint y: 519, distance: 51.6
click at [1202, 519] on div at bounding box center [1329, 393] width 477 height 700
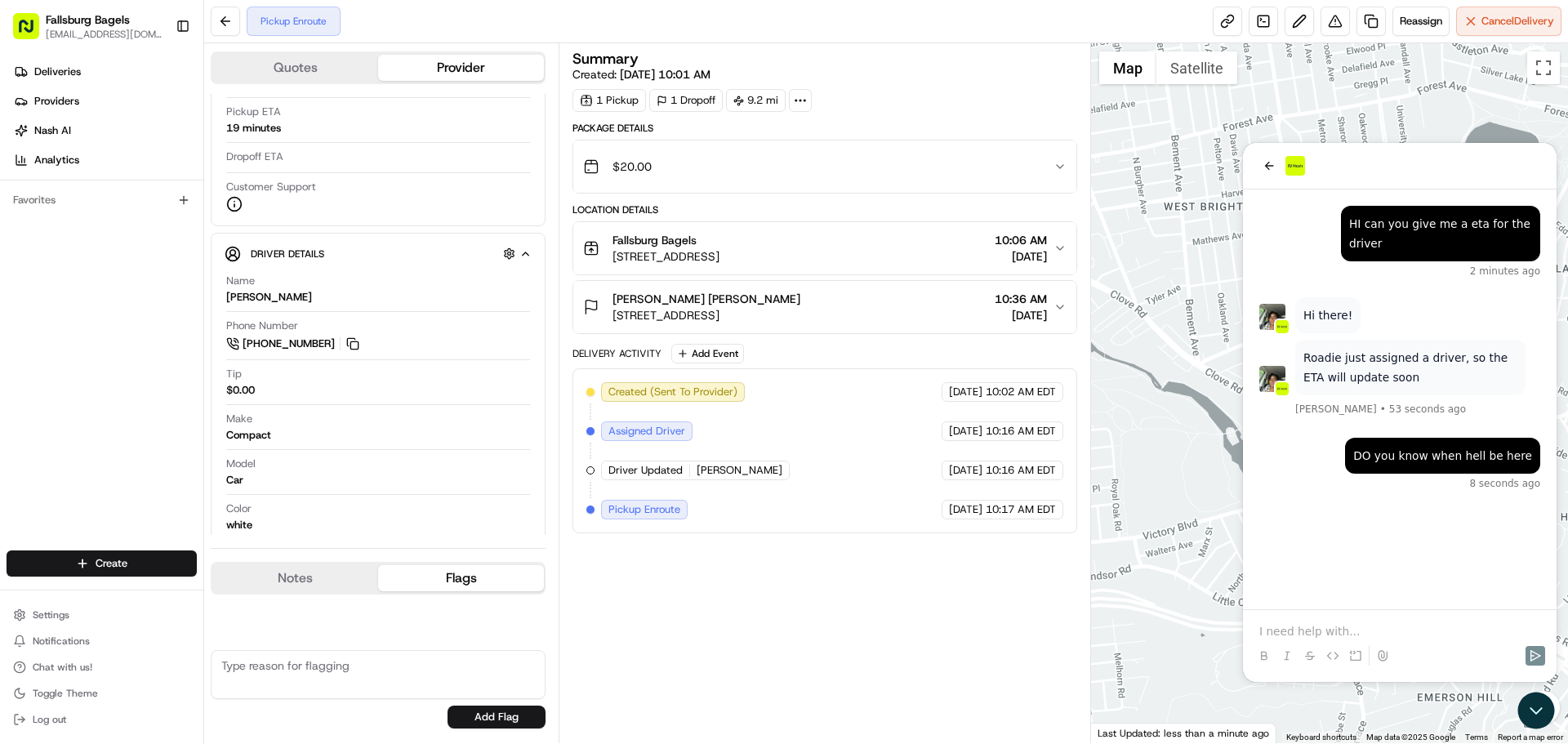
drag, startPoint x: 2425, startPoint y: 536, endPoint x: 1285, endPoint y: 521, distance: 1140.1
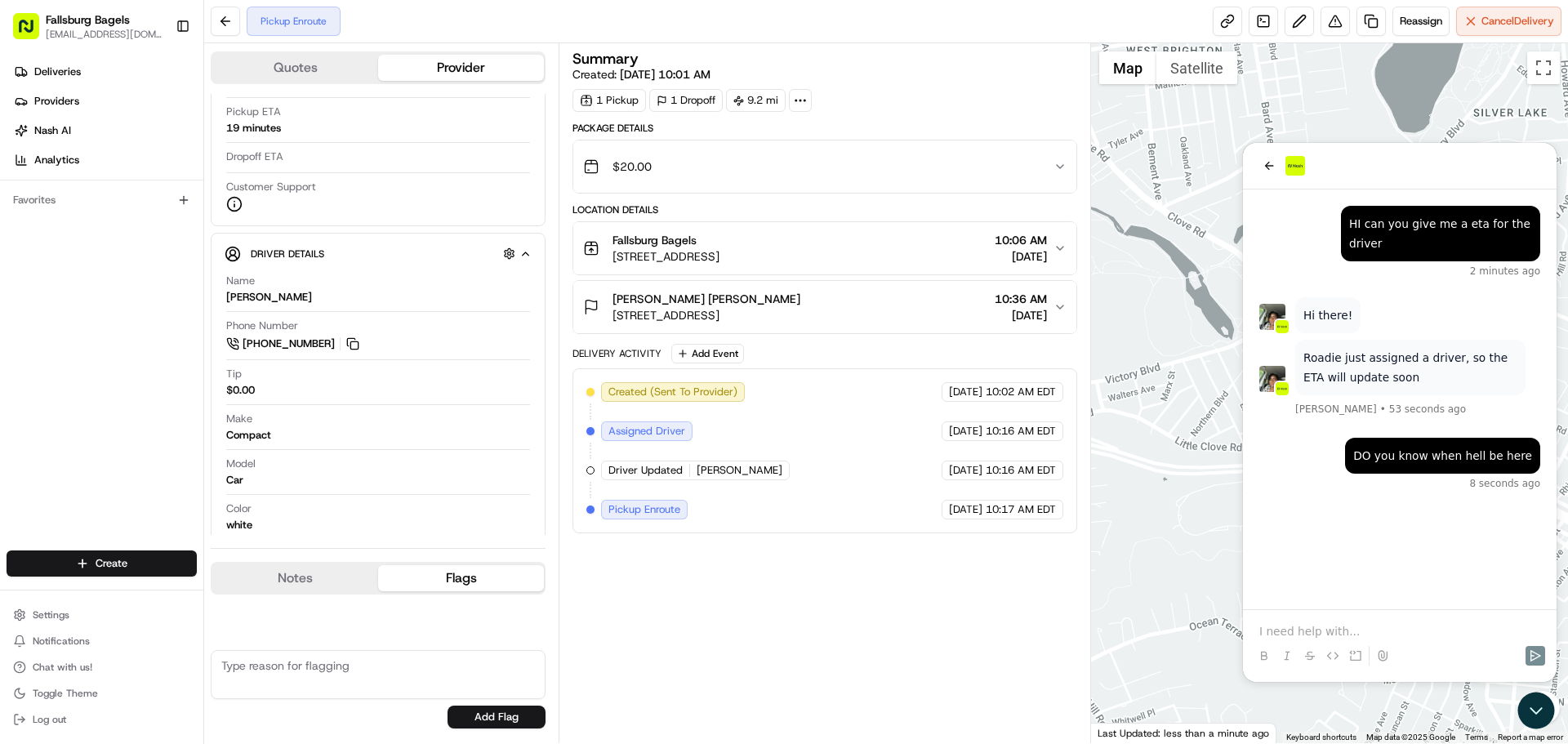
drag, startPoint x: 2460, startPoint y: 544, endPoint x: 1268, endPoint y: 498, distance: 1192.9
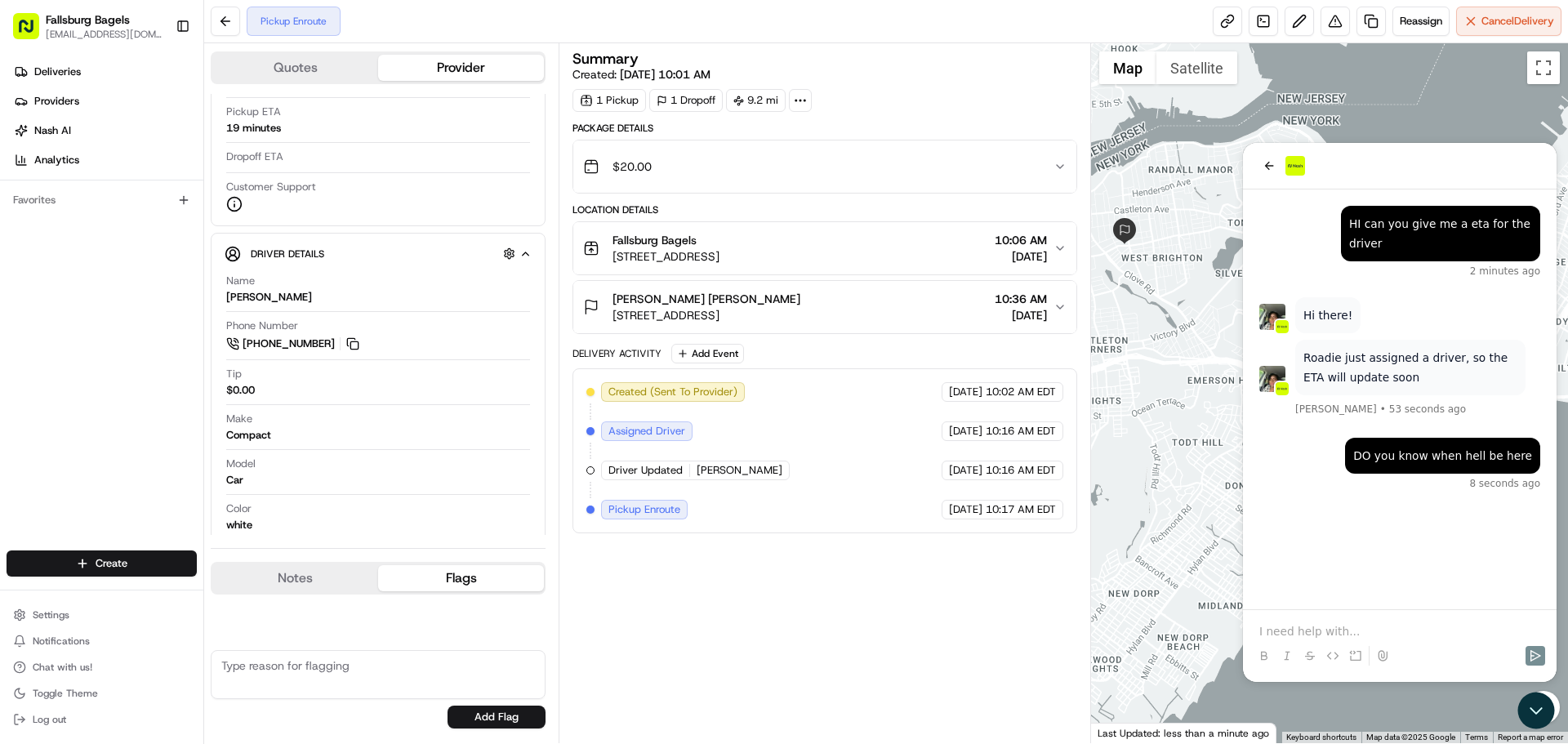
drag, startPoint x: 1207, startPoint y: 439, endPoint x: 984, endPoint y: 341, distance: 243.6
click at [984, 341] on div "Quotes Provider Provider Details Hidden ( 2 ) Provider Roadie Rush (P2P) Provid…" at bounding box center [886, 393] width 1364 height 700
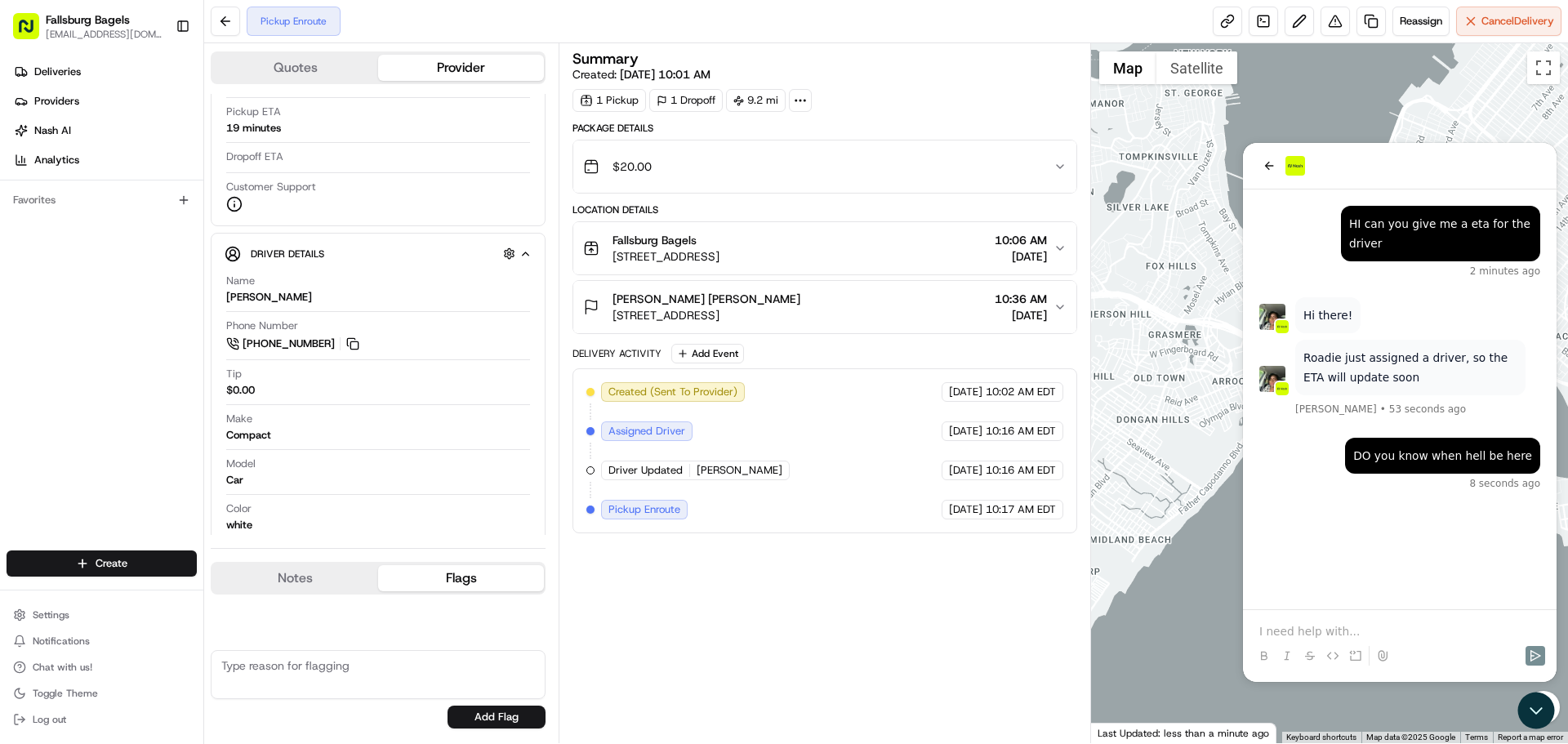
drag, startPoint x: 1217, startPoint y: 417, endPoint x: 1111, endPoint y: 356, distance: 122.3
click at [1111, 356] on div at bounding box center [1329, 393] width 477 height 700
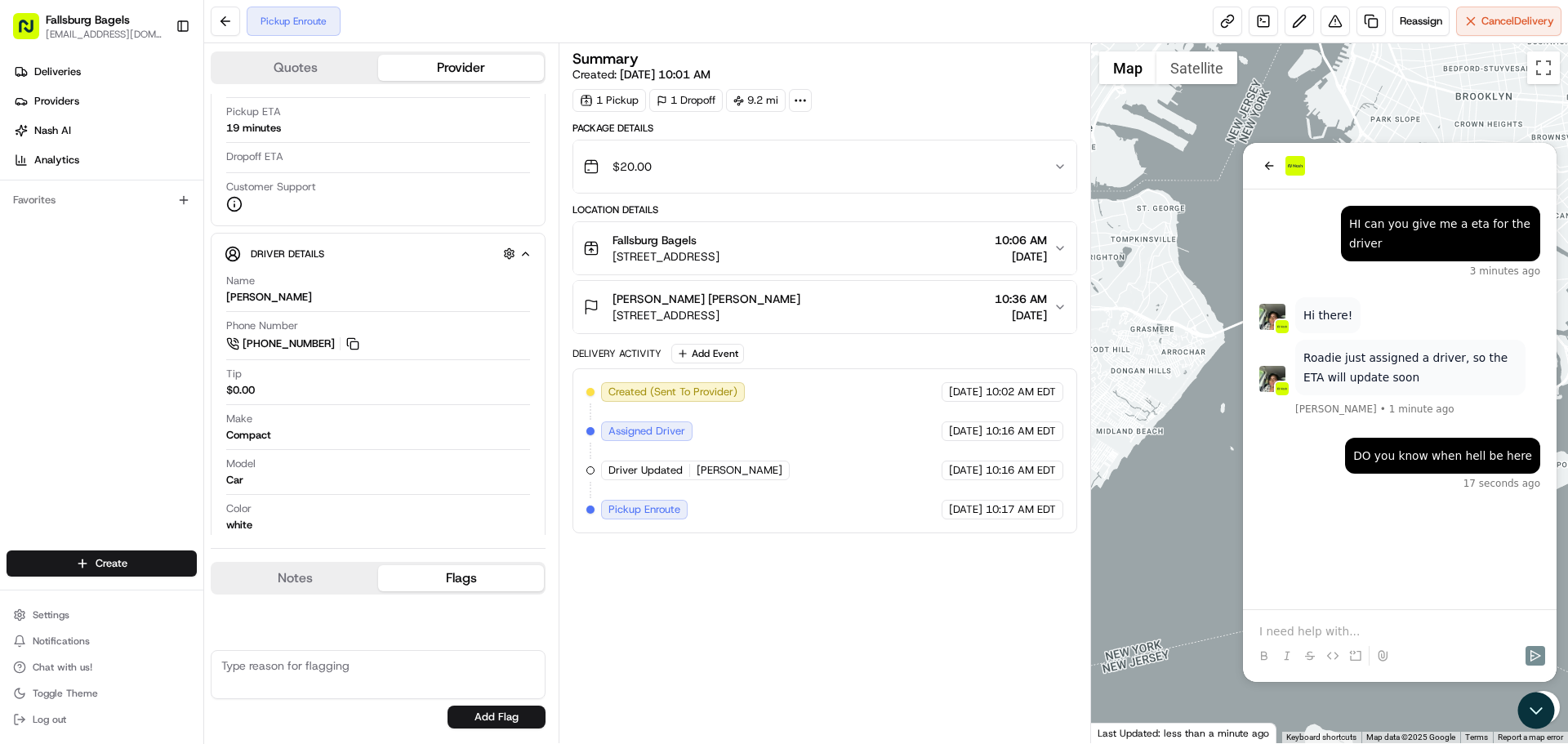
drag, startPoint x: 1408, startPoint y: 166, endPoint x: 1114, endPoint y: 151, distance: 294.4
click at [1242, 151] on html "DO you know when hell be here 17 seconds ago [PERSON_NAME] just assigned a driv…" at bounding box center [1399, 412] width 314 height 539
click at [1374, 179] on div at bounding box center [1399, 166] width 314 height 47
click at [1375, 178] on div at bounding box center [1399, 166] width 314 height 47
click at [1339, 178] on div at bounding box center [1399, 166] width 314 height 47
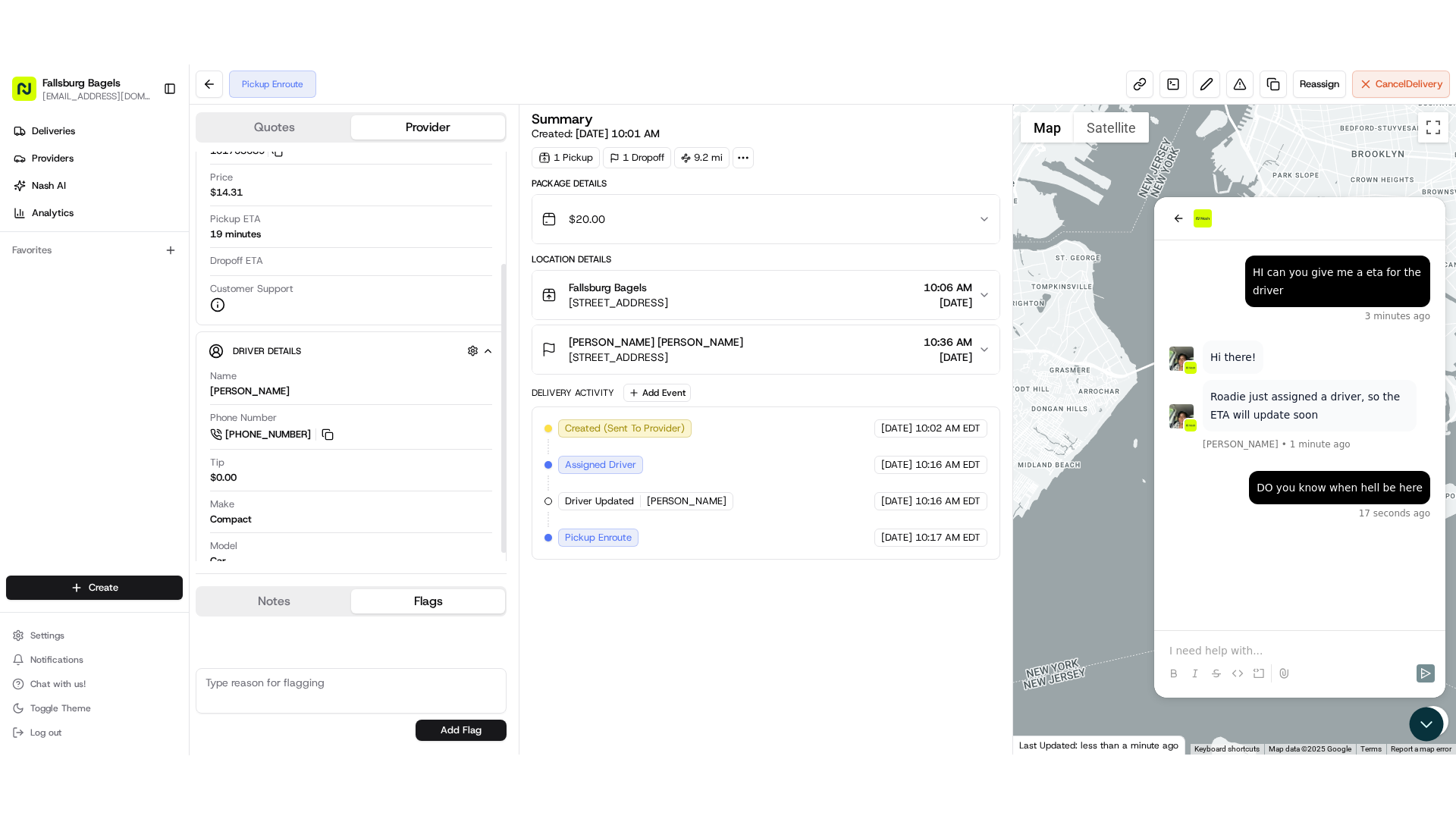
scroll to position [172, 0]
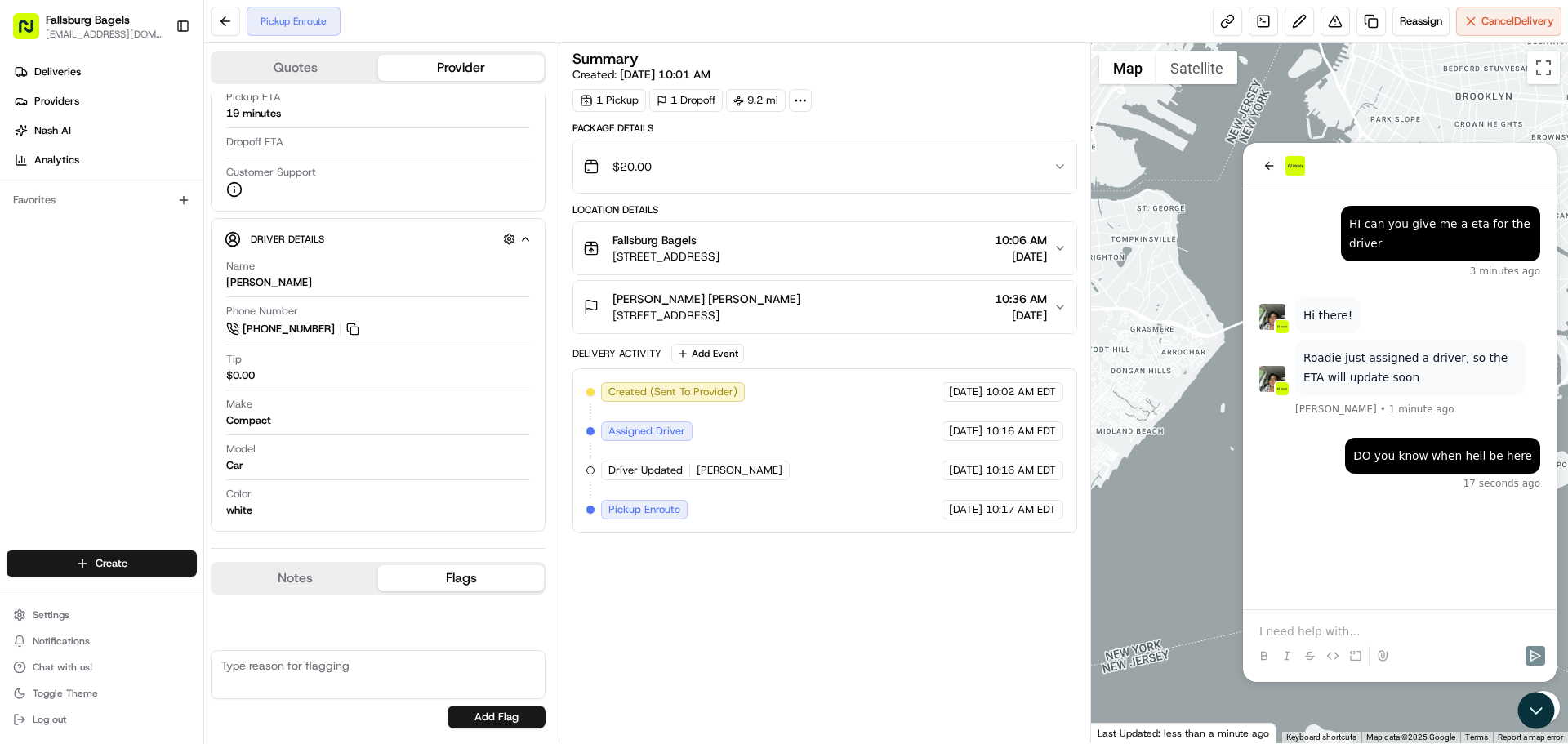
click at [285, 665] on textarea at bounding box center [378, 674] width 335 height 49
click at [282, 594] on div "Notes Flags" at bounding box center [378, 578] width 335 height 33
click at [288, 579] on button "Notes" at bounding box center [295, 578] width 166 height 26
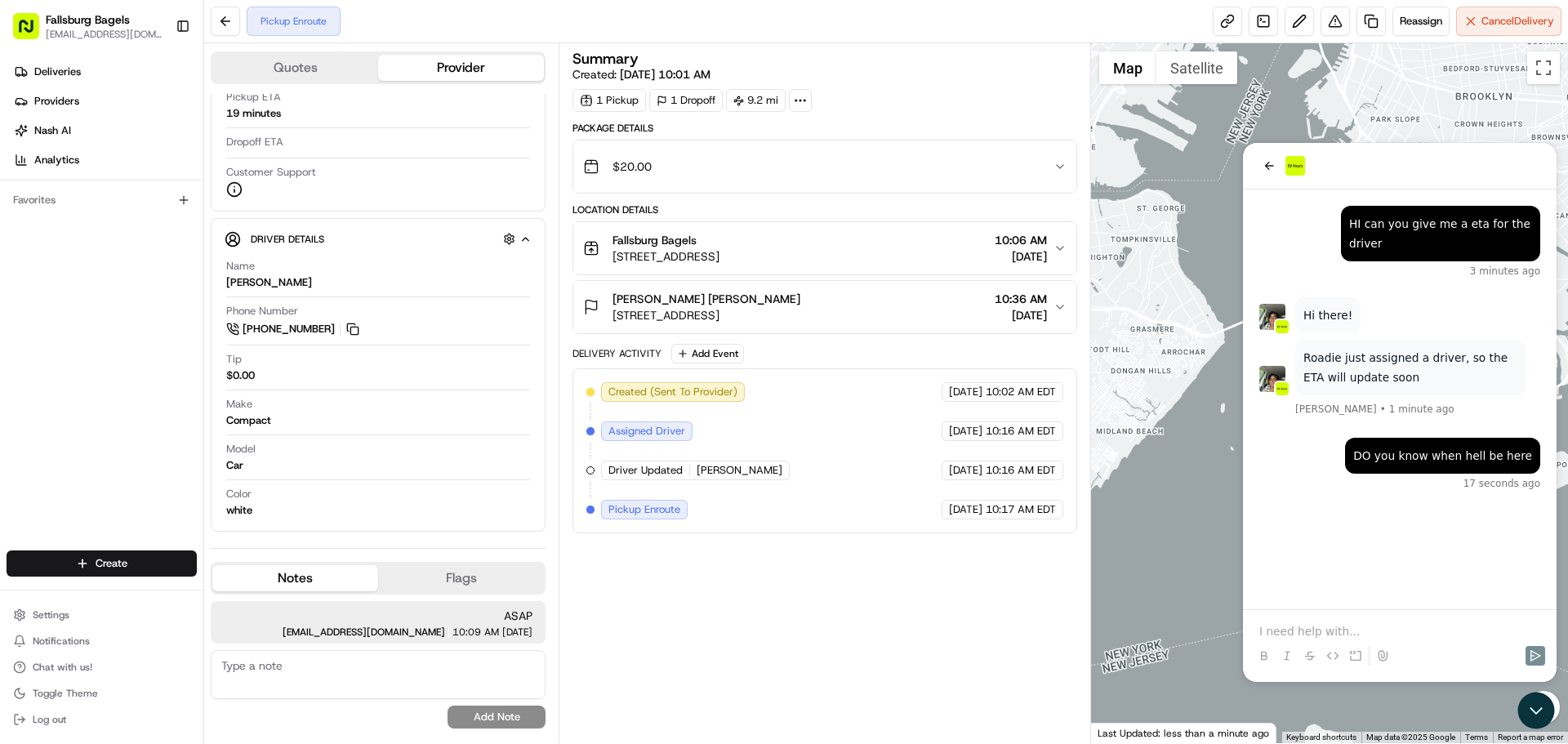
click at [283, 661] on textarea at bounding box center [378, 674] width 335 height 49
click at [1148, 197] on div at bounding box center [1329, 393] width 477 height 700
click at [1542, 64] on button "Toggle fullscreen view" at bounding box center [1544, 68] width 33 height 33
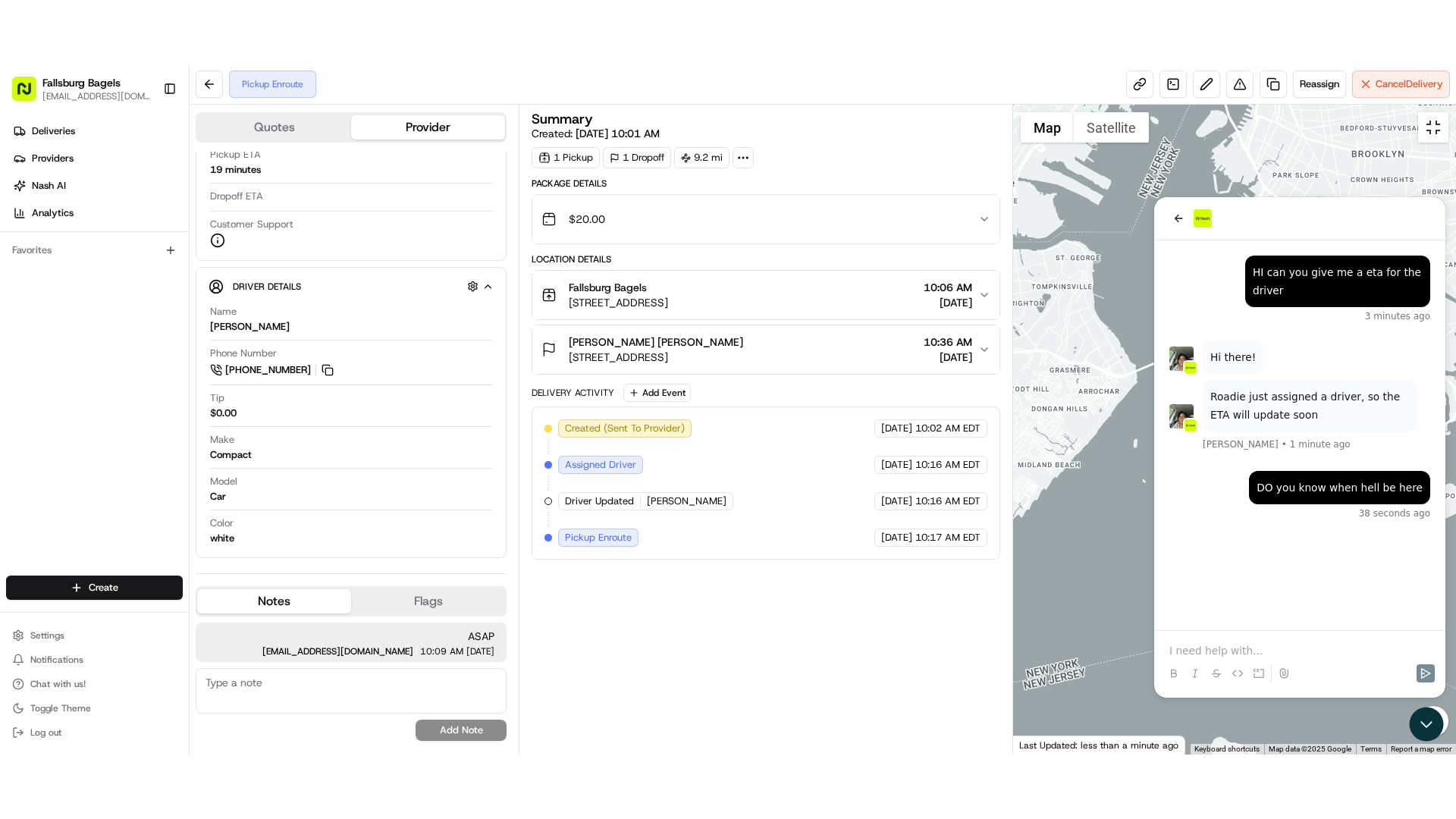
scroll to position [47, 0]
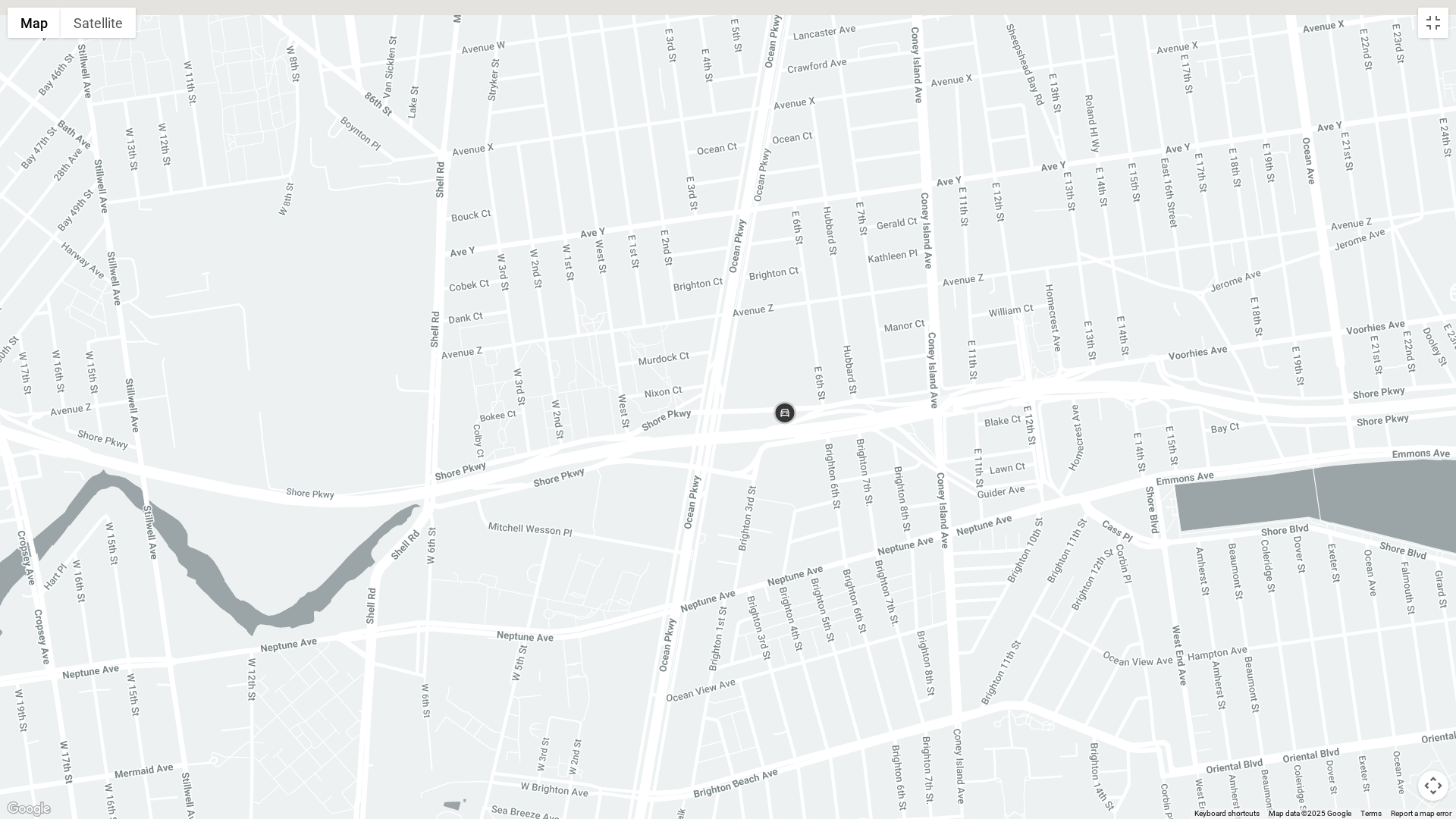
drag, startPoint x: 897, startPoint y: 307, endPoint x: 954, endPoint y: 775, distance: 471.5
click at [954, 690] on div at bounding box center [728, 409] width 1456 height 819
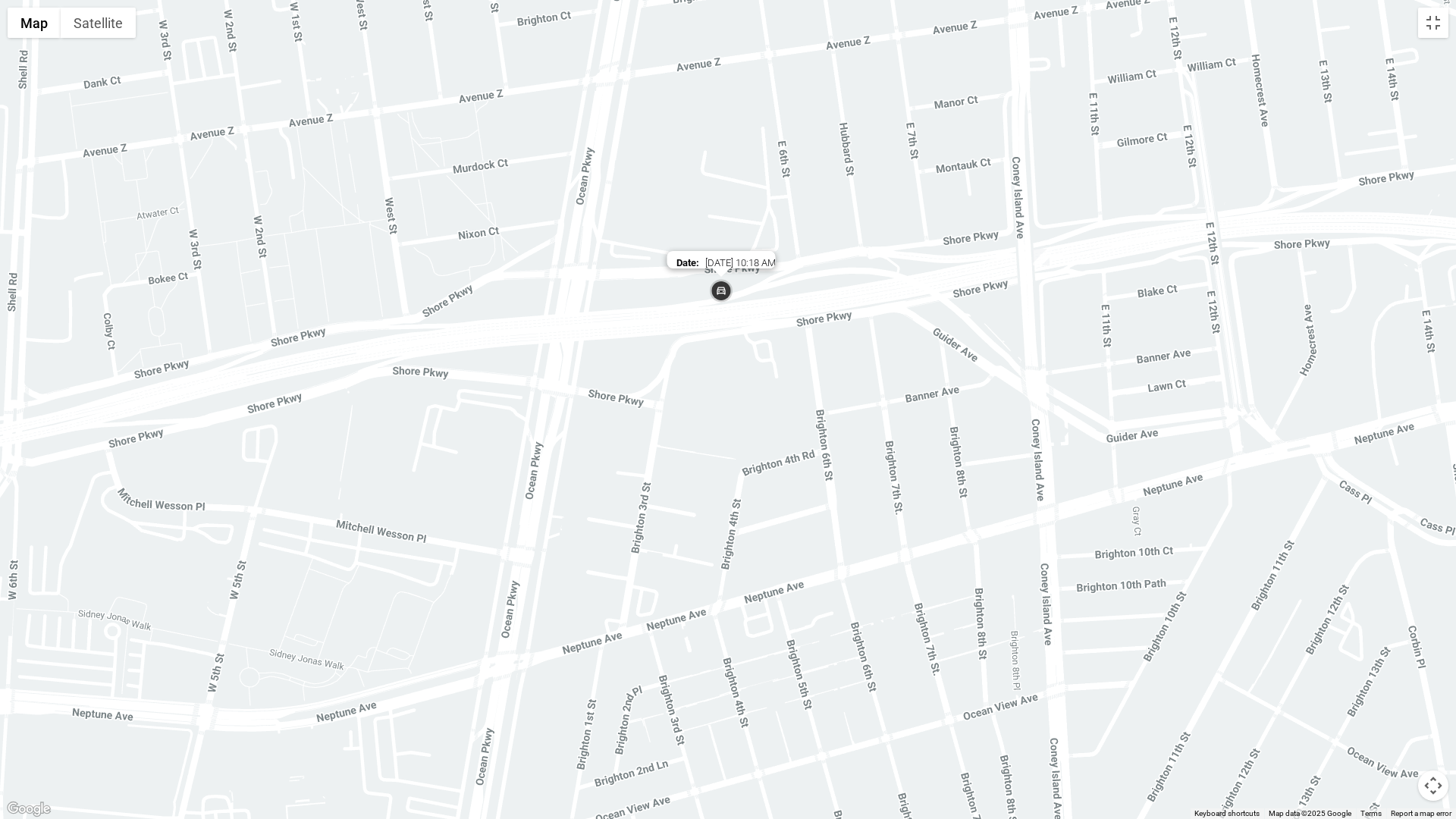
click at [727, 294] on img at bounding box center [722, 292] width 31 height 31
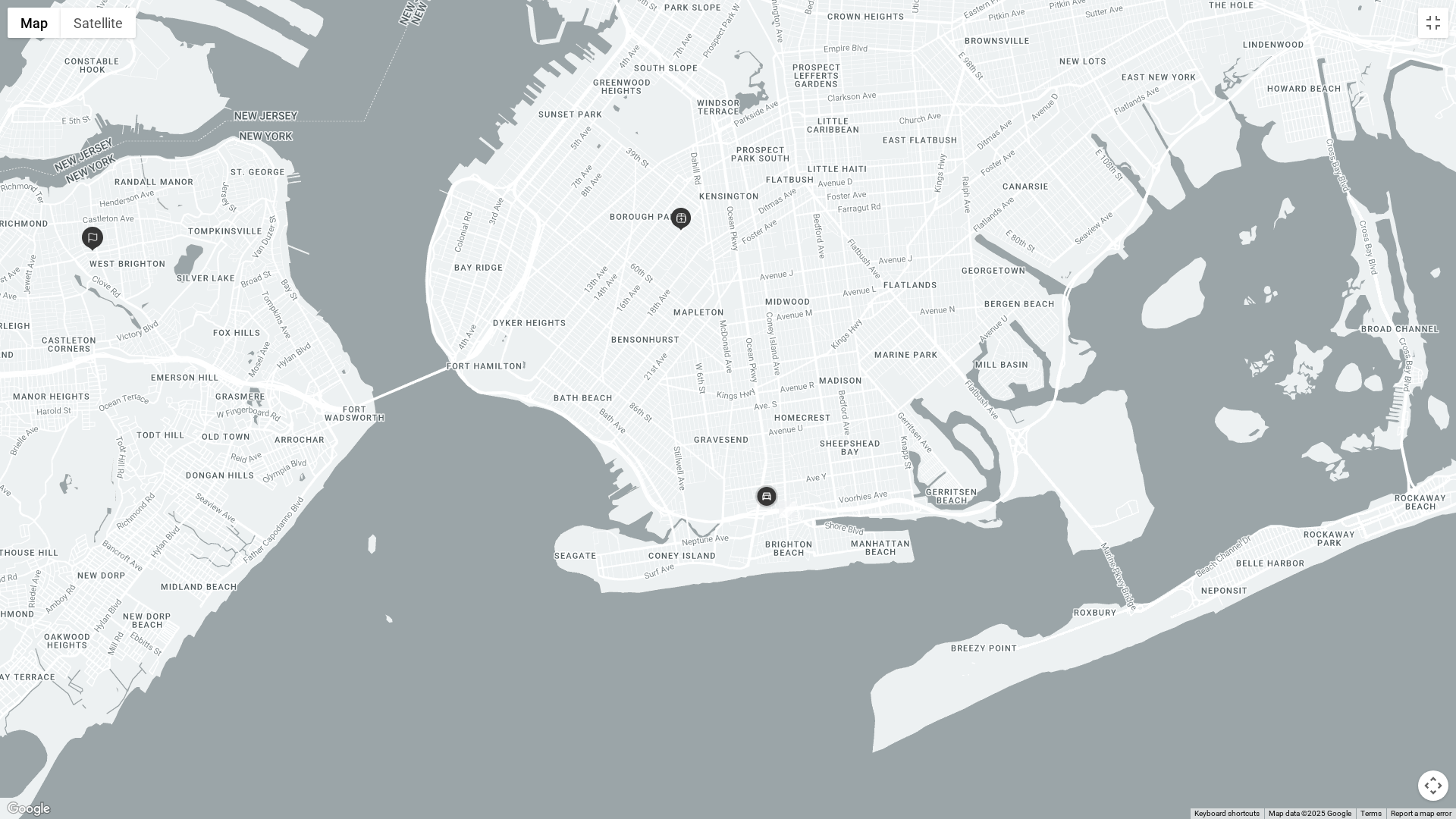
drag, startPoint x: 663, startPoint y: 436, endPoint x: 707, endPoint y: 500, distance: 77.7
click at [707, 500] on div at bounding box center [728, 409] width 1456 height 819
click at [774, 498] on img at bounding box center [767, 498] width 31 height 31
click at [789, 507] on img "1" at bounding box center [787, 510] width 17 height 17
click at [786, 512] on img "1" at bounding box center [787, 510] width 17 height 17
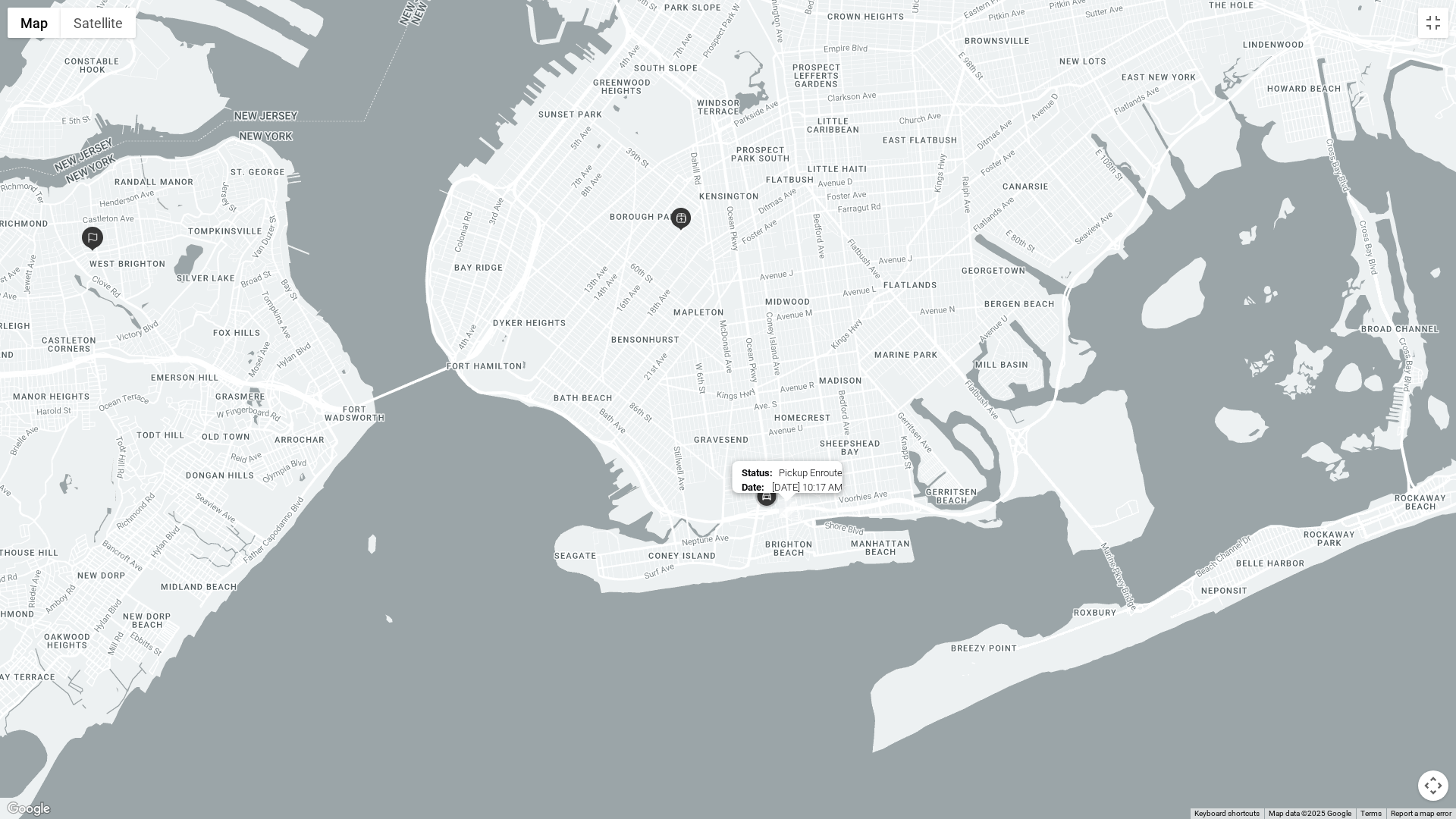
click at [786, 512] on img "1" at bounding box center [787, 510] width 17 height 17
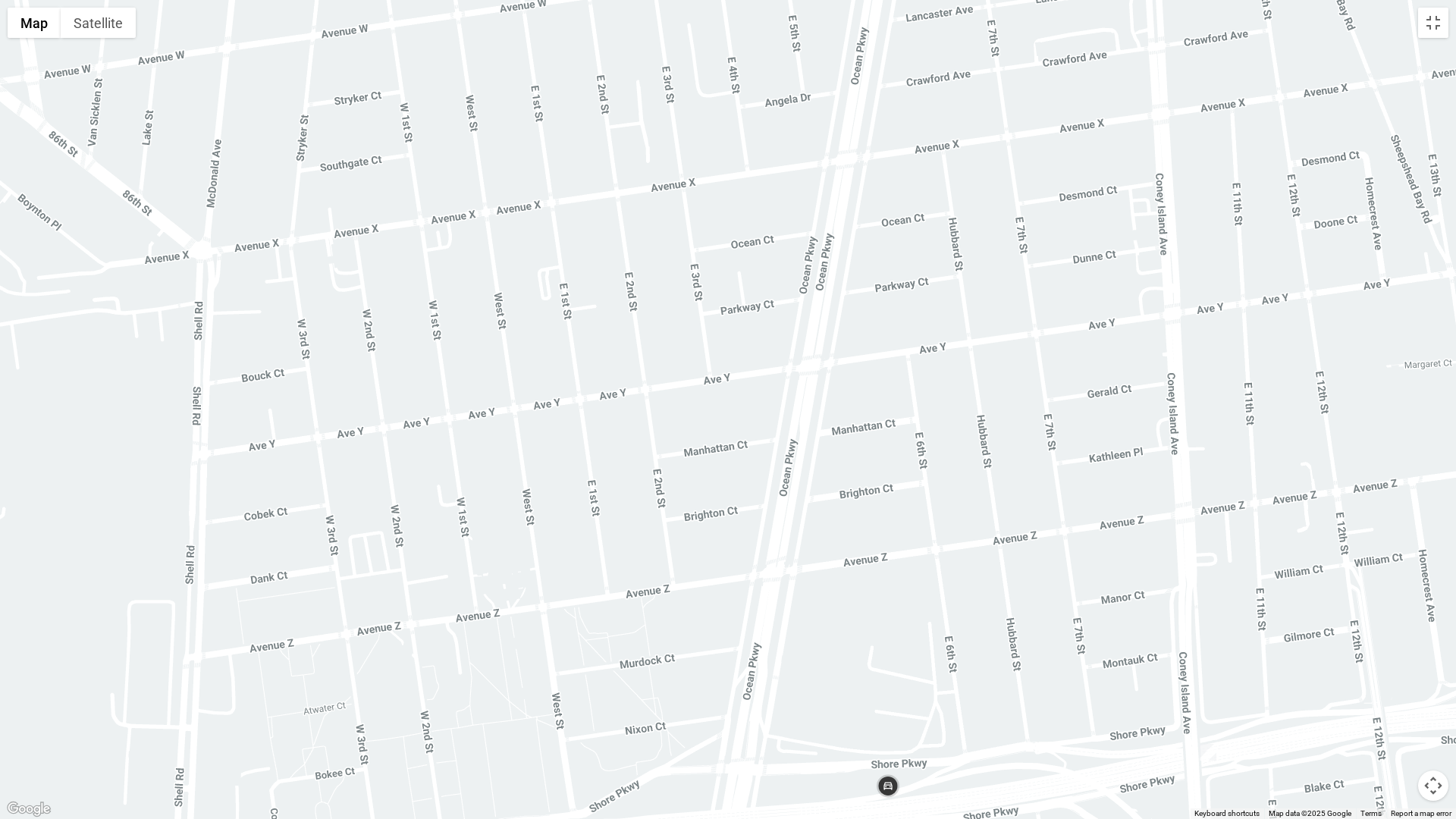
drag, startPoint x: 835, startPoint y: 613, endPoint x: 857, endPoint y: 477, distance: 137.8
click at [857, 479] on div "To navigate, press the arrow keys." at bounding box center [728, 409] width 1456 height 819
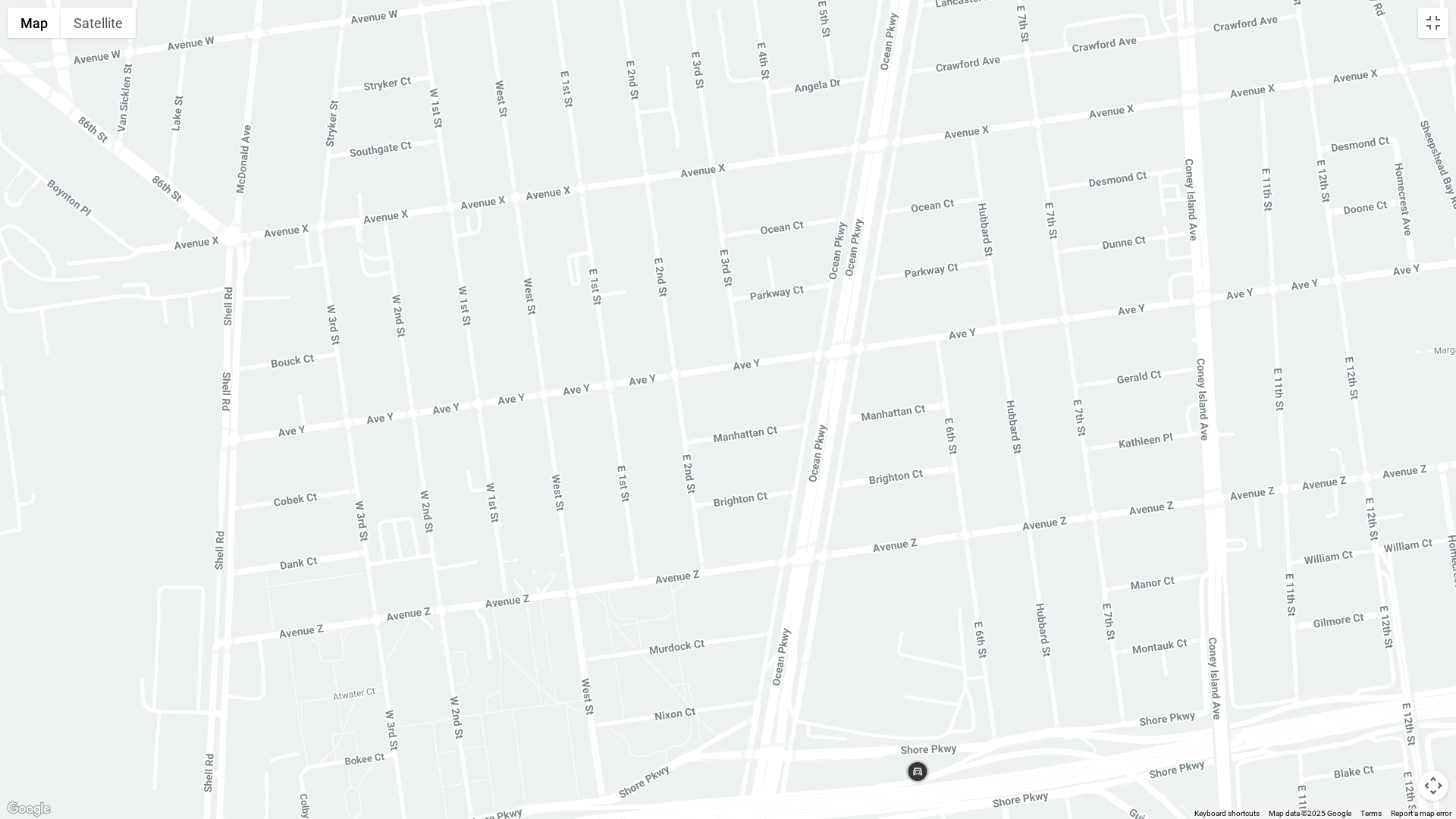
drag, startPoint x: 883, startPoint y: 668, endPoint x: 899, endPoint y: 410, distance: 258.5
click at [899, 412] on div at bounding box center [728, 409] width 1456 height 819
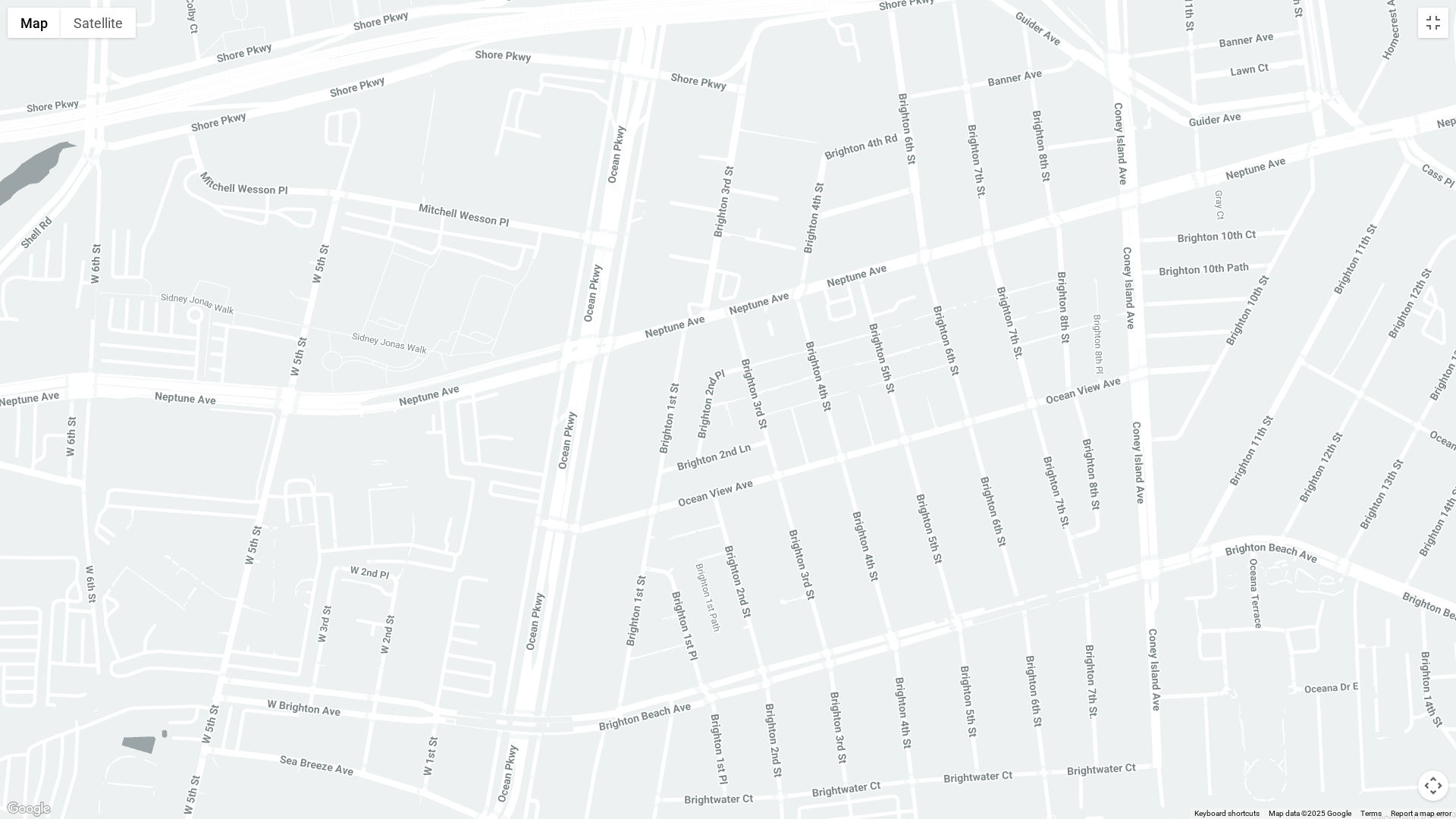
drag, startPoint x: 918, startPoint y: 442, endPoint x: 1018, endPoint y: 812, distance: 383.3
click at [1025, 690] on div at bounding box center [728, 409] width 1456 height 819
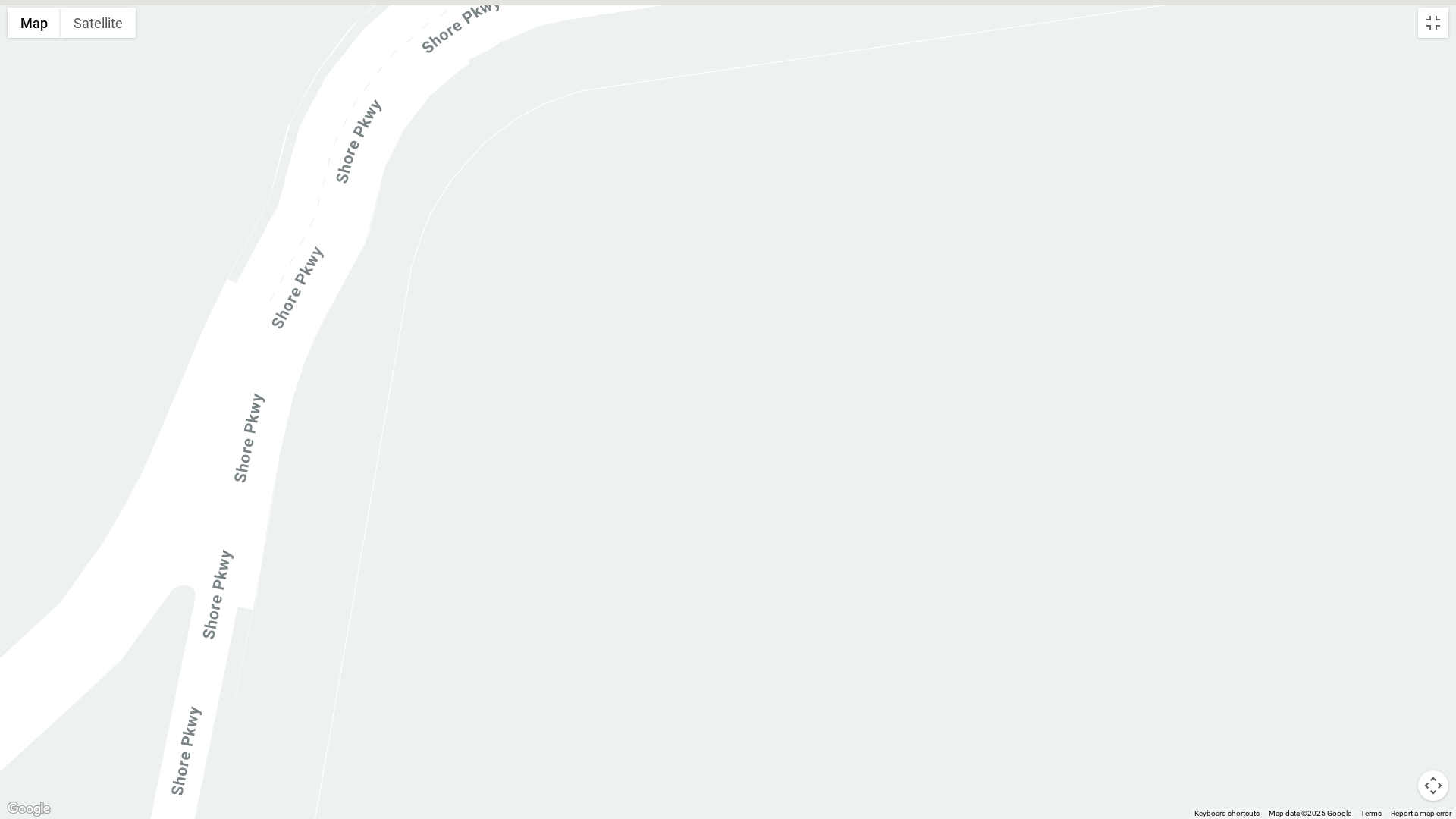
drag, startPoint x: 1028, startPoint y: 729, endPoint x: 802, endPoint y: 817, distance: 242.5
click at [977, 690] on div at bounding box center [728, 409] width 1456 height 819
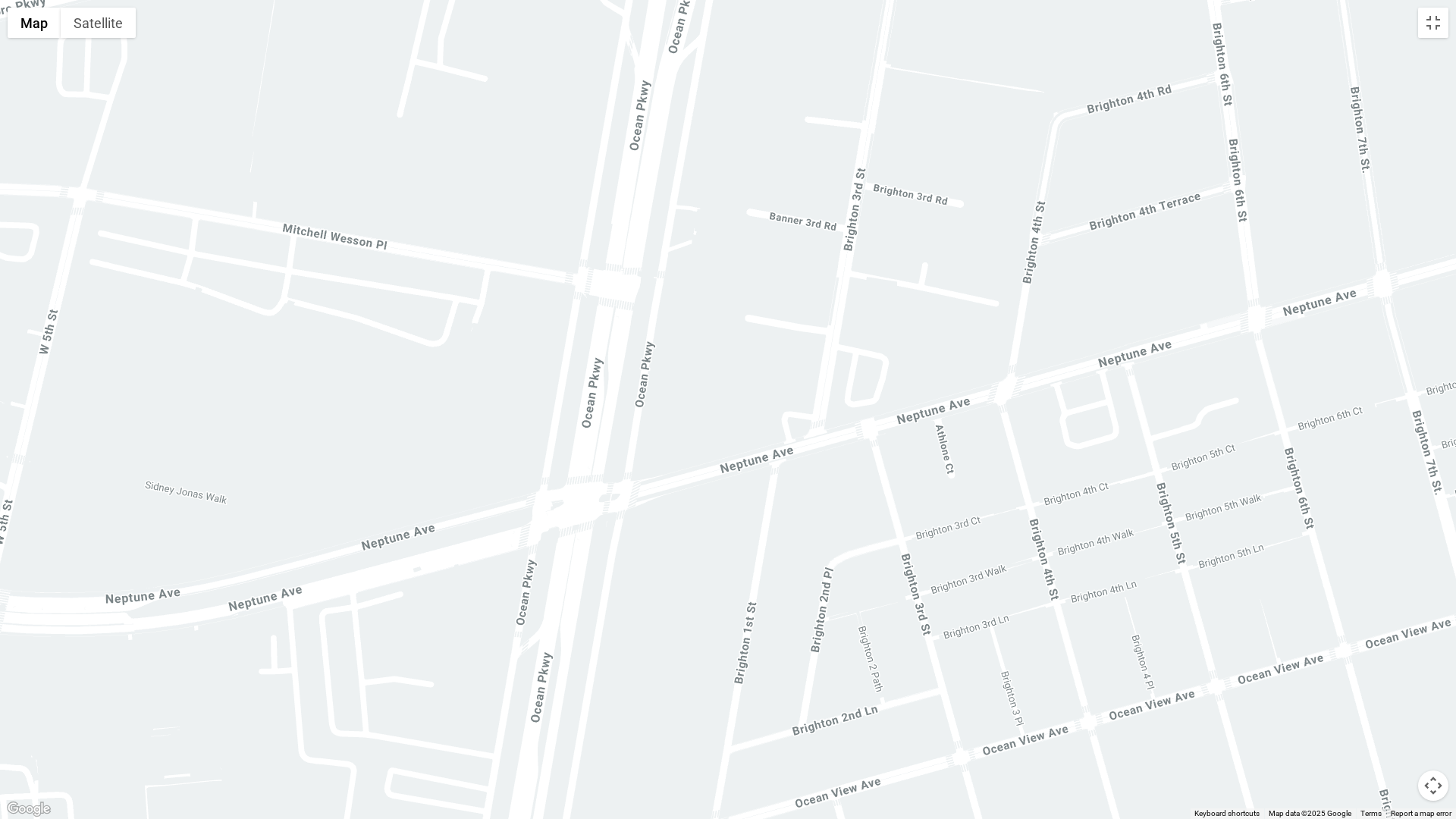
drag, startPoint x: 903, startPoint y: 348, endPoint x: 864, endPoint y: 818, distance: 471.6
click at [868, 690] on div at bounding box center [728, 409] width 1456 height 819
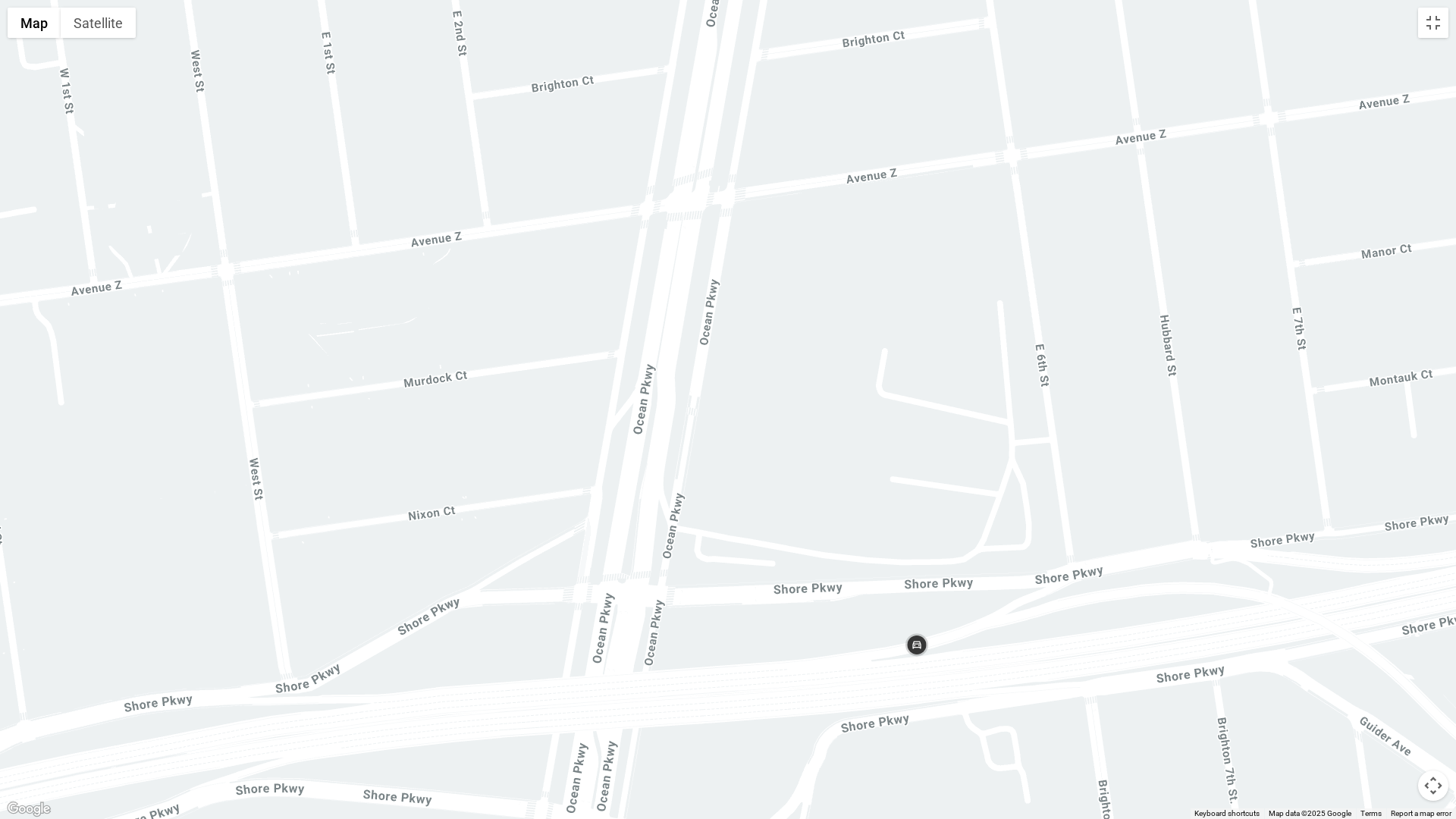
drag, startPoint x: 890, startPoint y: 584, endPoint x: 916, endPoint y: 436, distance: 150.3
click at [916, 436] on div at bounding box center [728, 409] width 1456 height 819
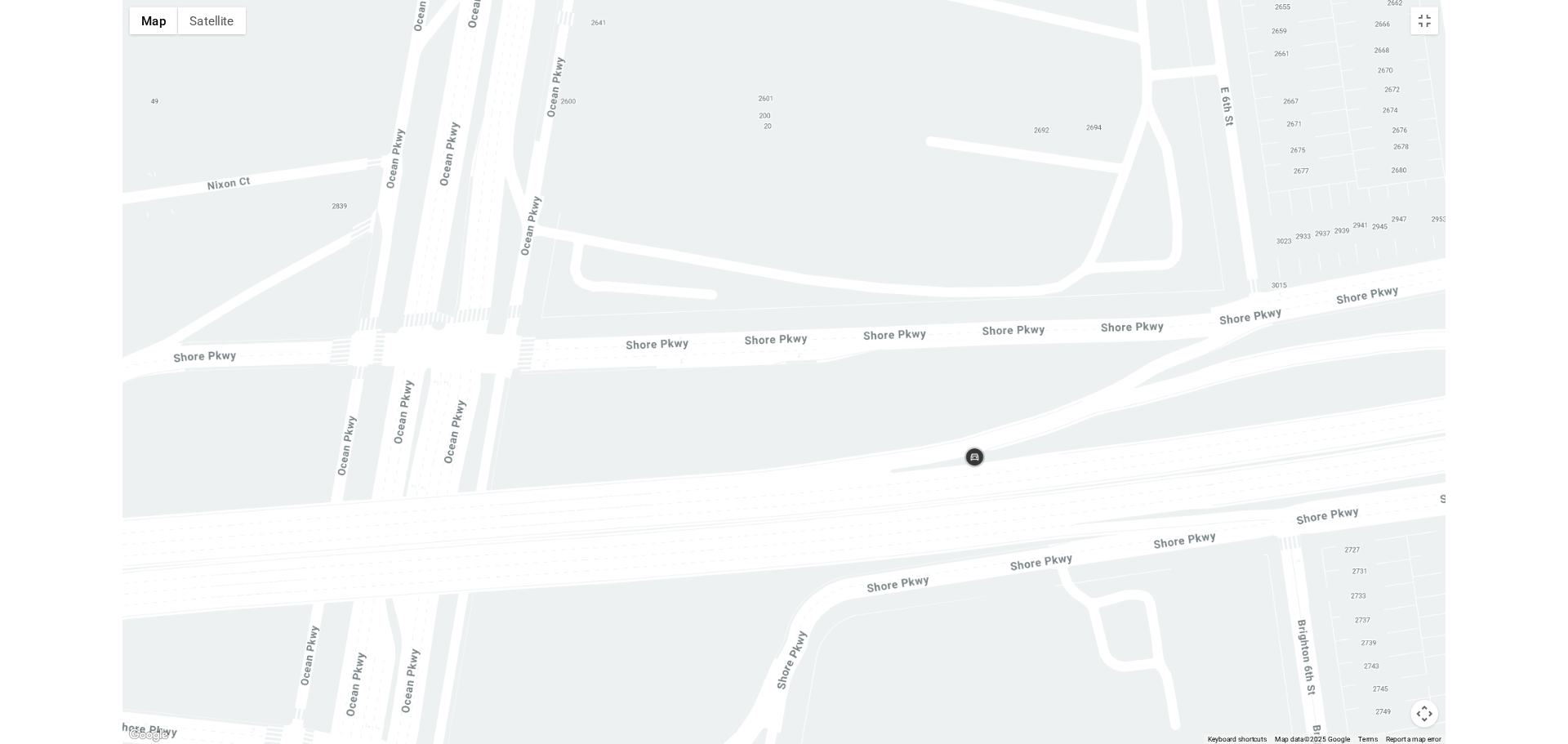
scroll to position [76, 0]
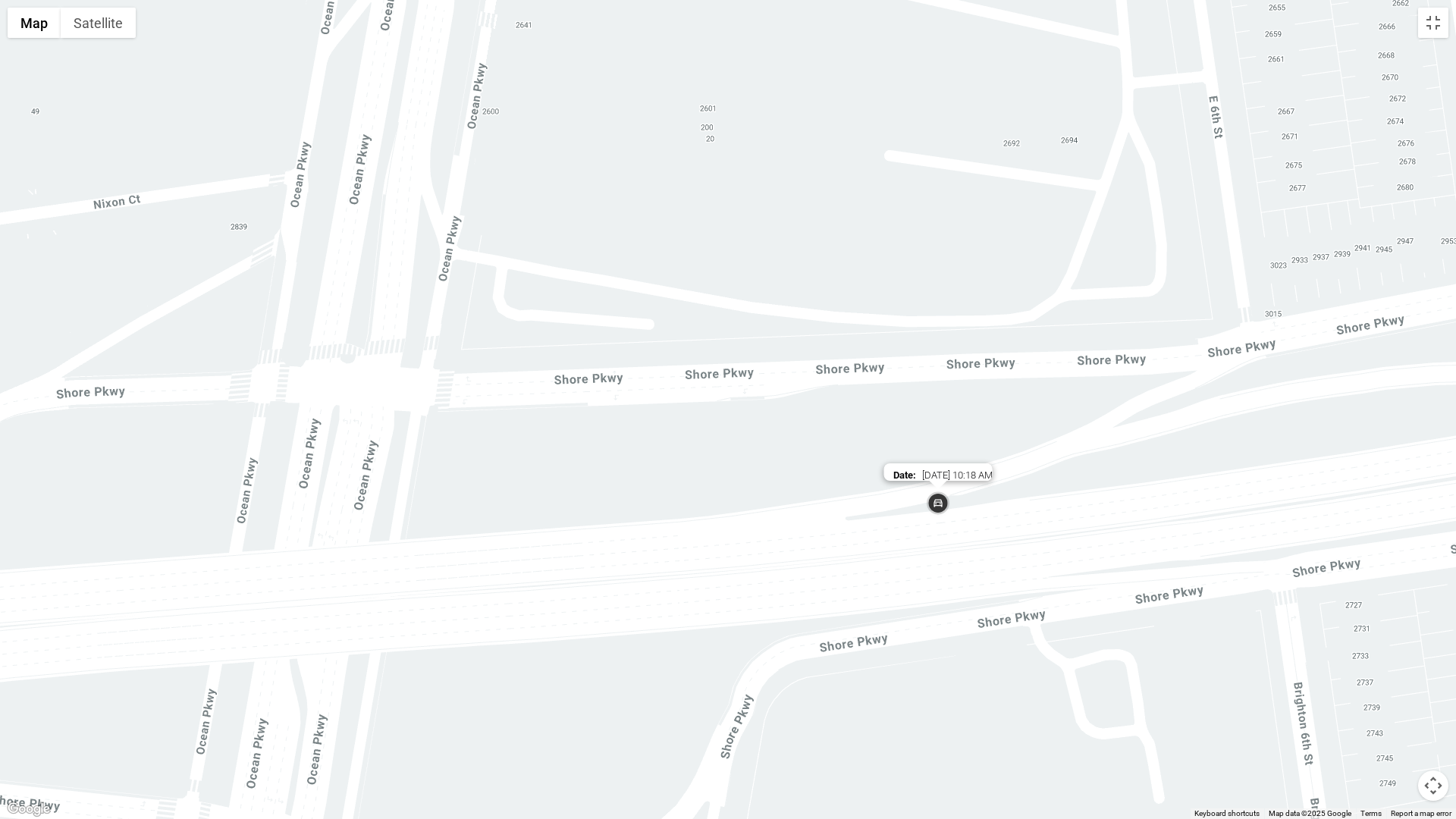
click at [938, 505] on img at bounding box center [939, 505] width 31 height 31
click at [948, 464] on div "To navigate, press the arrow keys." at bounding box center [728, 409] width 1456 height 819
click at [945, 500] on img at bounding box center [939, 505] width 31 height 31
click at [1444, 690] on div "To navigate, press the arrow keys." at bounding box center [728, 409] width 1456 height 819
click at [1439, 690] on button "Map camera controls" at bounding box center [1434, 786] width 31 height 31
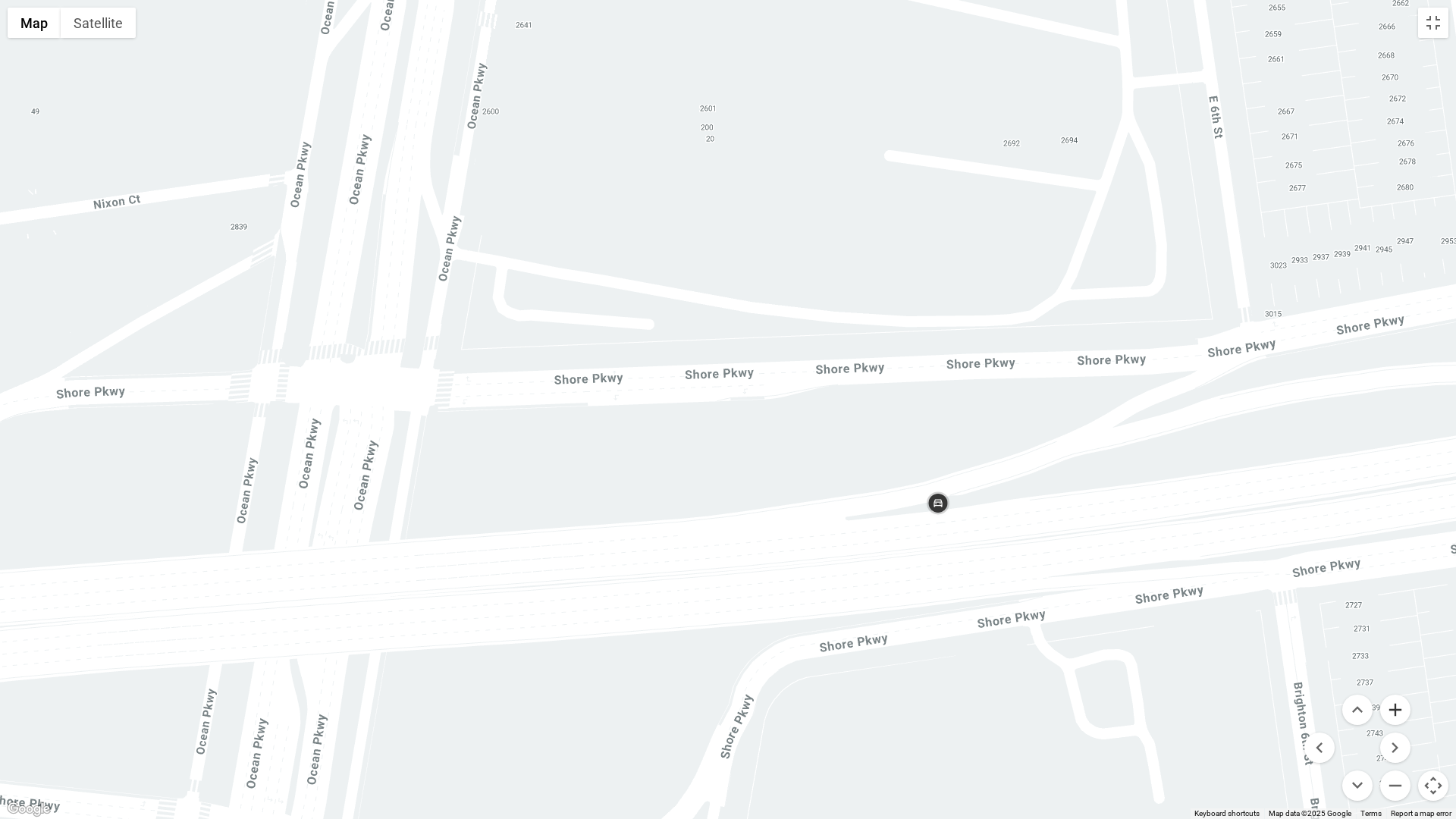
click at [1384, 690] on button "Zoom in" at bounding box center [1395, 710] width 31 height 31
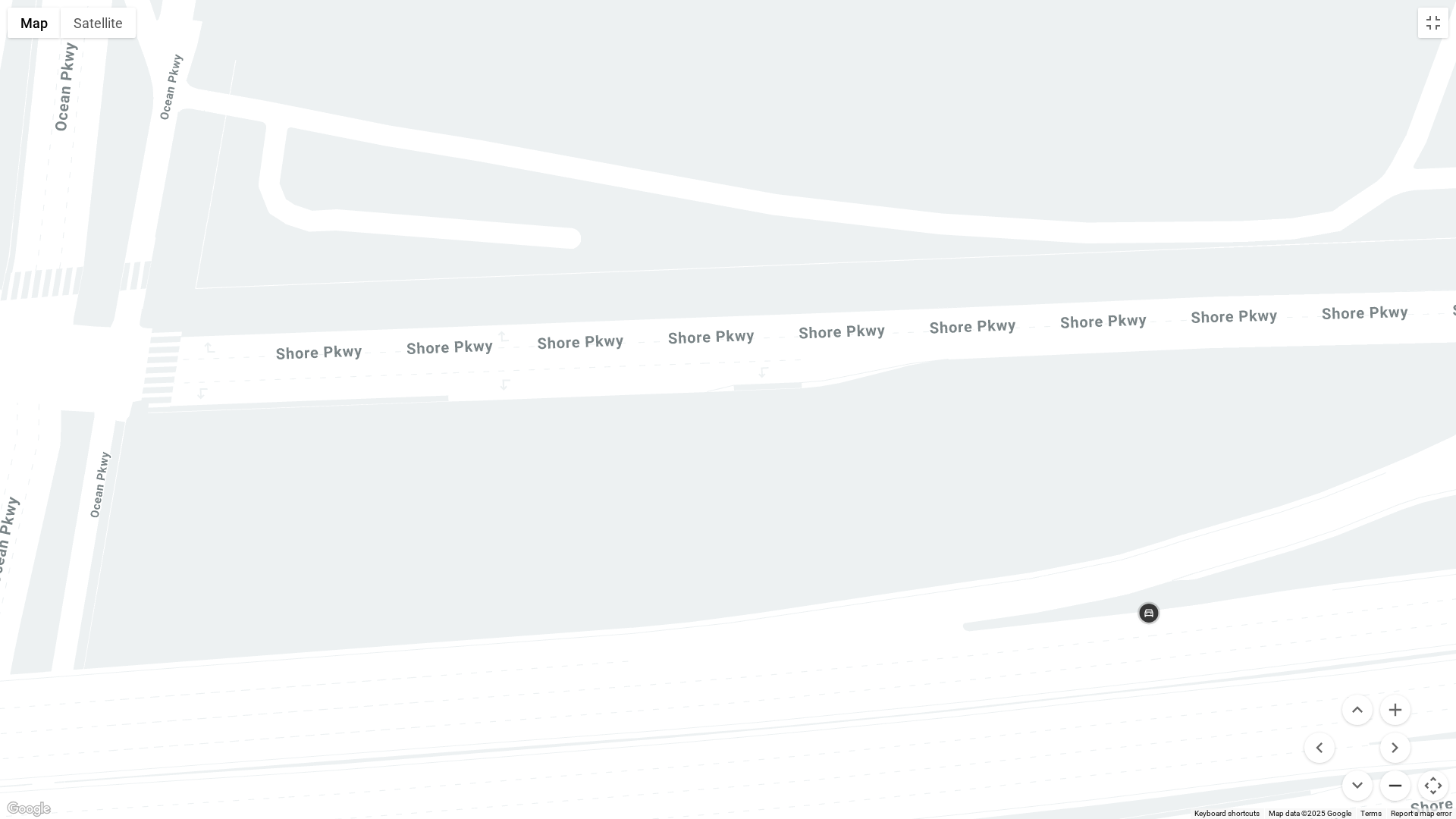
click at [1395, 690] on button "Zoom out" at bounding box center [1395, 786] width 31 height 31
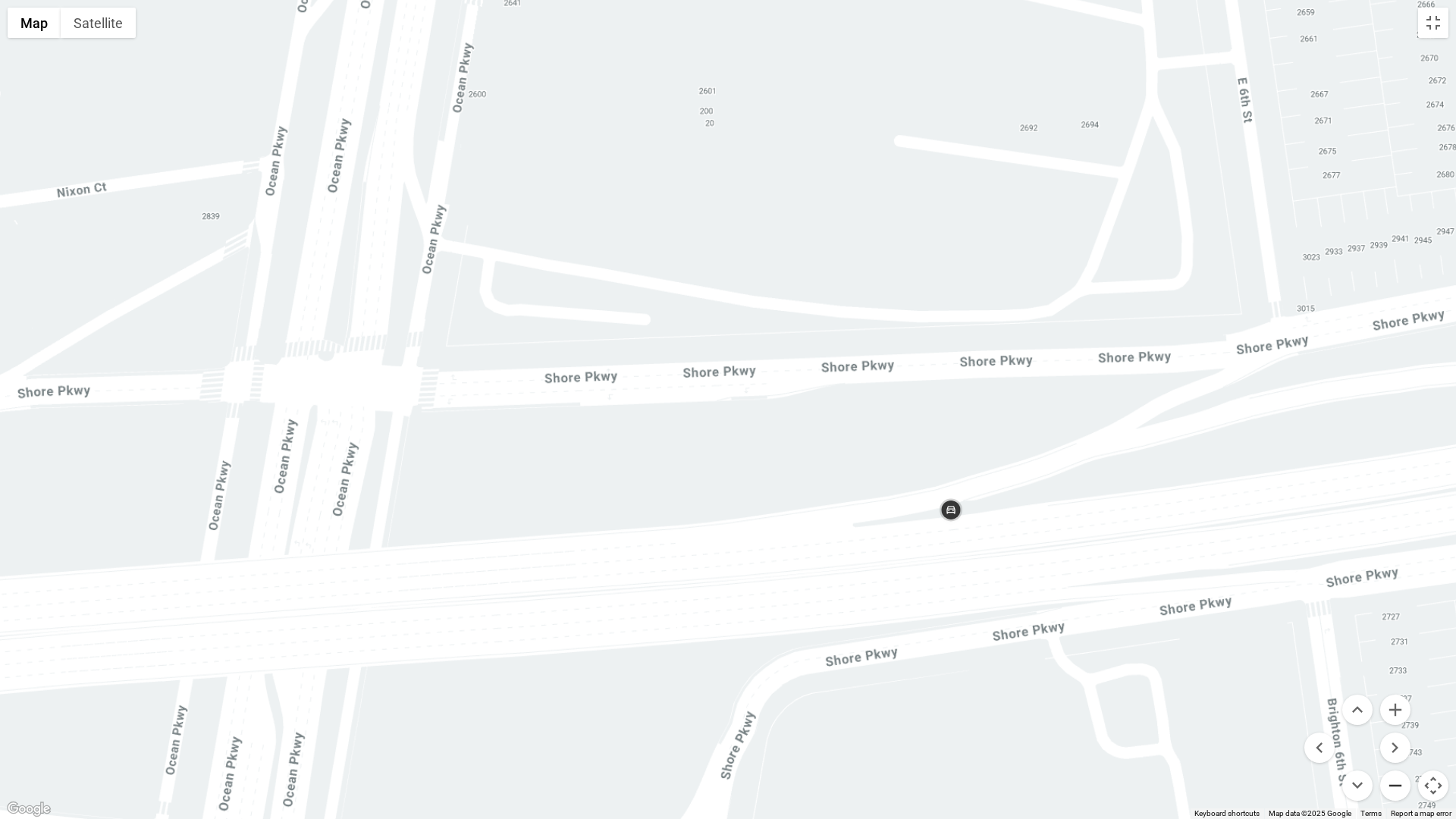
click at [1394, 690] on button "Zoom out" at bounding box center [1395, 786] width 31 height 31
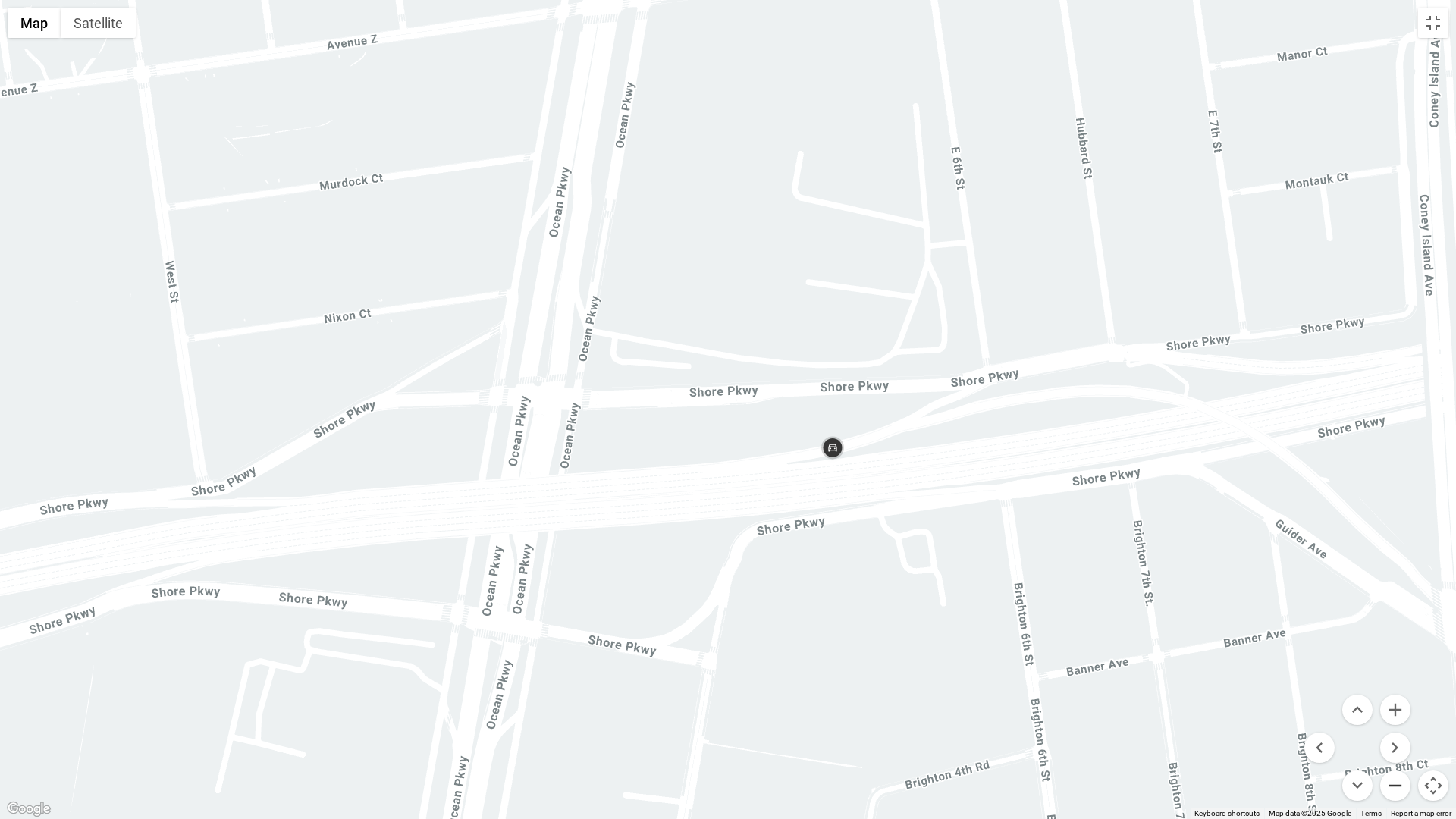
click at [1394, 690] on button "Zoom out" at bounding box center [1395, 786] width 31 height 31
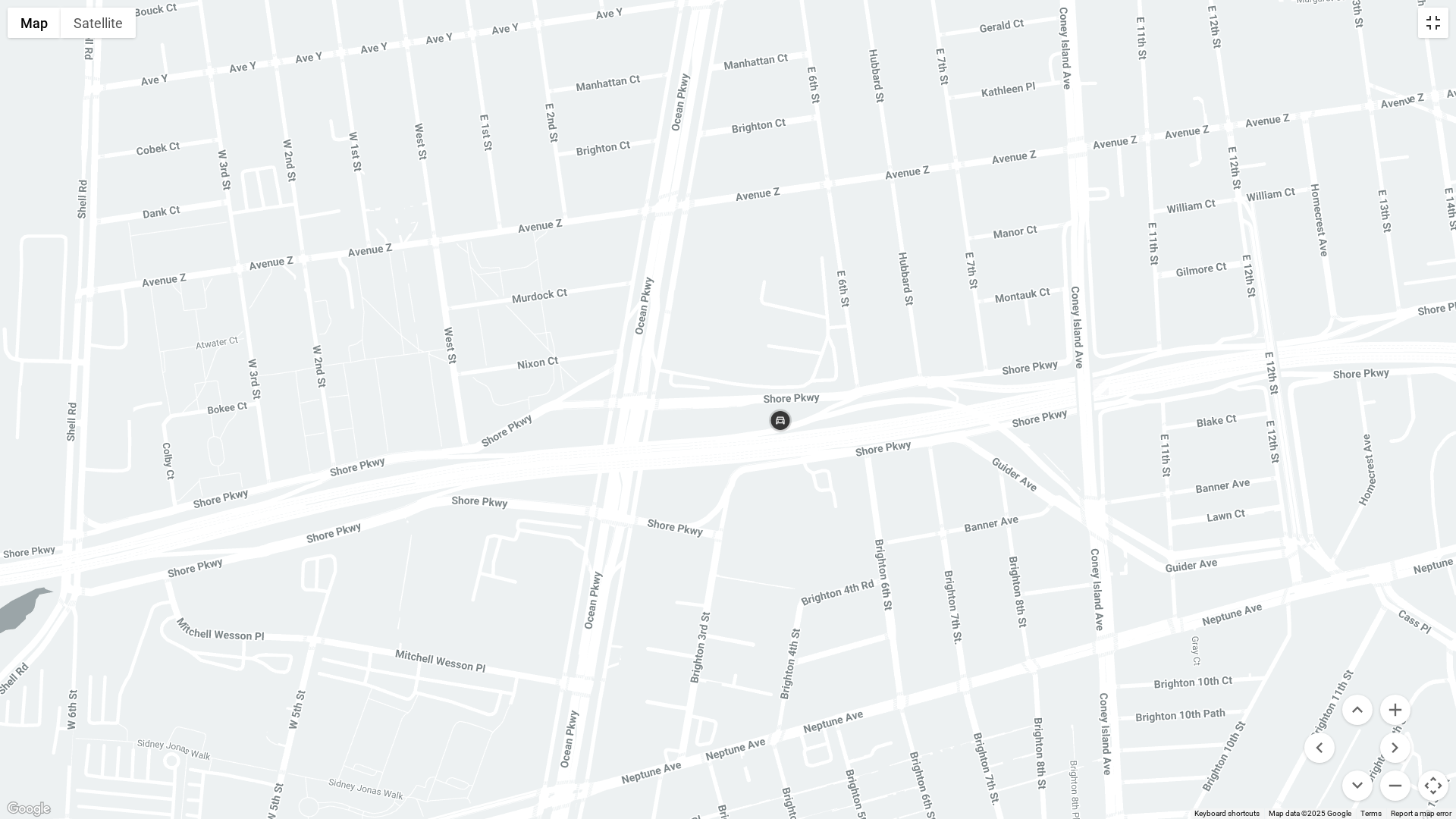
click at [1437, 14] on button "Toggle fullscreen view" at bounding box center [1434, 23] width 31 height 31
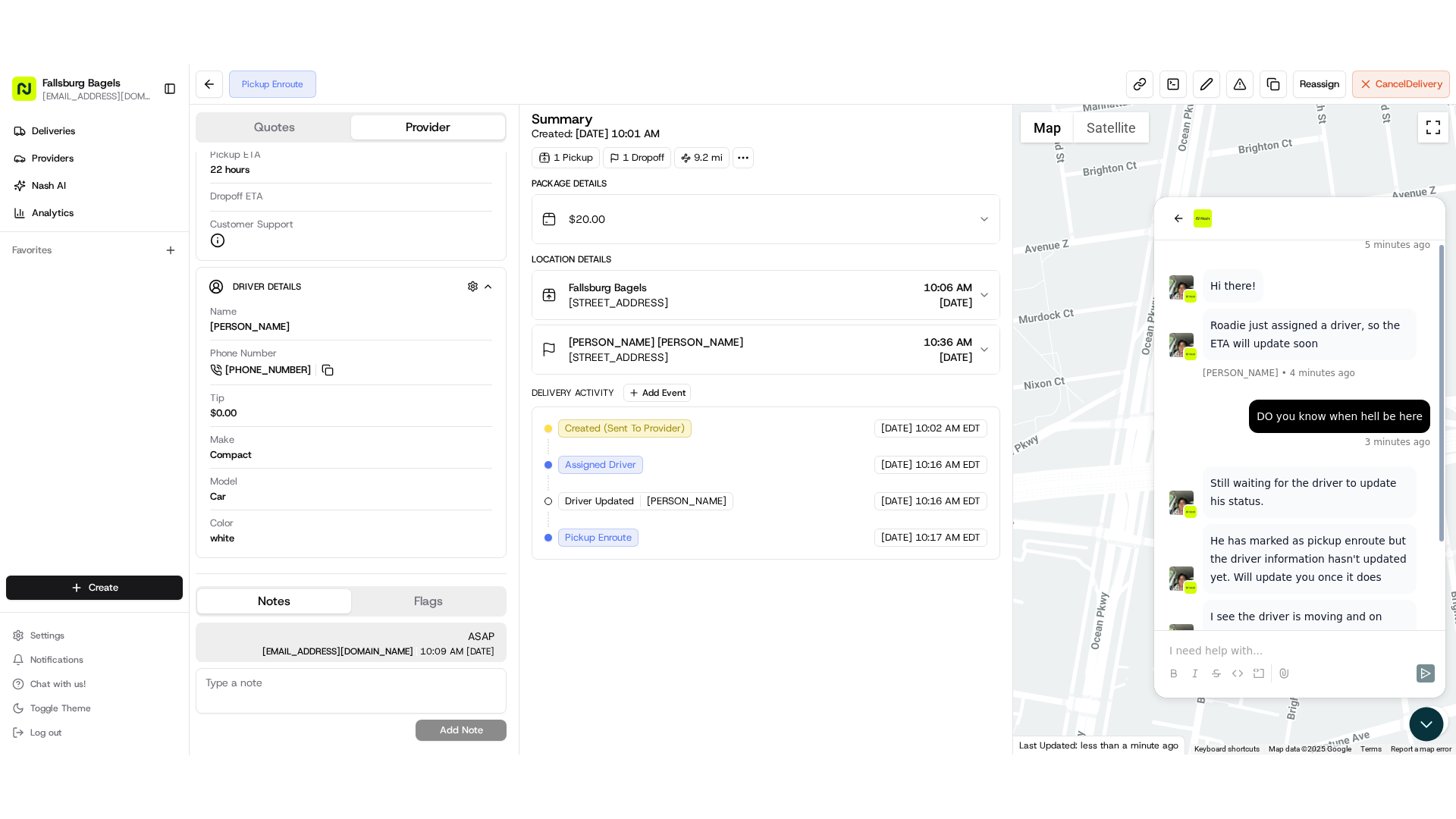
scroll to position [111, 0]
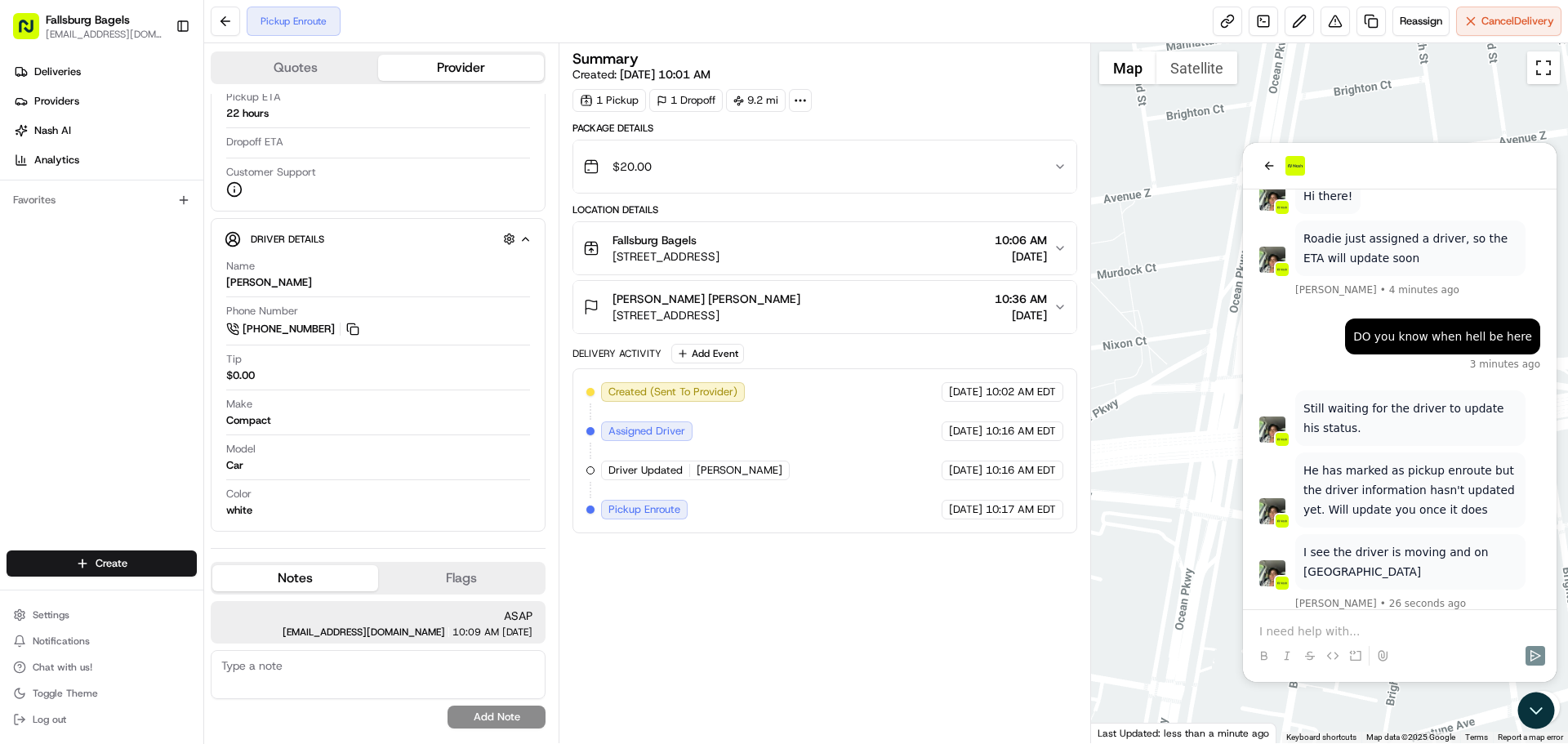
click at [1549, 72] on button "Toggle fullscreen view" at bounding box center [1544, 68] width 33 height 33
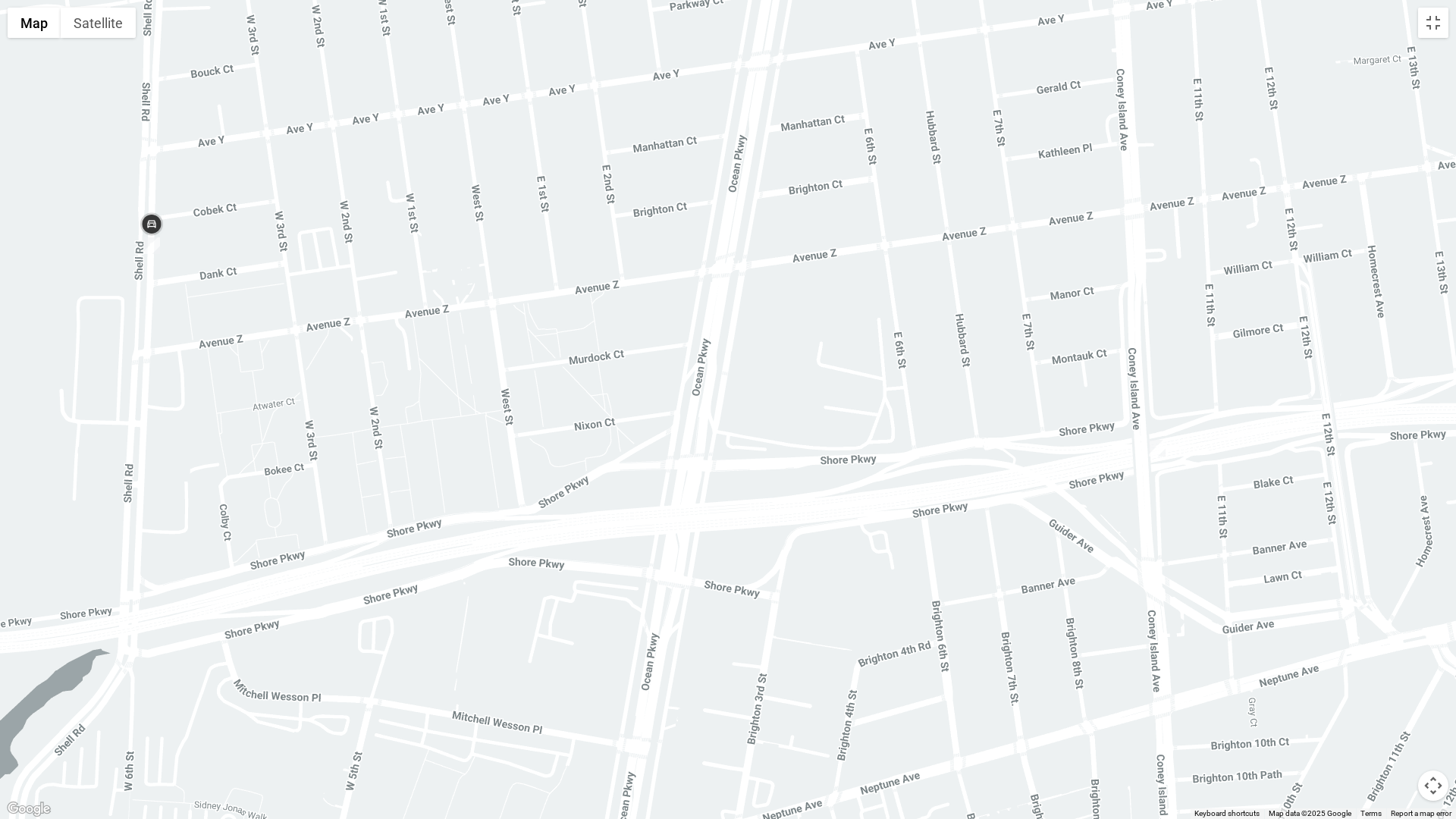
drag, startPoint x: 335, startPoint y: 376, endPoint x: 612, endPoint y: 521, distance: 312.7
click at [612, 521] on div at bounding box center [728, 409] width 1456 height 819
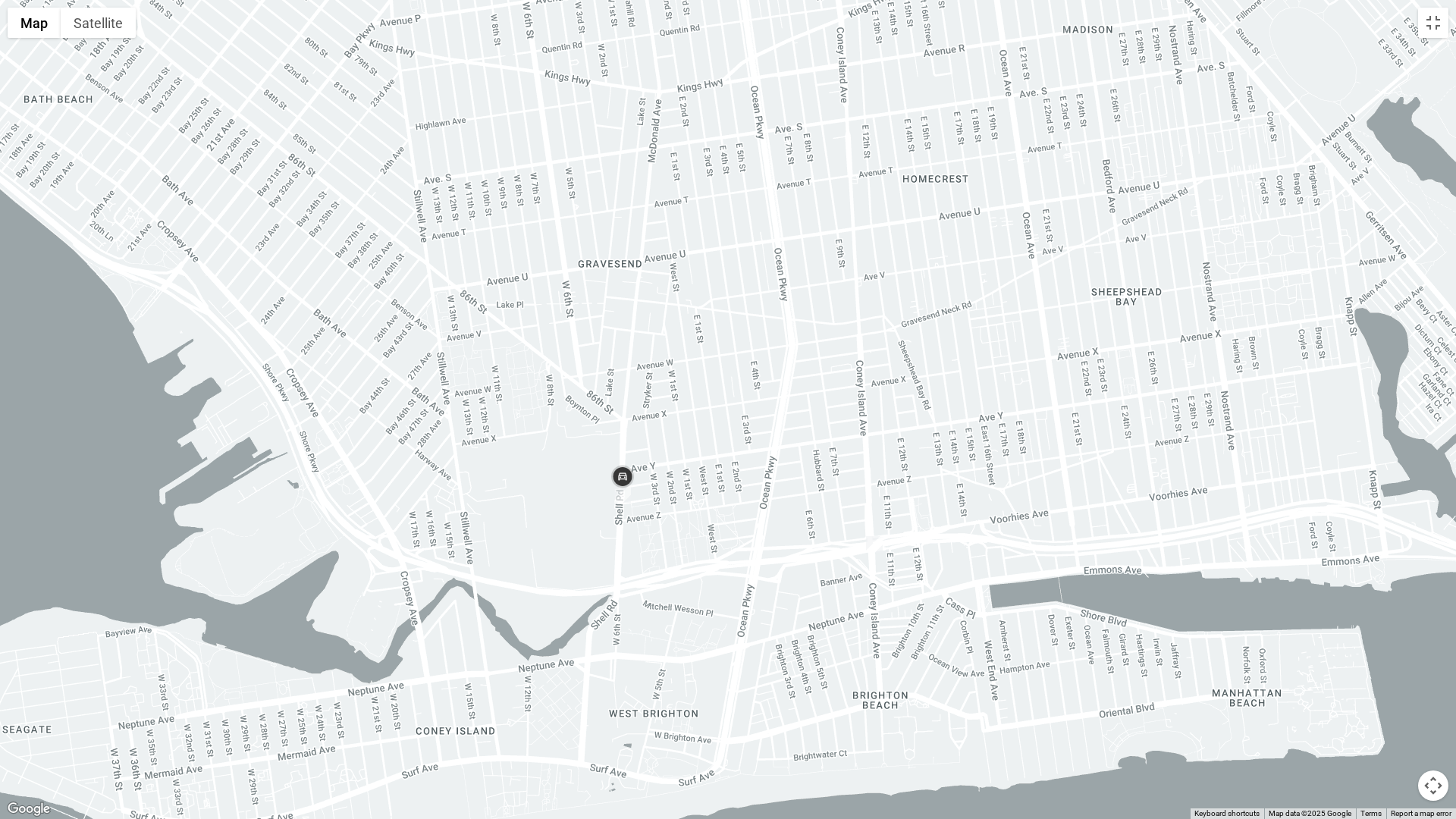
drag, startPoint x: 535, startPoint y: 452, endPoint x: 668, endPoint y: 482, distance: 136.3
click at [668, 482] on div at bounding box center [728, 409] width 1456 height 819
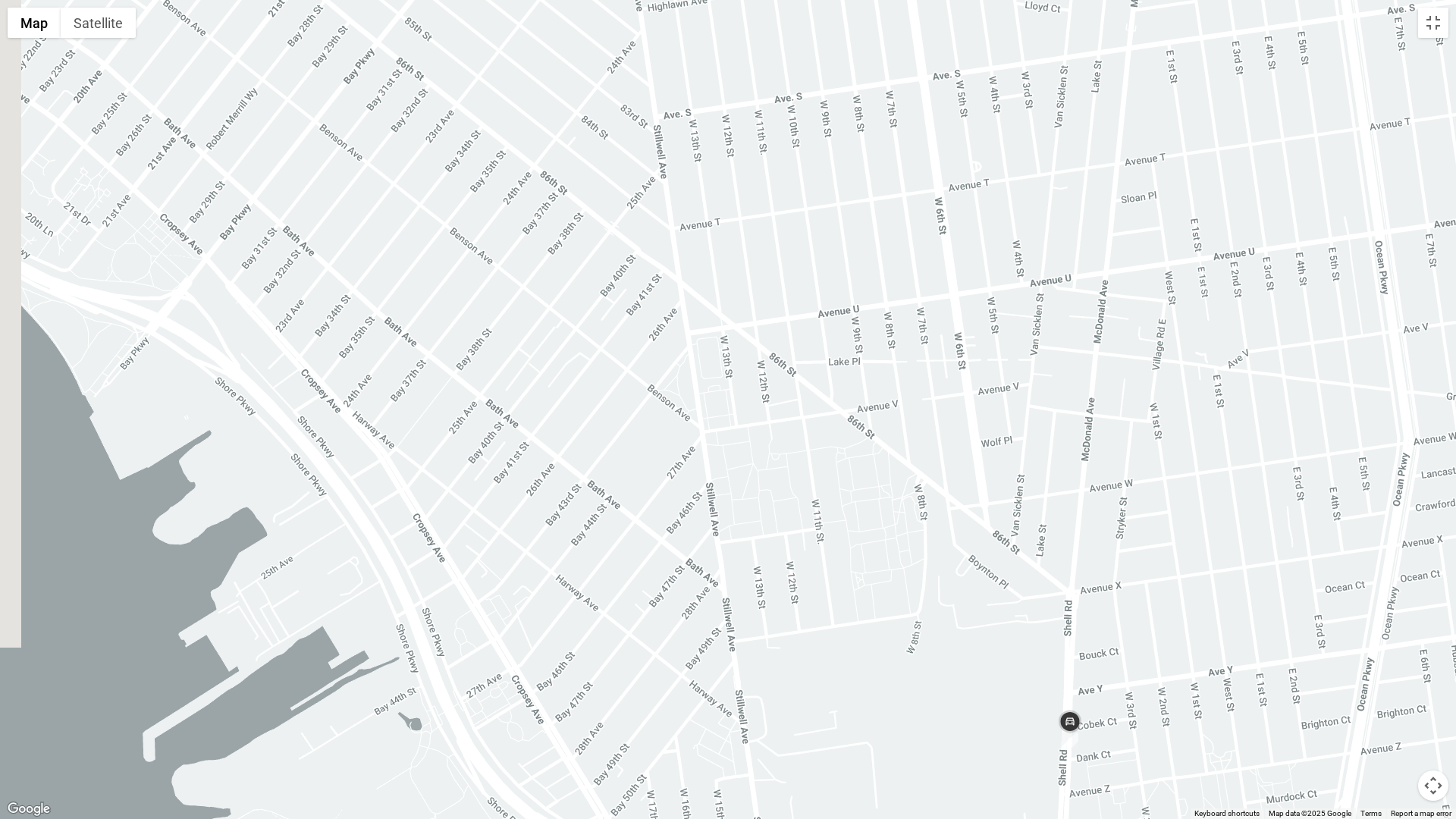
drag, startPoint x: 601, startPoint y: 383, endPoint x: 833, endPoint y: 563, distance: 293.6
click at [865, 592] on div at bounding box center [728, 409] width 1456 height 819
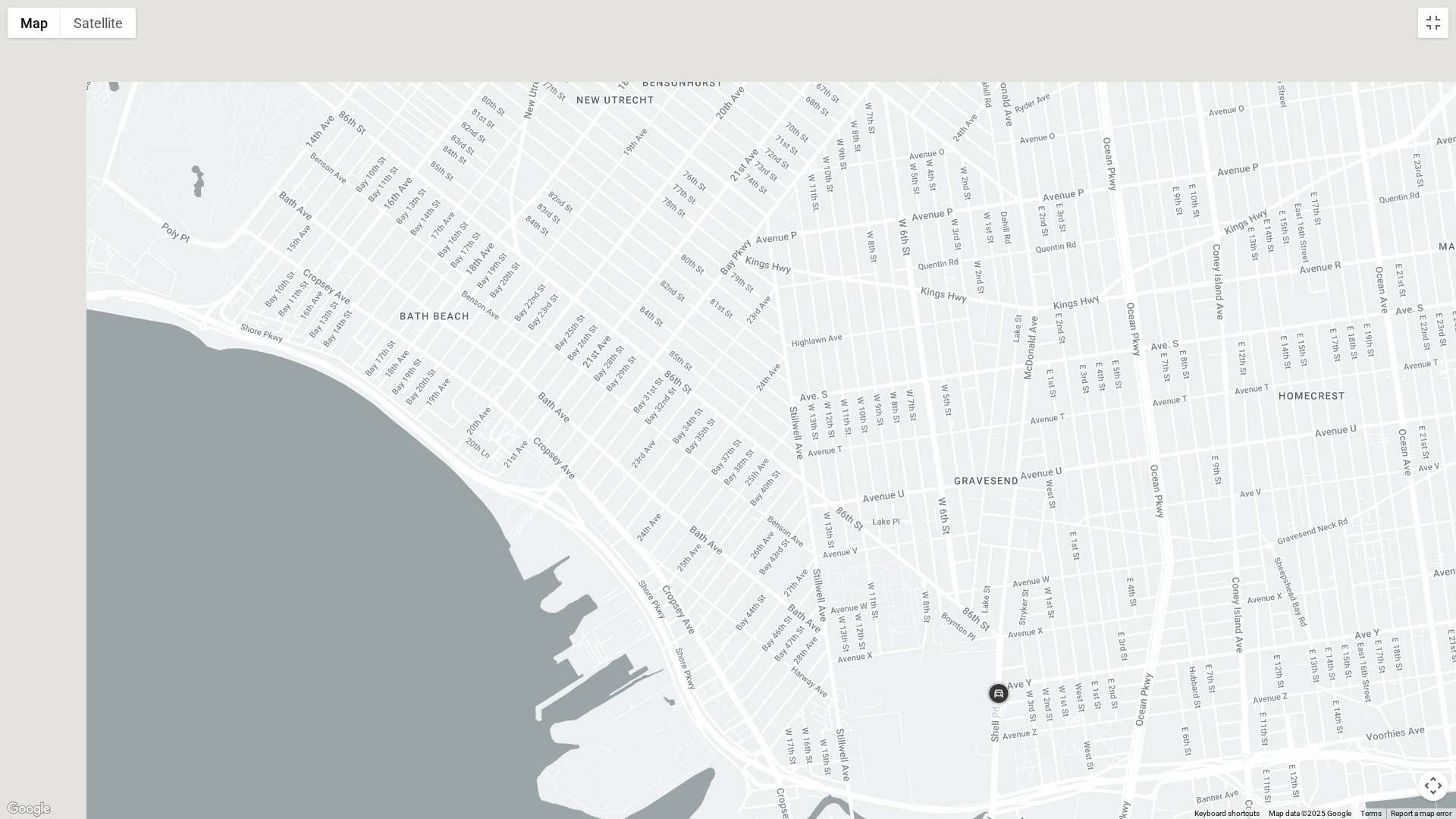
drag, startPoint x: 632, startPoint y: 418, endPoint x: 816, endPoint y: 578, distance: 243.8
click at [816, 578] on div at bounding box center [728, 409] width 1456 height 819
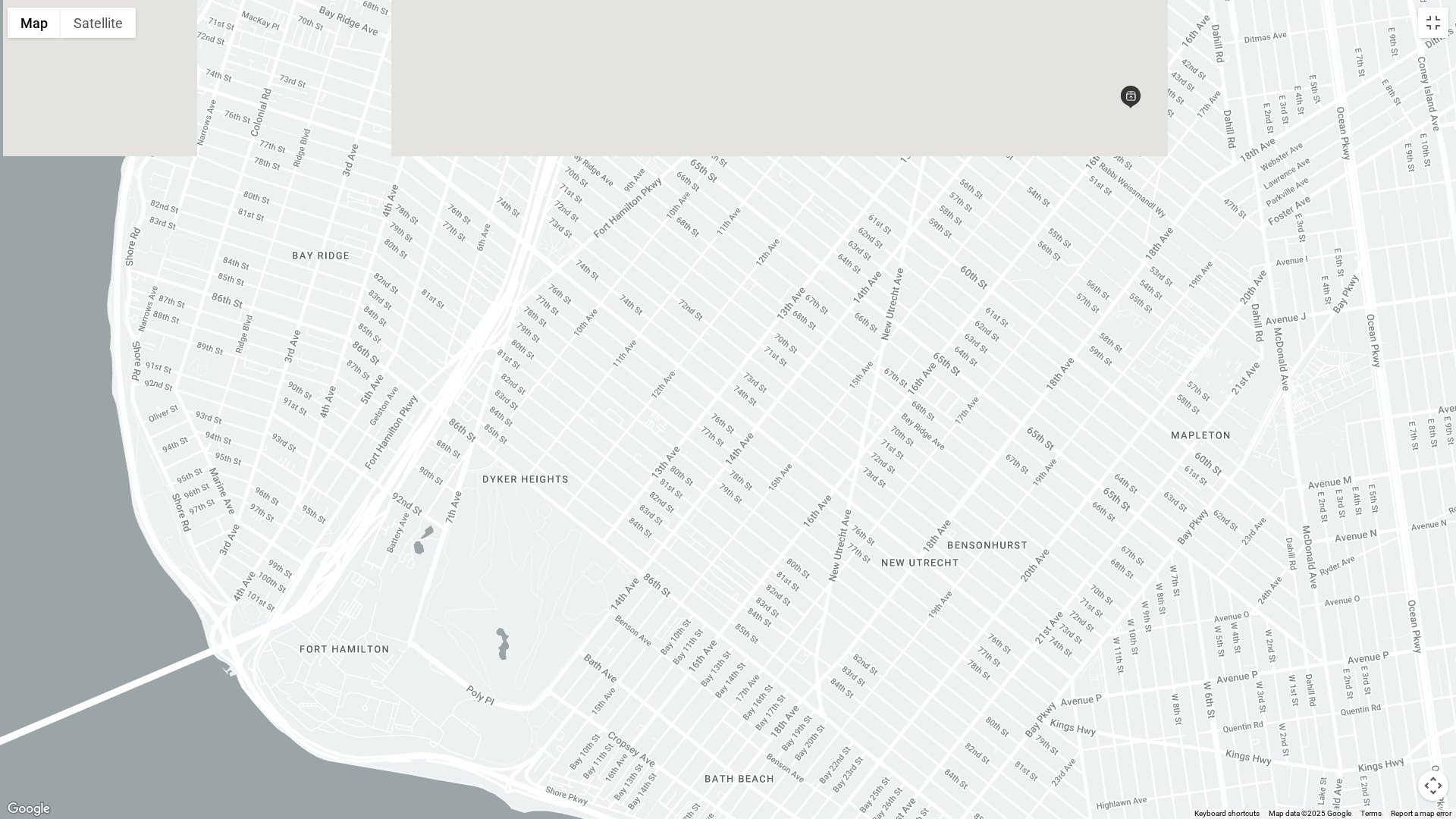
drag, startPoint x: 589, startPoint y: 333, endPoint x: 586, endPoint y: 617, distance: 284.0
click at [586, 617] on div at bounding box center [728, 409] width 1456 height 819
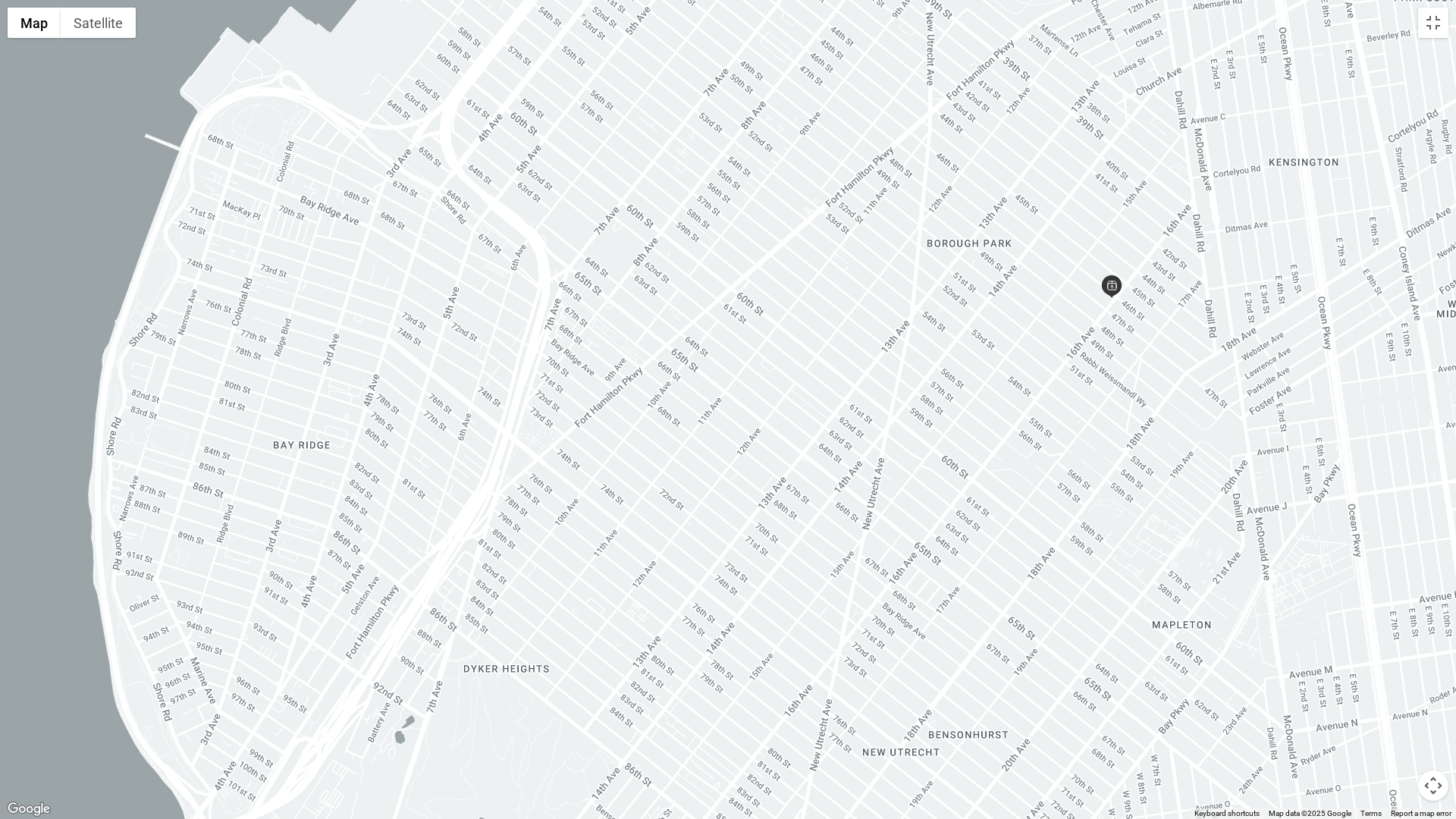
drag, startPoint x: 829, startPoint y: 551, endPoint x: 480, endPoint y: 348, distance: 403.7
click at [480, 348] on div at bounding box center [728, 409] width 1456 height 819
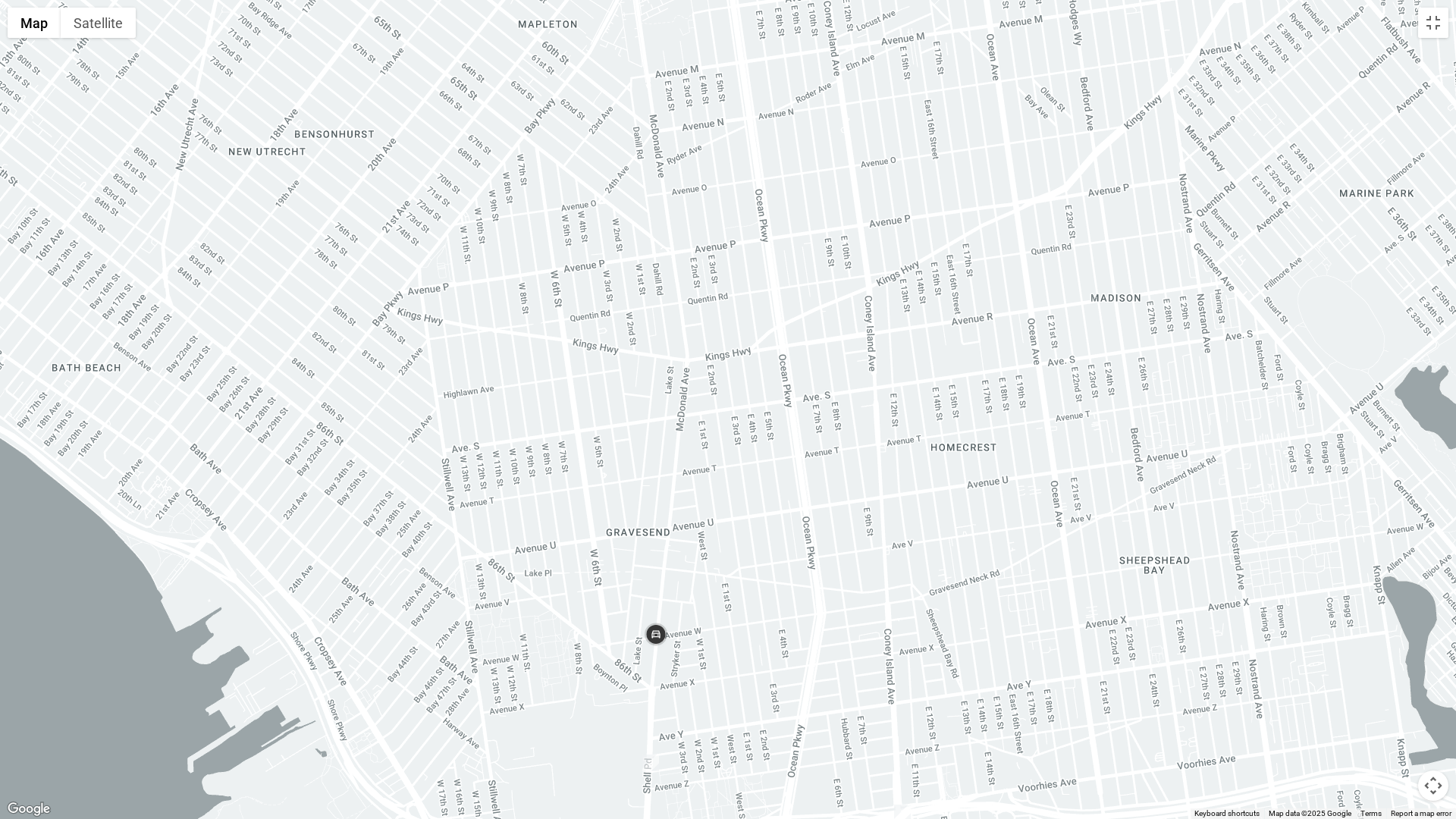
drag, startPoint x: 740, startPoint y: 623, endPoint x: 775, endPoint y: 430, distance: 196.1
click at [773, 436] on div at bounding box center [728, 409] width 1456 height 819
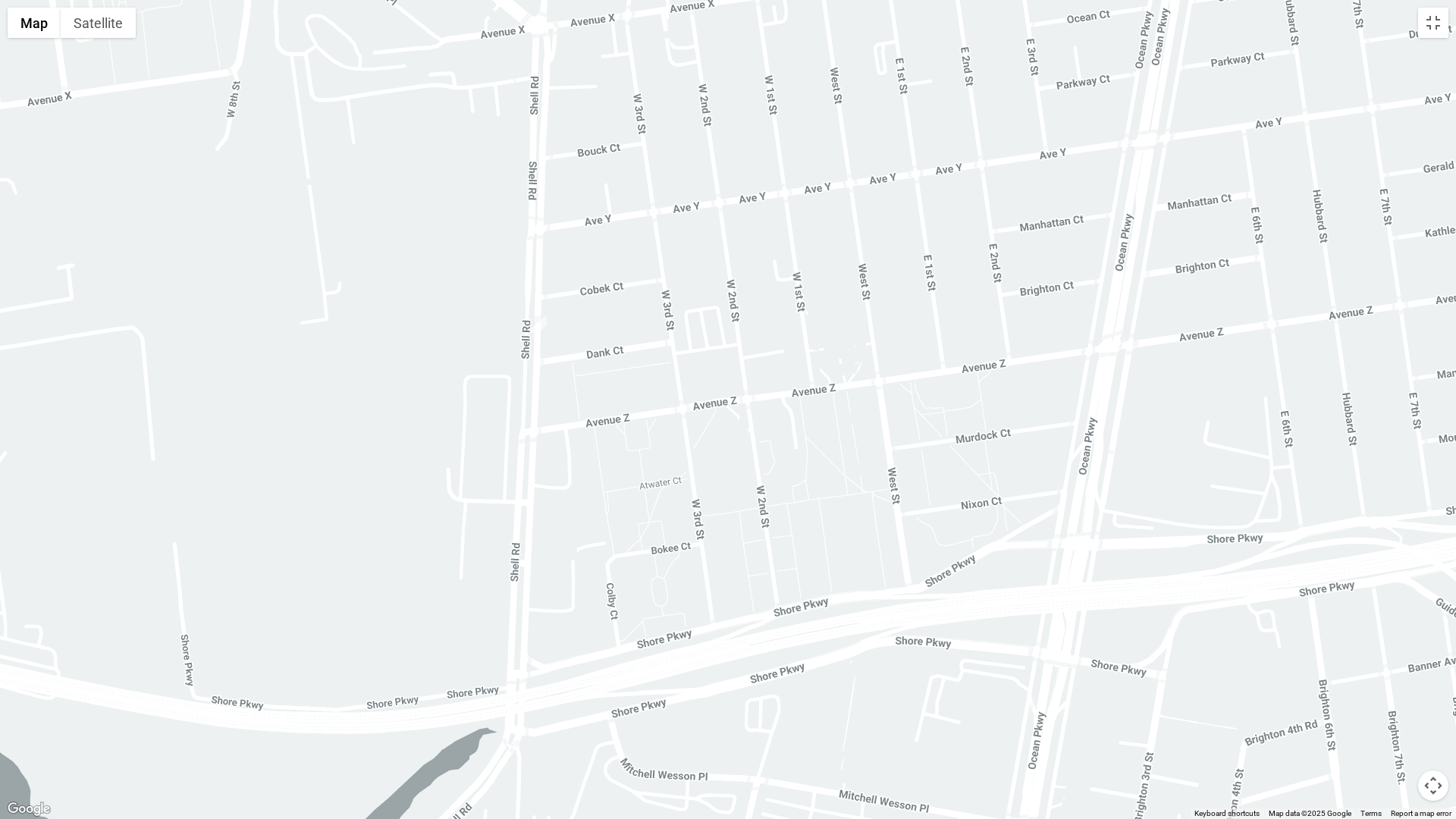
drag, startPoint x: 770, startPoint y: 368, endPoint x: 874, endPoint y: 659, distance: 309.0
click at [875, 658] on div at bounding box center [728, 409] width 1456 height 819
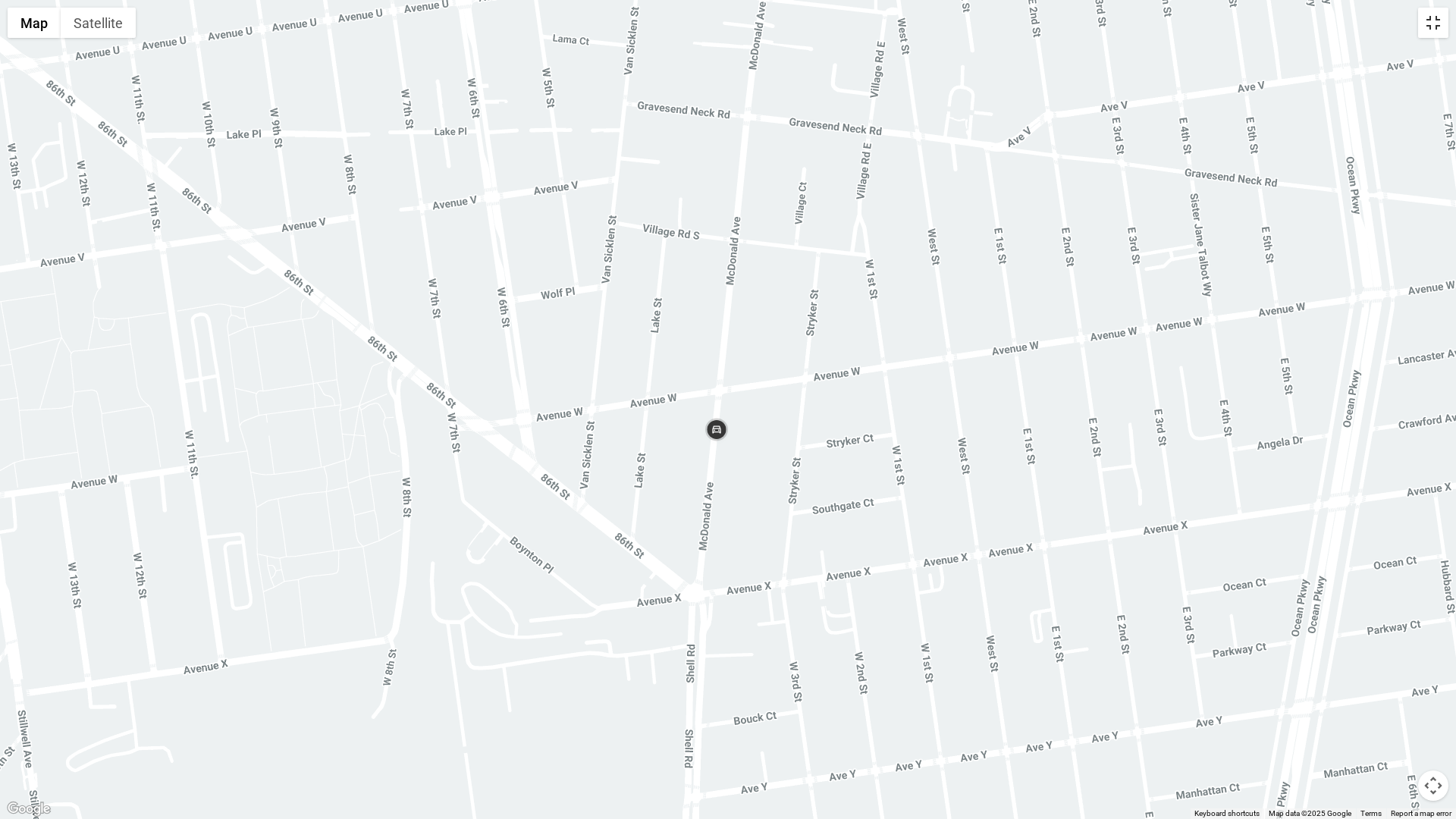
click at [1436, 24] on button "Toggle fullscreen view" at bounding box center [1434, 23] width 31 height 31
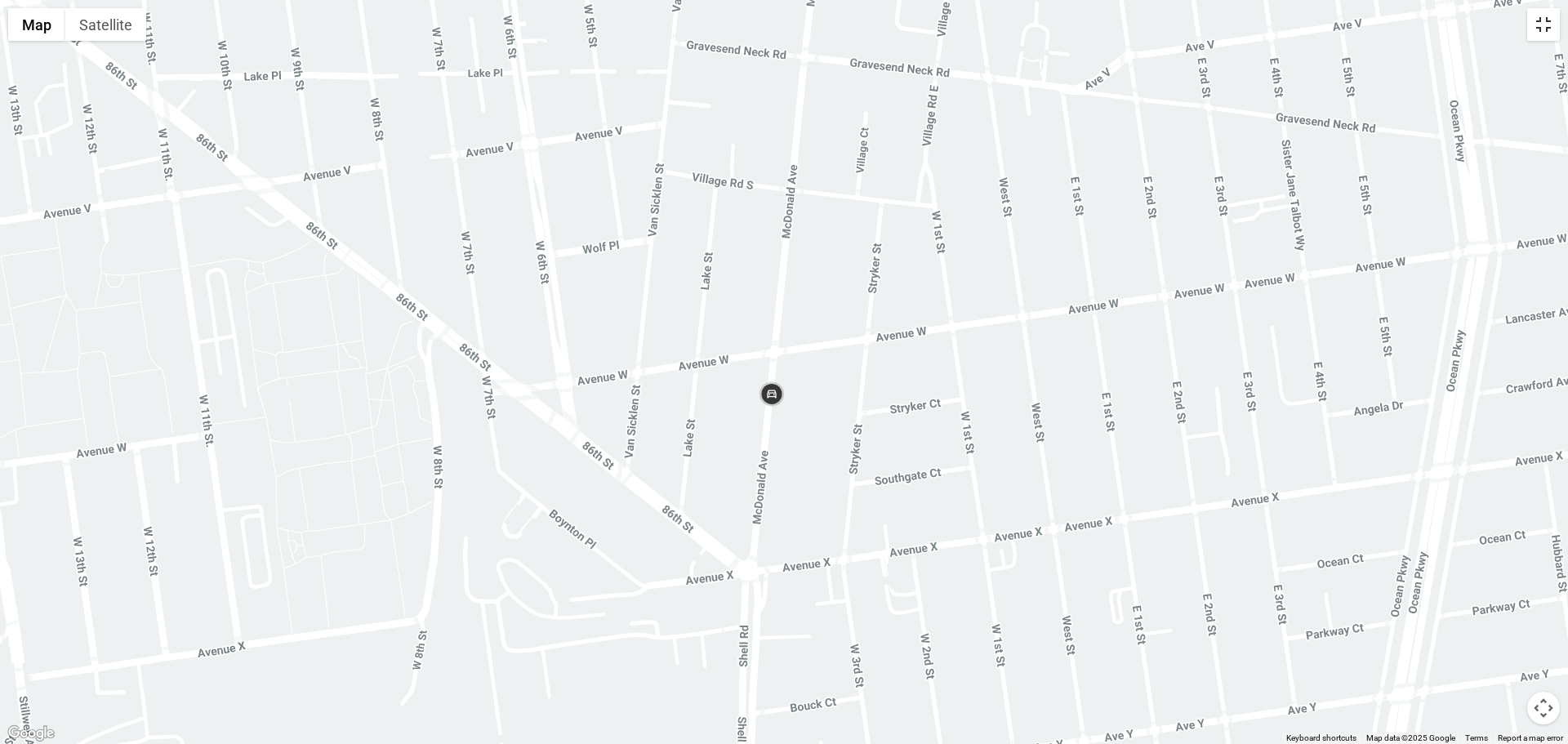
scroll to position [185, 0]
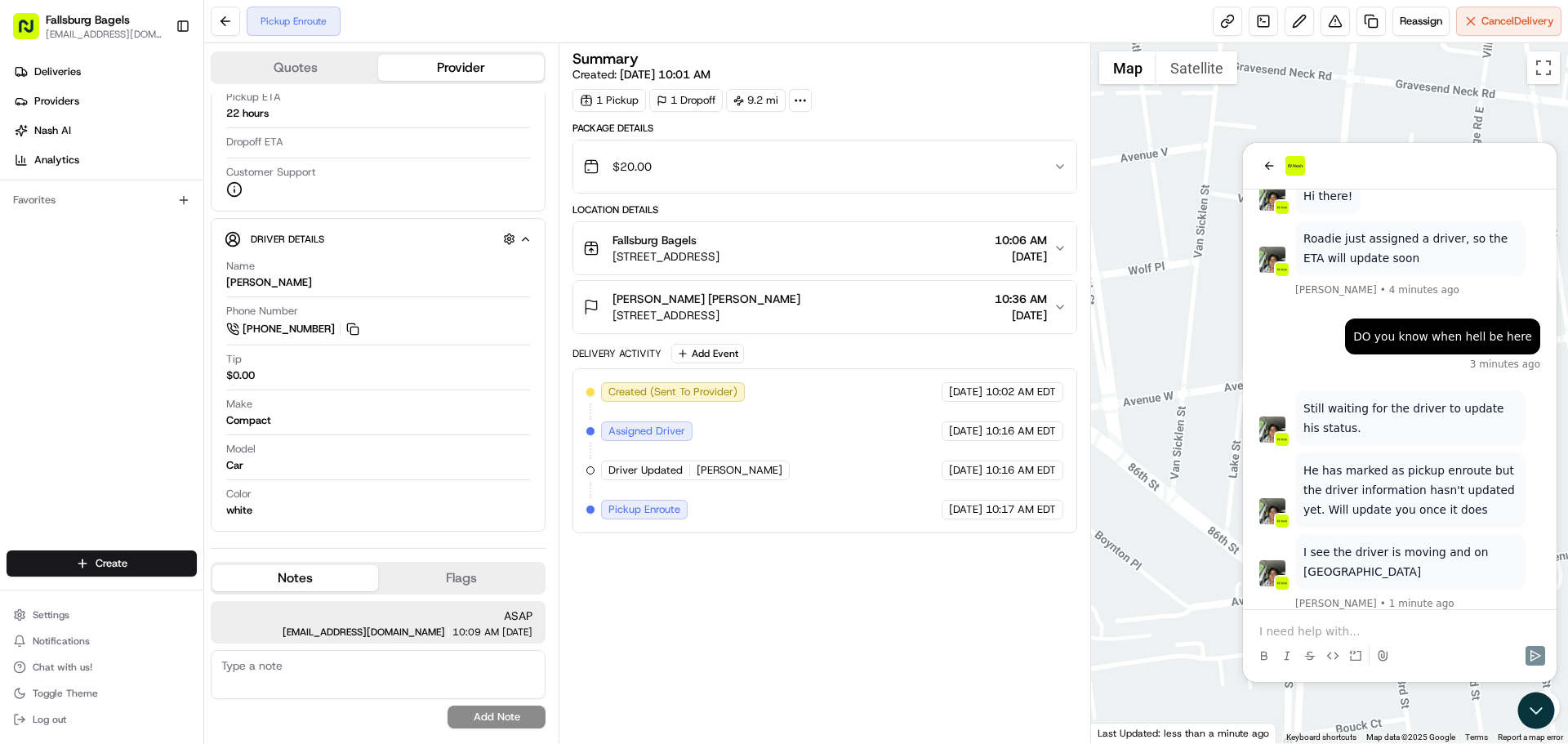
click at [1299, 626] on p at bounding box center [1399, 632] width 280 height 17
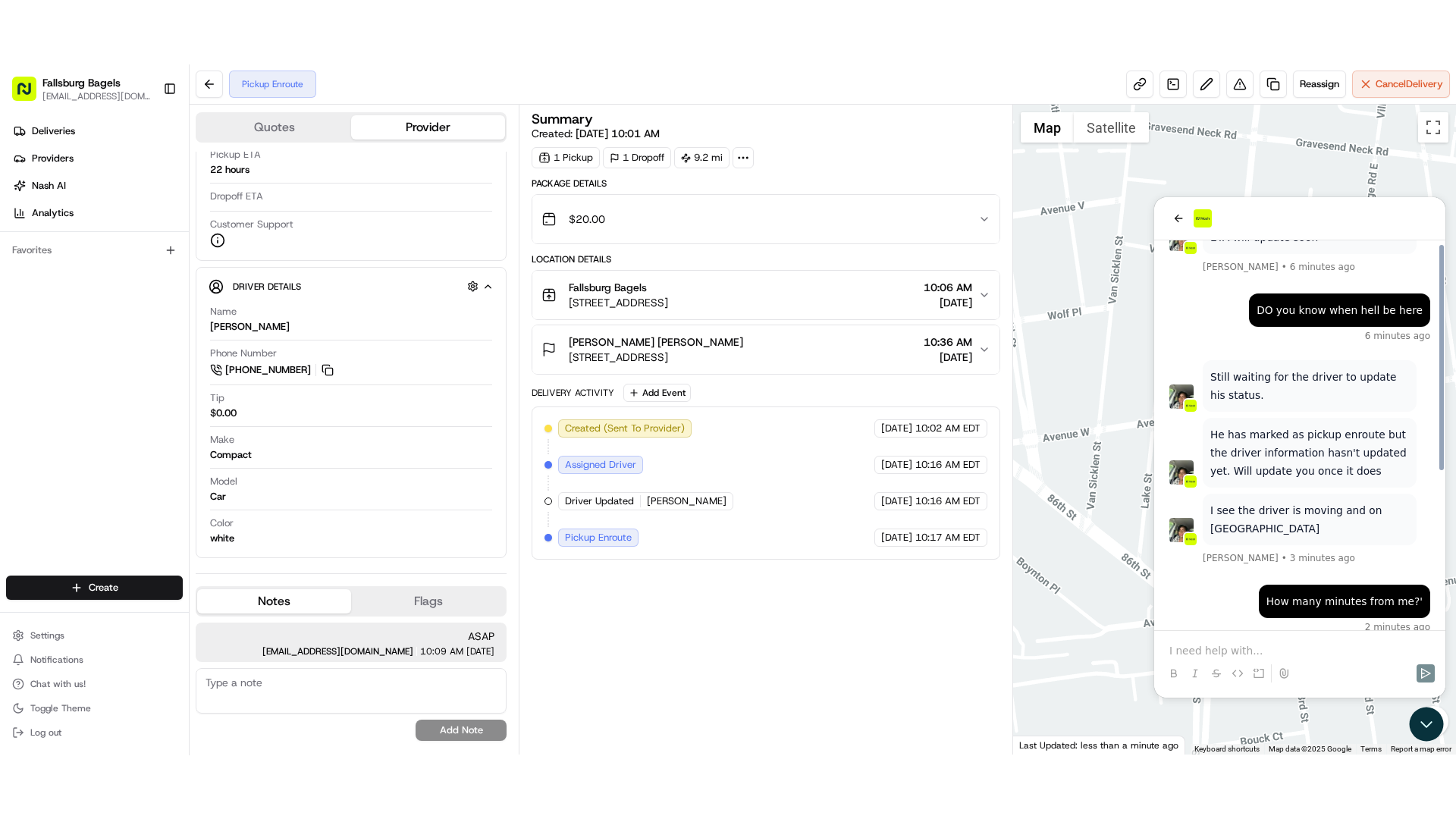
scroll to position [268, 0]
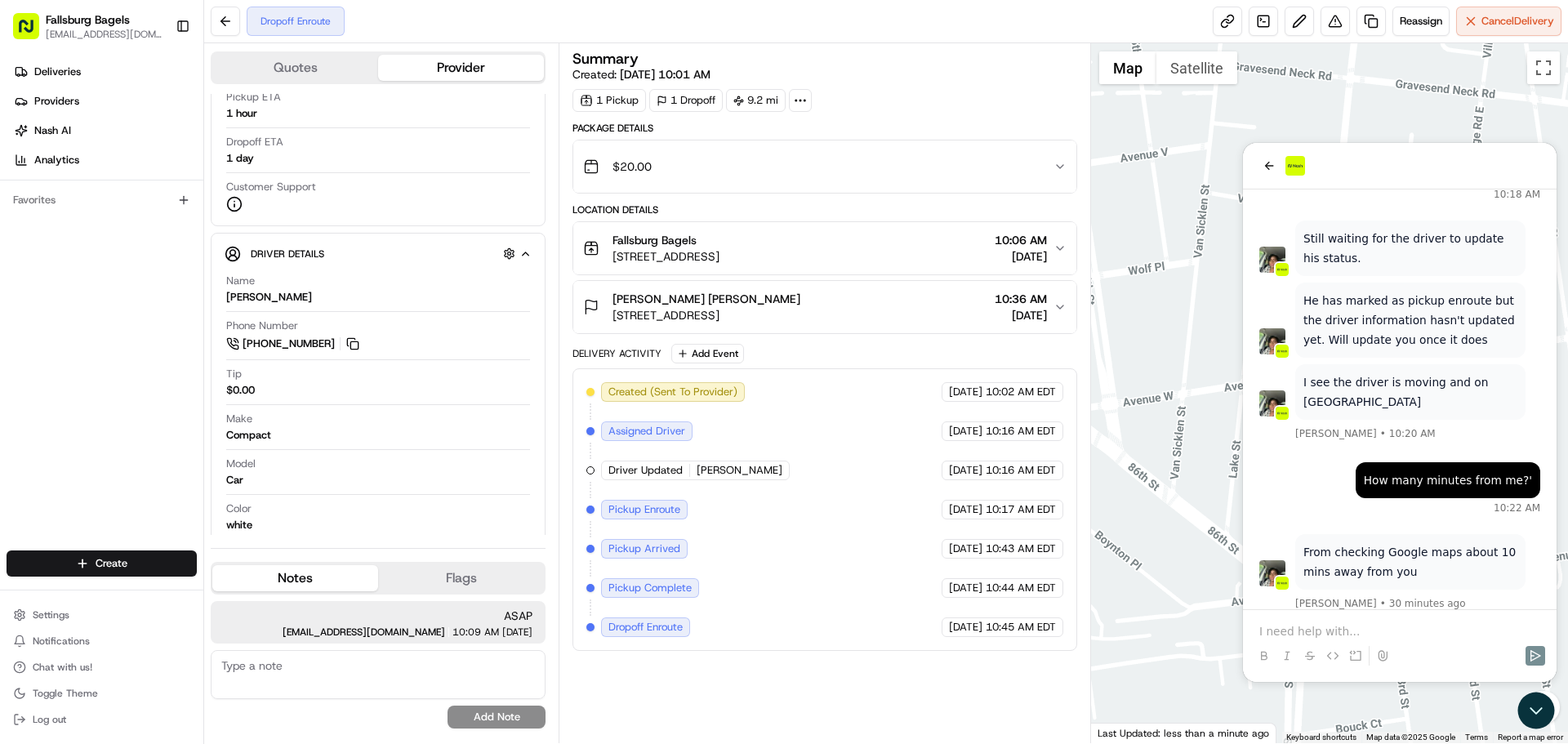
click at [1279, 168] on div at bounding box center [1399, 166] width 280 height 19
click at [1259, 168] on button "back" at bounding box center [1268, 166] width 19 height 19
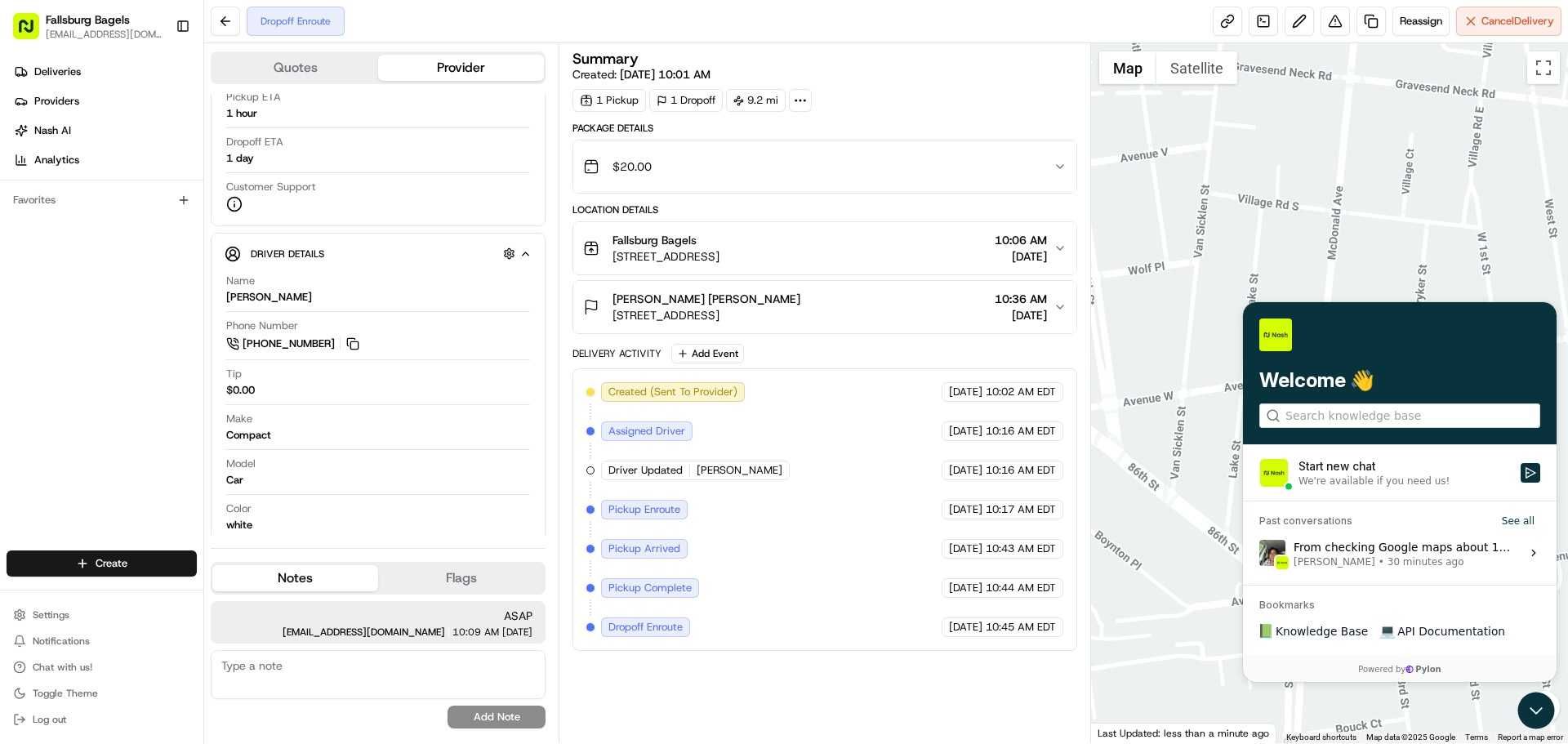
click at [1170, 180] on div at bounding box center [1329, 393] width 477 height 700
drag, startPoint x: 1353, startPoint y: 342, endPoint x: 1225, endPoint y: 355, distance: 128.7
click at [1242, 355] on html "Welcome 👋 Start new chat We're available if you need us! Past conversations See…" at bounding box center [1399, 492] width 314 height 380
click at [1202, 267] on div at bounding box center [1329, 393] width 477 height 700
click at [1547, 85] on div at bounding box center [1329, 393] width 477 height 700
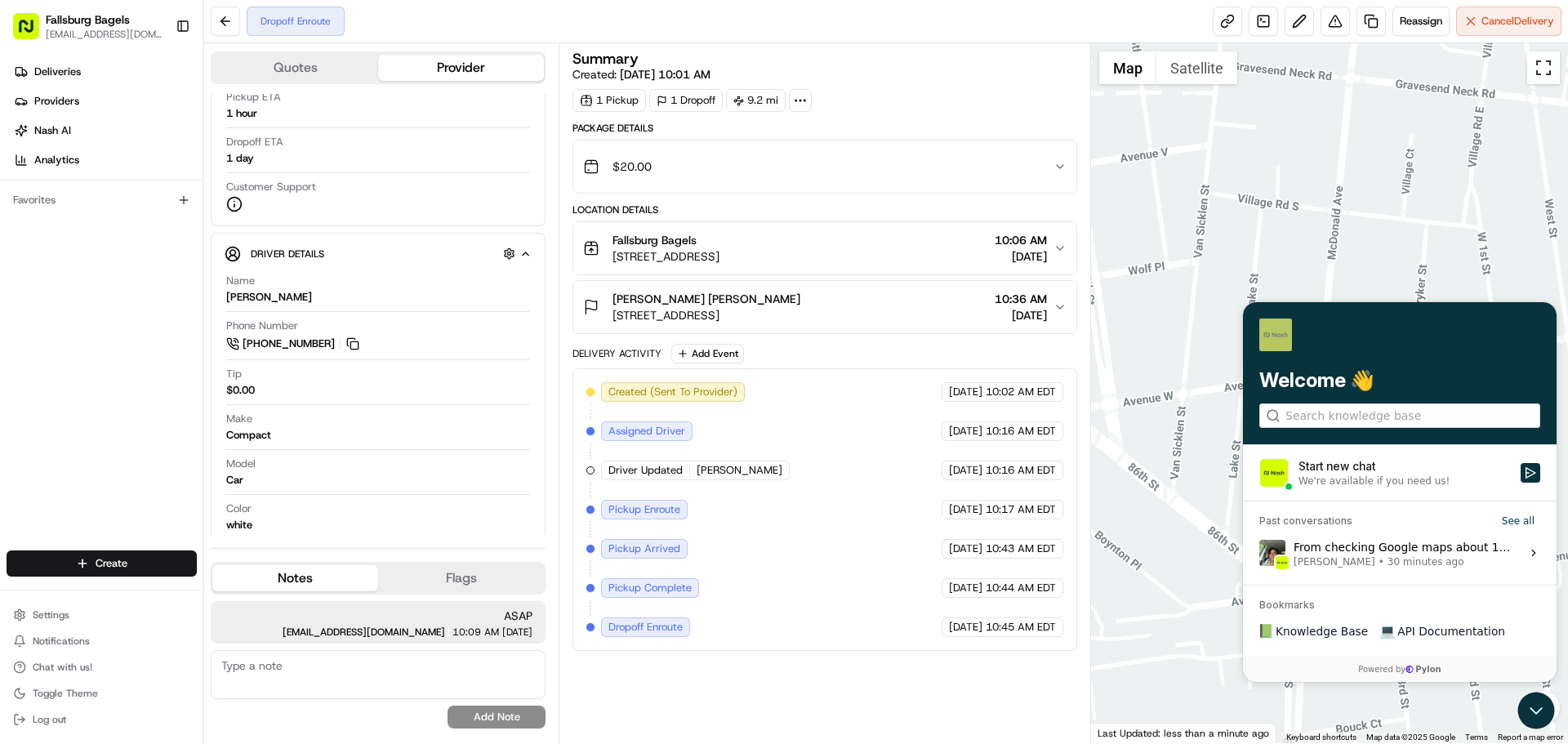
click at [1541, 76] on button "Toggle fullscreen view" at bounding box center [1544, 68] width 33 height 33
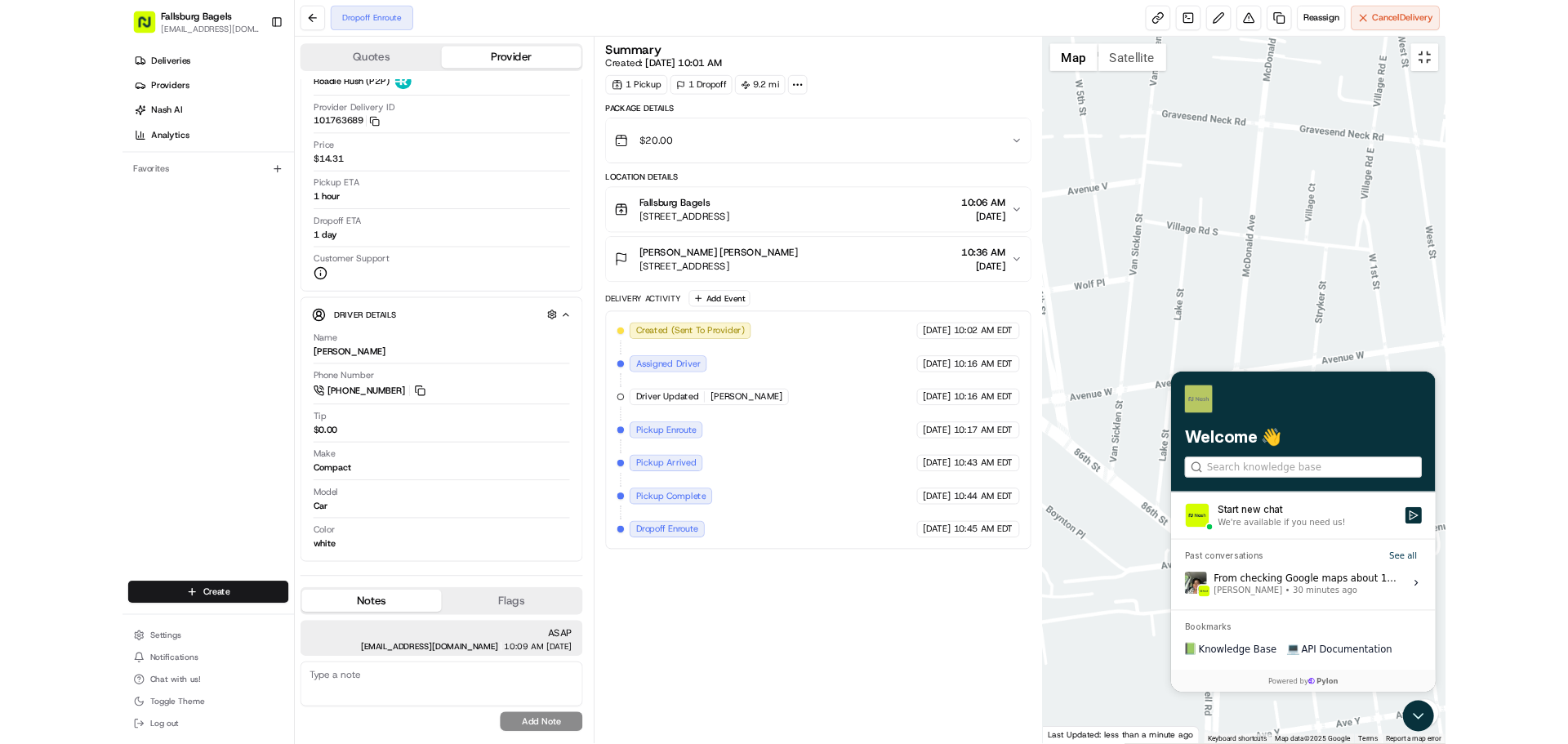
scroll to position [65, 0]
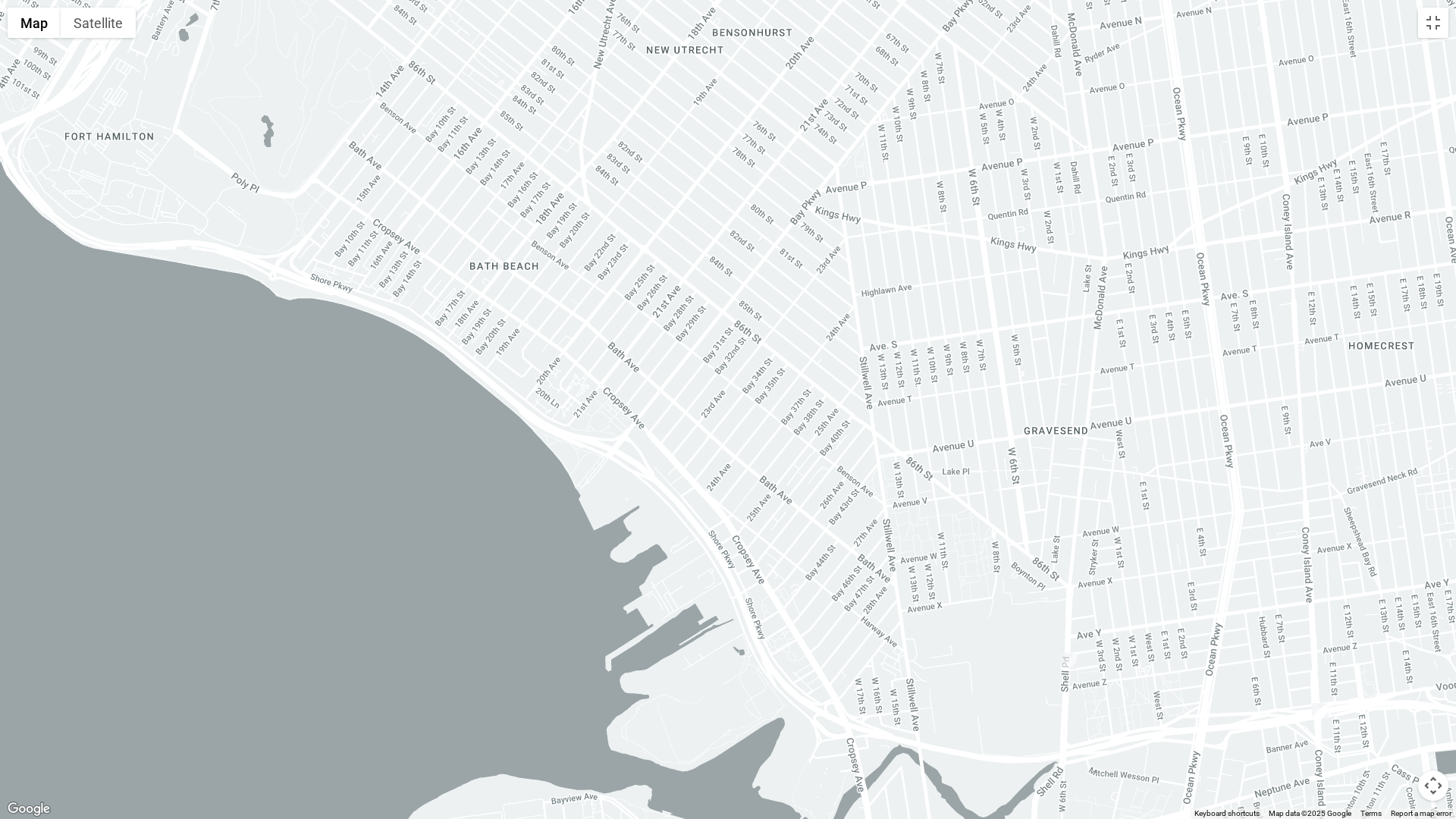
drag, startPoint x: 612, startPoint y: 434, endPoint x: 933, endPoint y: 506, distance: 329.0
click at [948, 529] on div at bounding box center [728, 409] width 1456 height 819
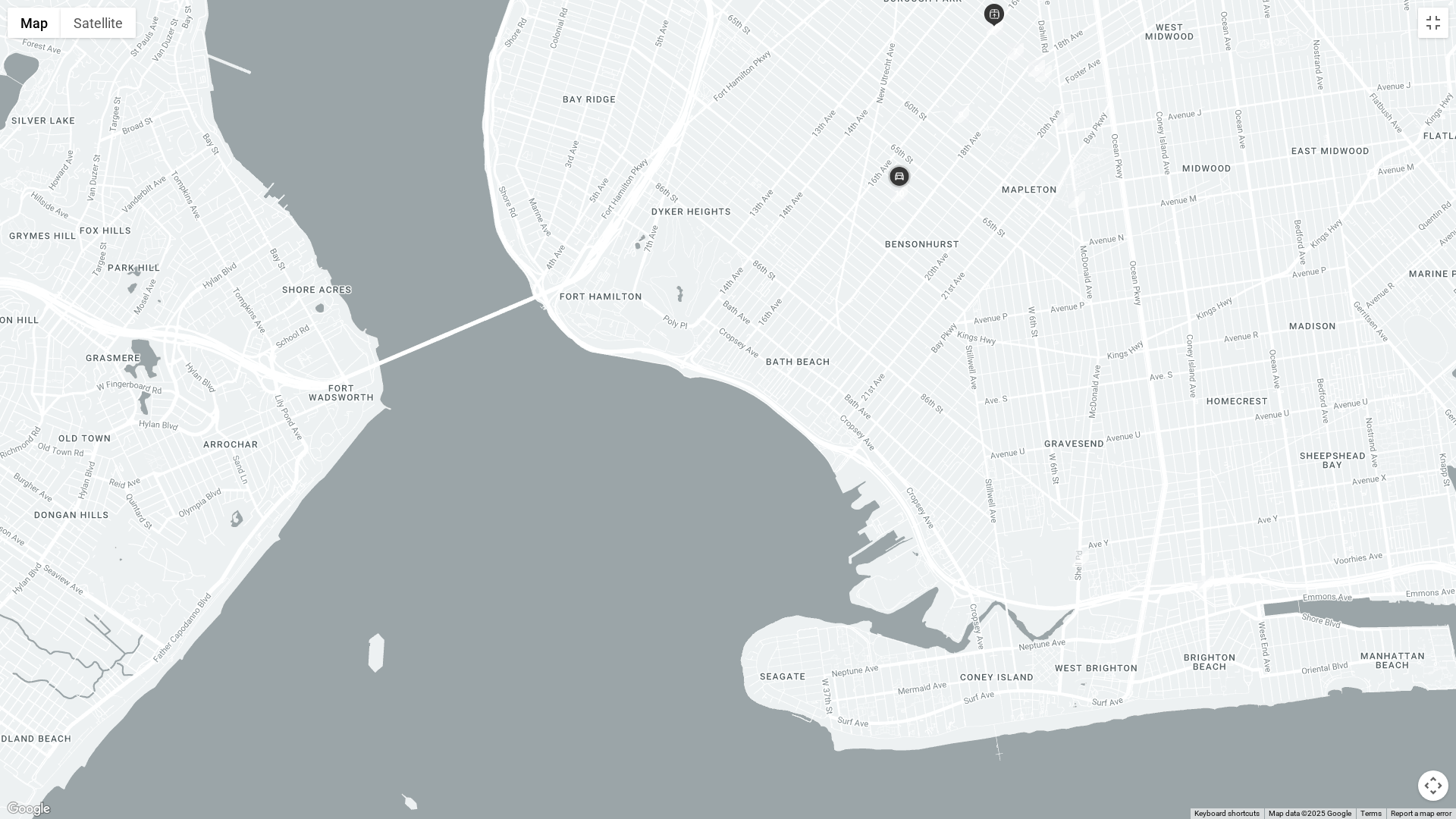
drag, startPoint x: 790, startPoint y: 407, endPoint x: 785, endPoint y: 478, distance: 71.2
click at [785, 478] on div at bounding box center [728, 409] width 1456 height 819
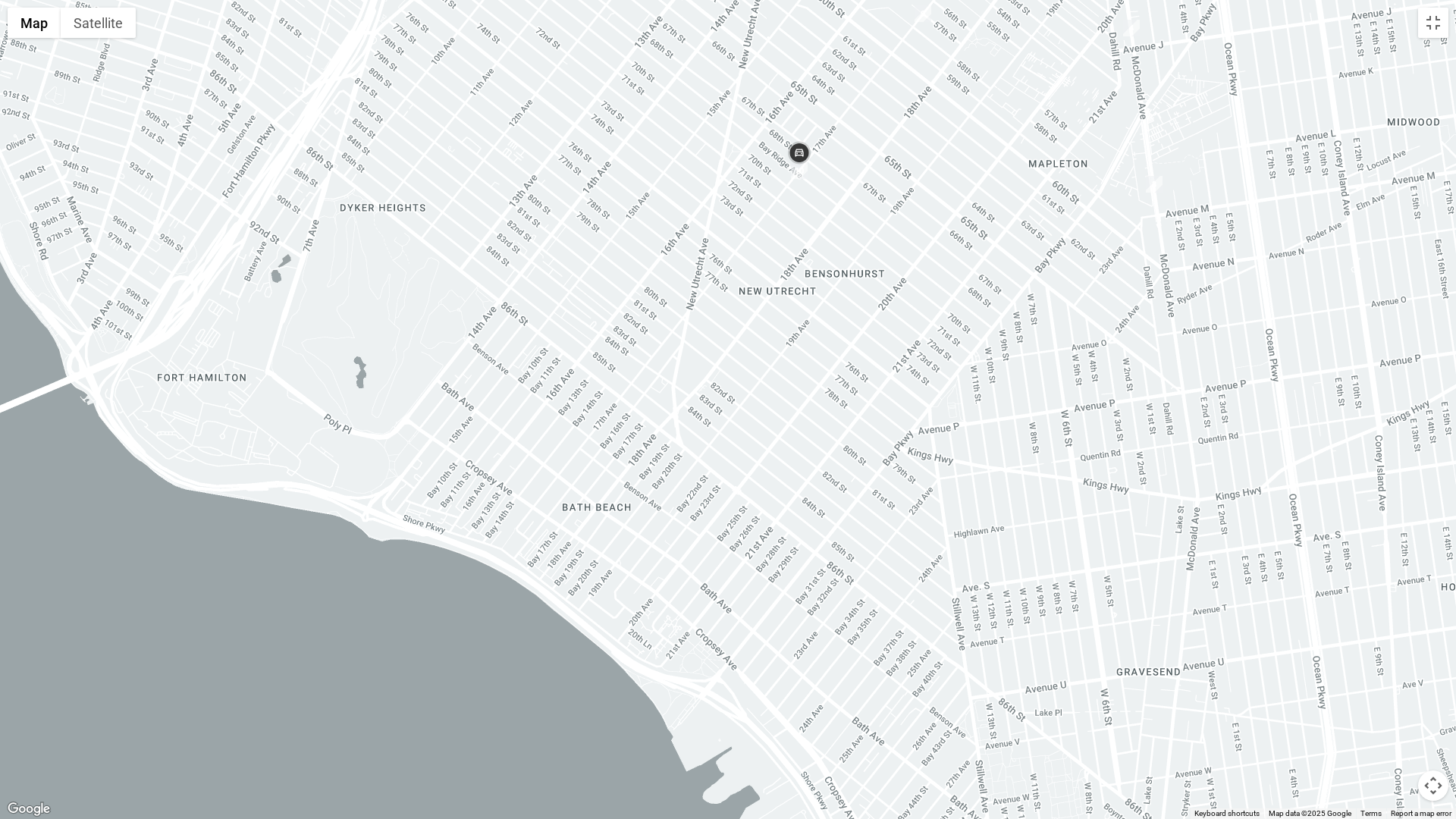
drag, startPoint x: 952, startPoint y: 366, endPoint x: 1045, endPoint y: 516, distance: 176.5
click at [1055, 529] on div at bounding box center [728, 409] width 1456 height 819
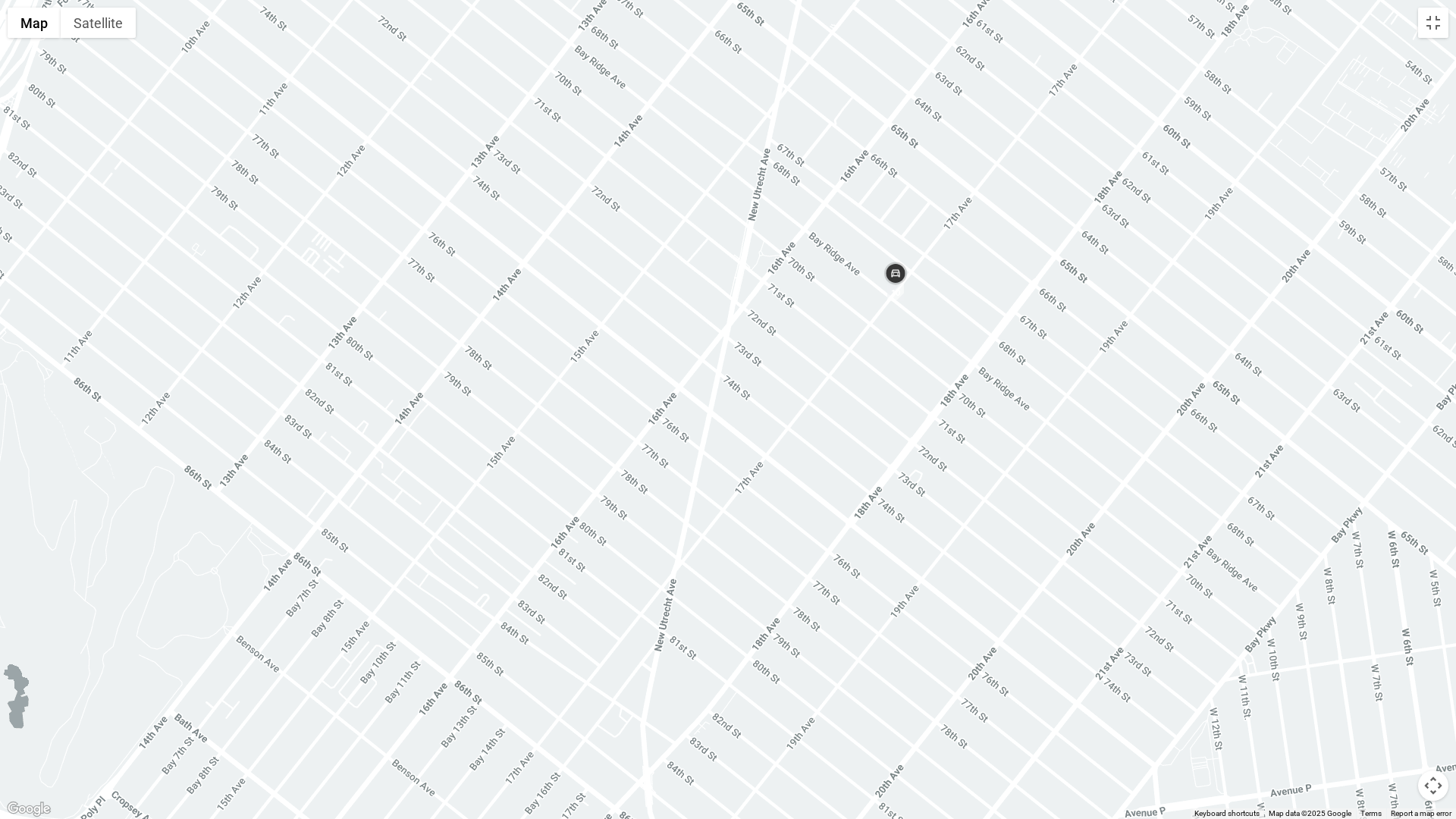
drag, startPoint x: 944, startPoint y: 331, endPoint x: 874, endPoint y: 452, distance: 139.8
click at [967, 424] on div at bounding box center [728, 409] width 1456 height 819
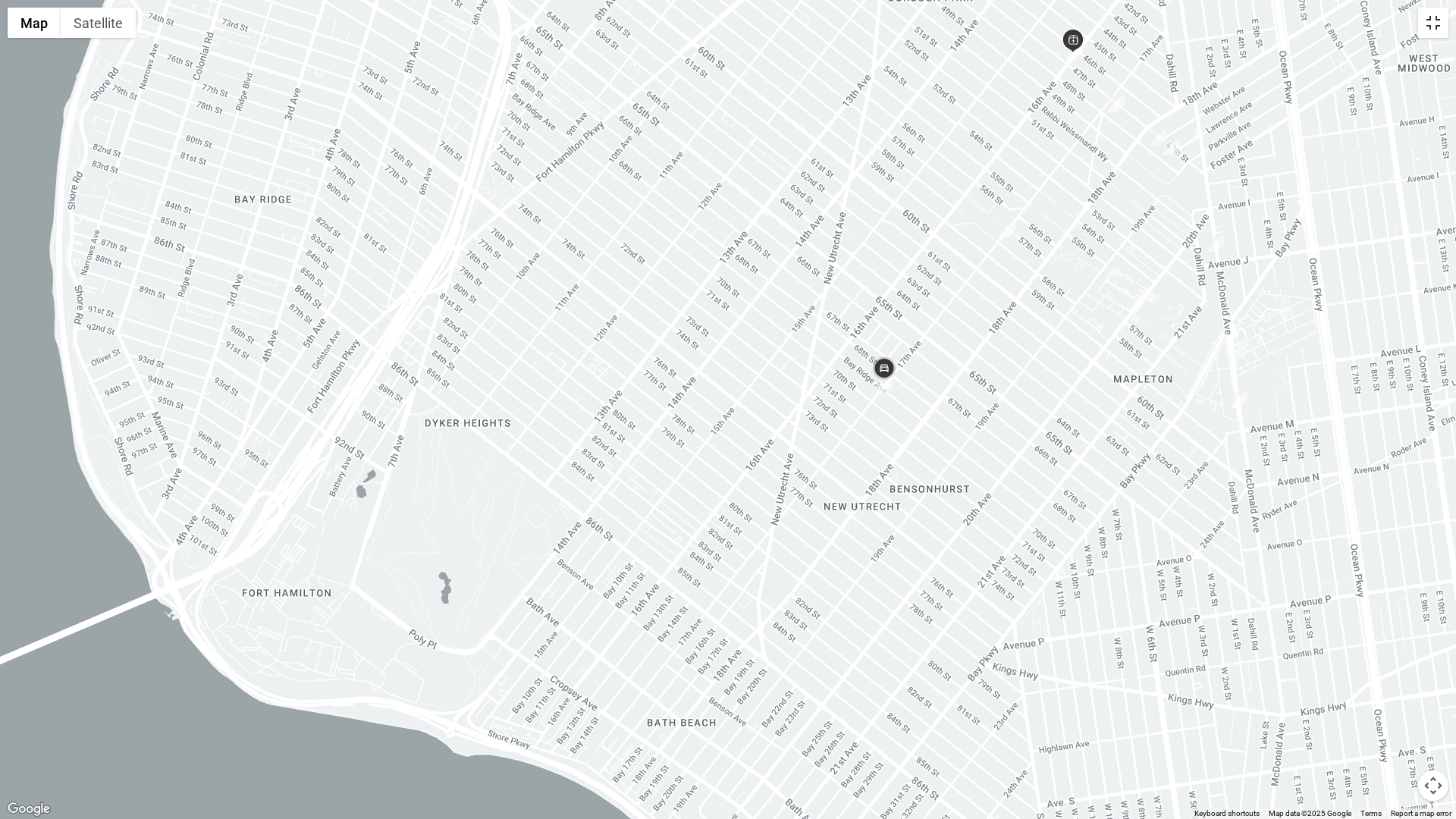
click at [1420, 21] on button "Toggle fullscreen view" at bounding box center [1434, 23] width 31 height 31
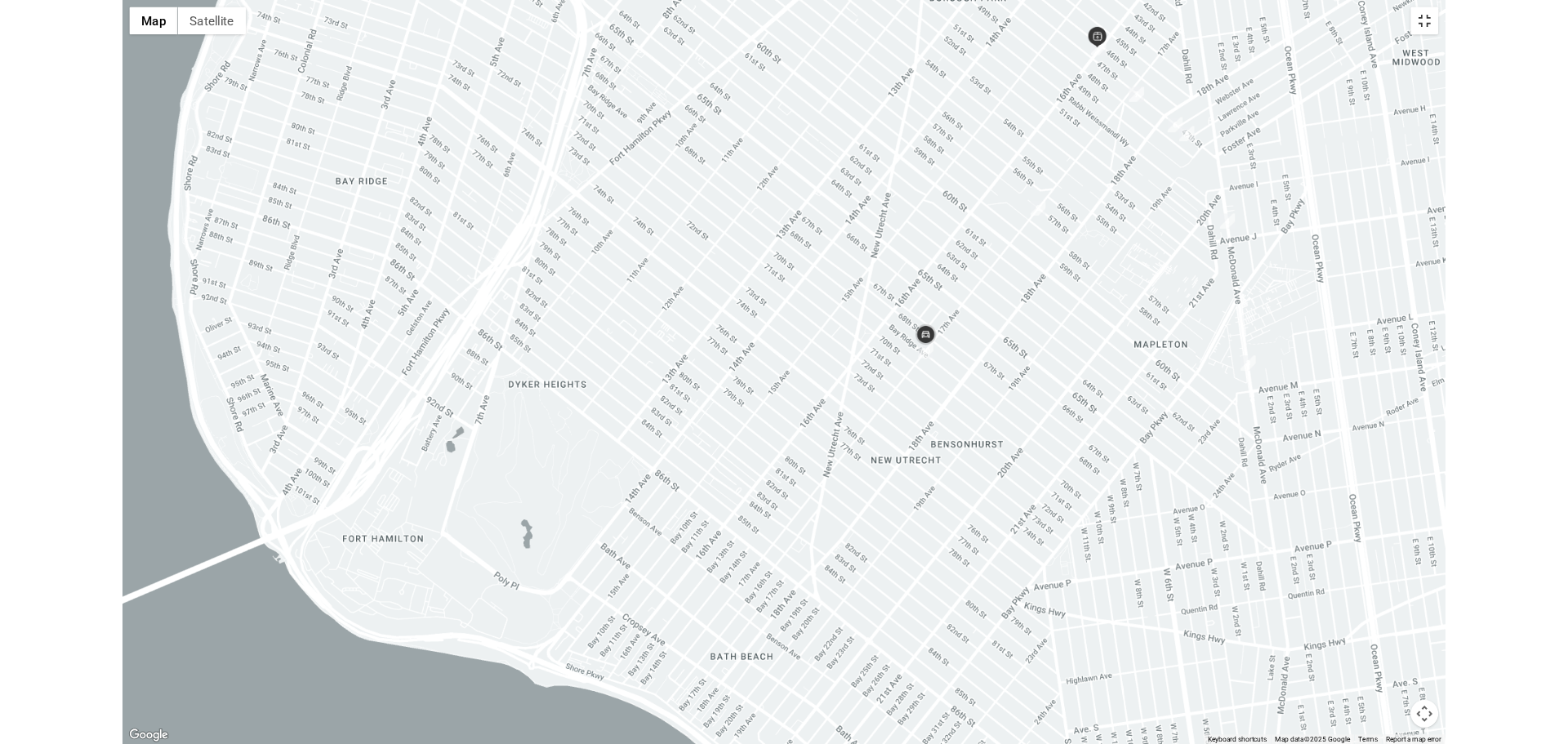
scroll to position [185, 0]
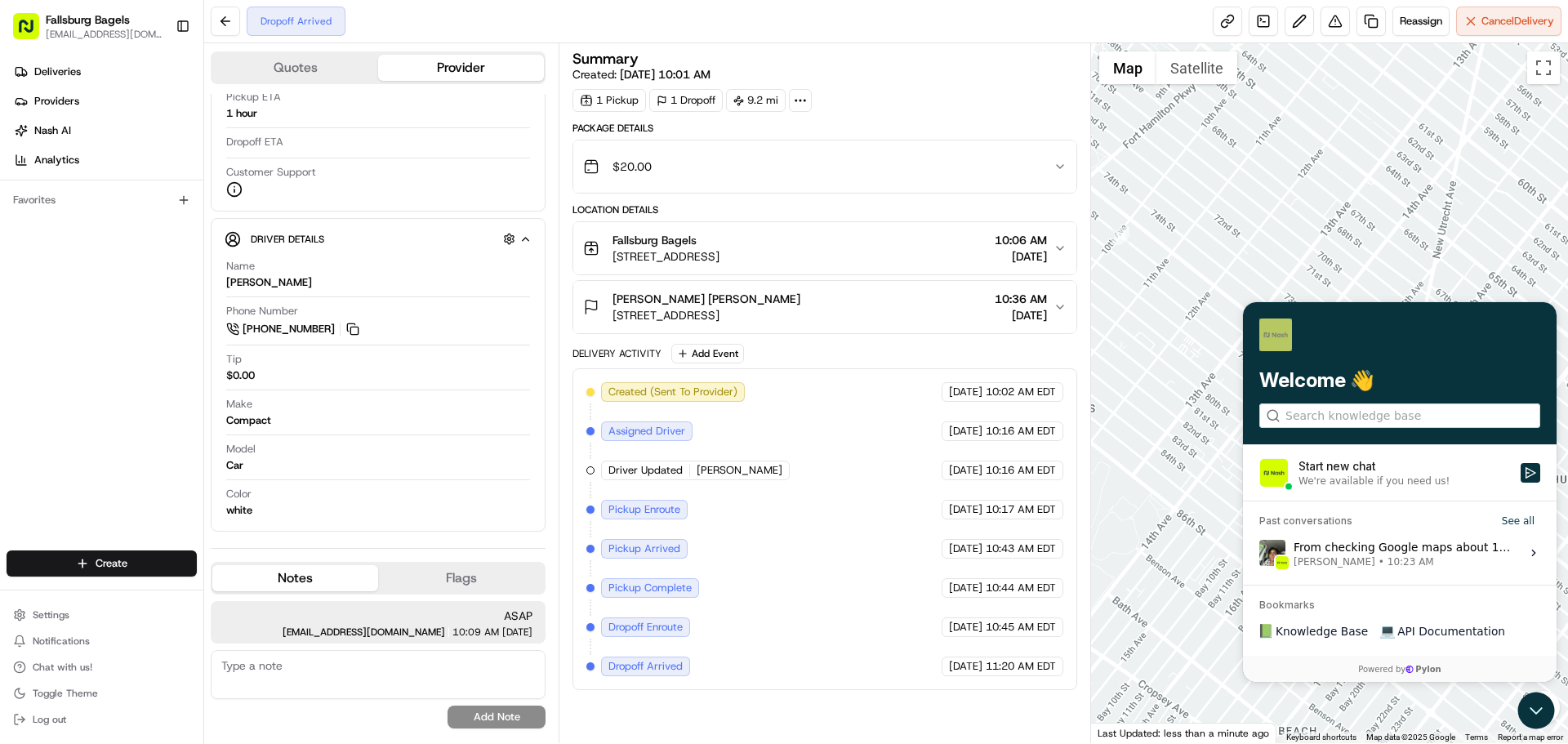
click at [715, 320] on span "[STREET_ADDRESS]" at bounding box center [706, 315] width 188 height 17
